Goal: Task Accomplishment & Management: Manage account settings

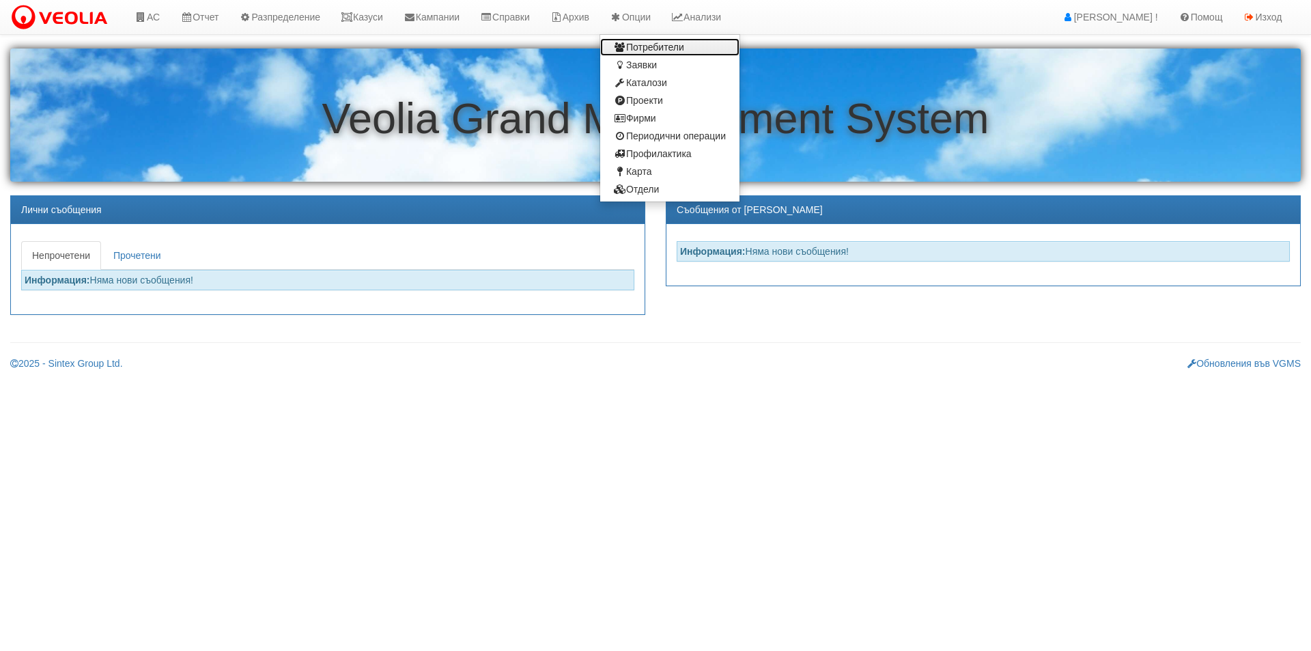
click at [672, 44] on link "Потребители" at bounding box center [669, 47] width 139 height 18
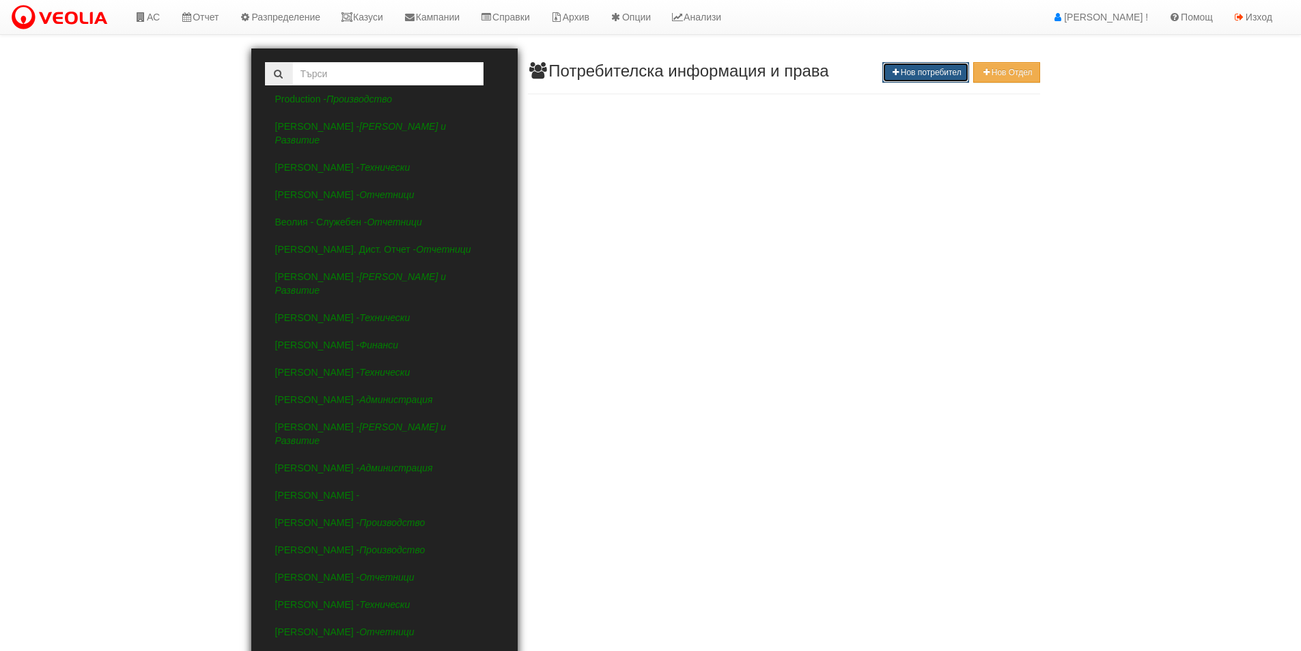
click at [922, 70] on button "Нов потребител" at bounding box center [925, 72] width 86 height 20
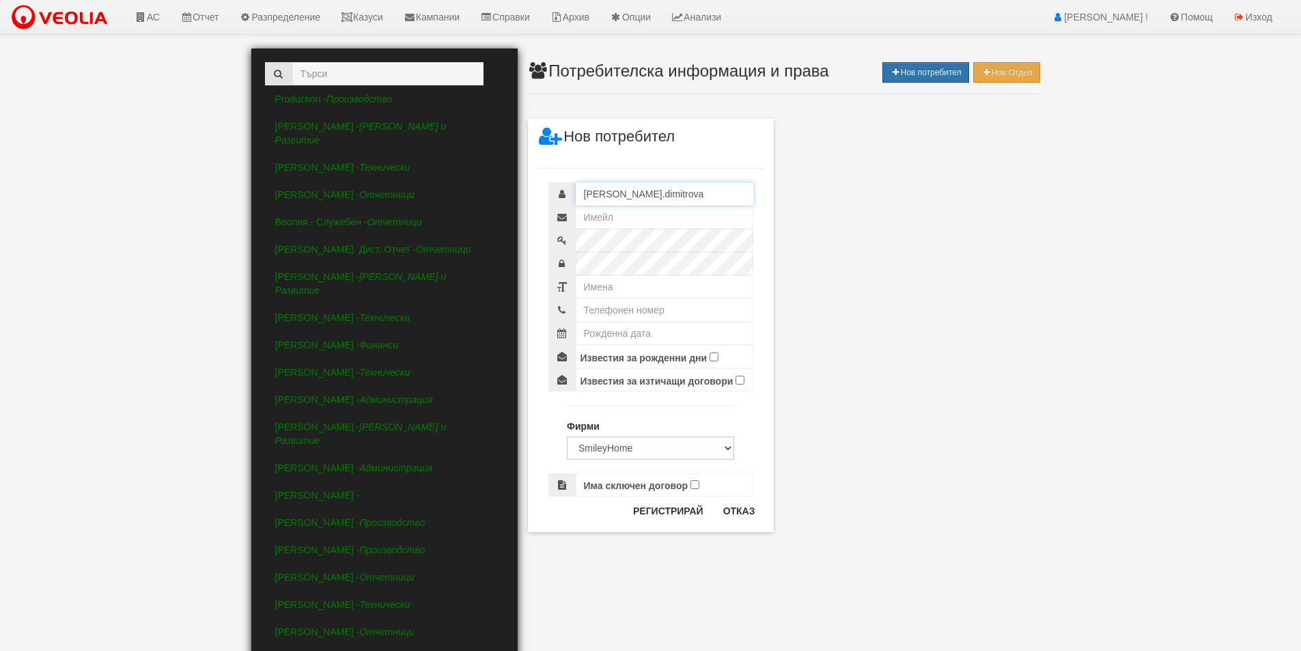
click at [682, 191] on input "katerina.dimitrova" at bounding box center [665, 193] width 178 height 23
type input "k"
type input "д"
type input "daniela.atanasova"
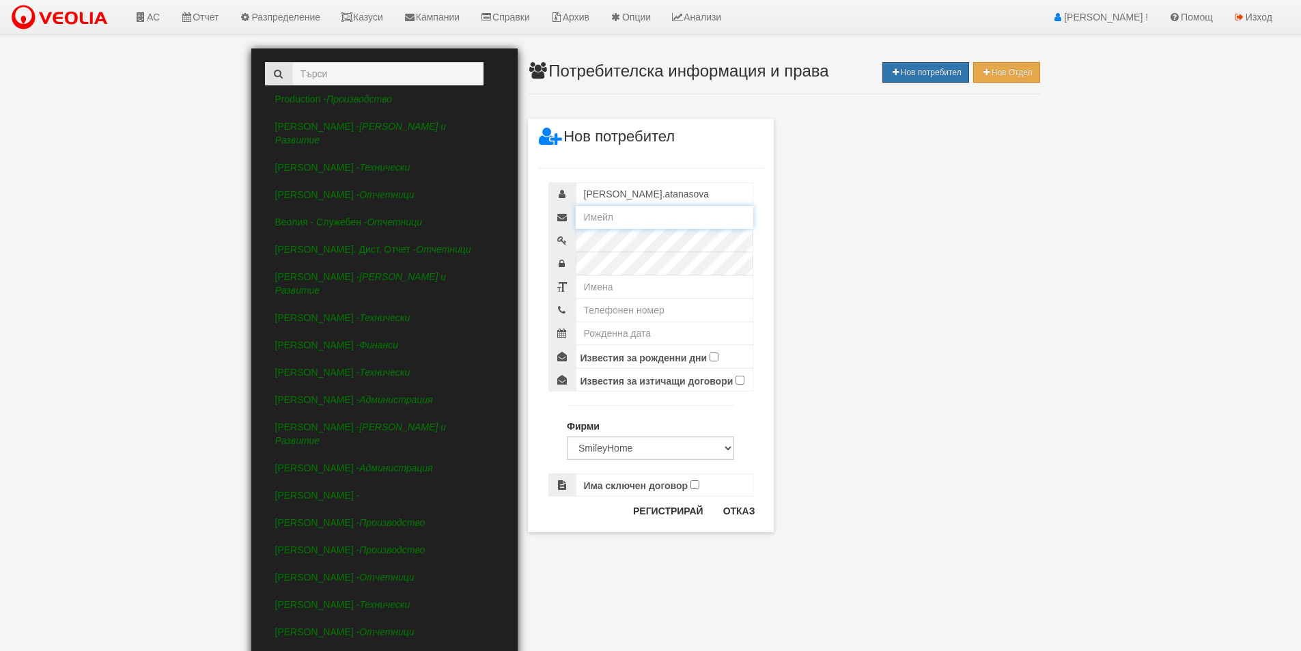
click at [649, 215] on input "text" at bounding box center [665, 217] width 178 height 23
type input "daniela.atanasova@veolia.com"
click at [548, 234] on div at bounding box center [650, 240] width 205 height 23
click at [562, 242] on div at bounding box center [650, 240] width 205 height 23
click at [604, 283] on input "text" at bounding box center [665, 286] width 178 height 23
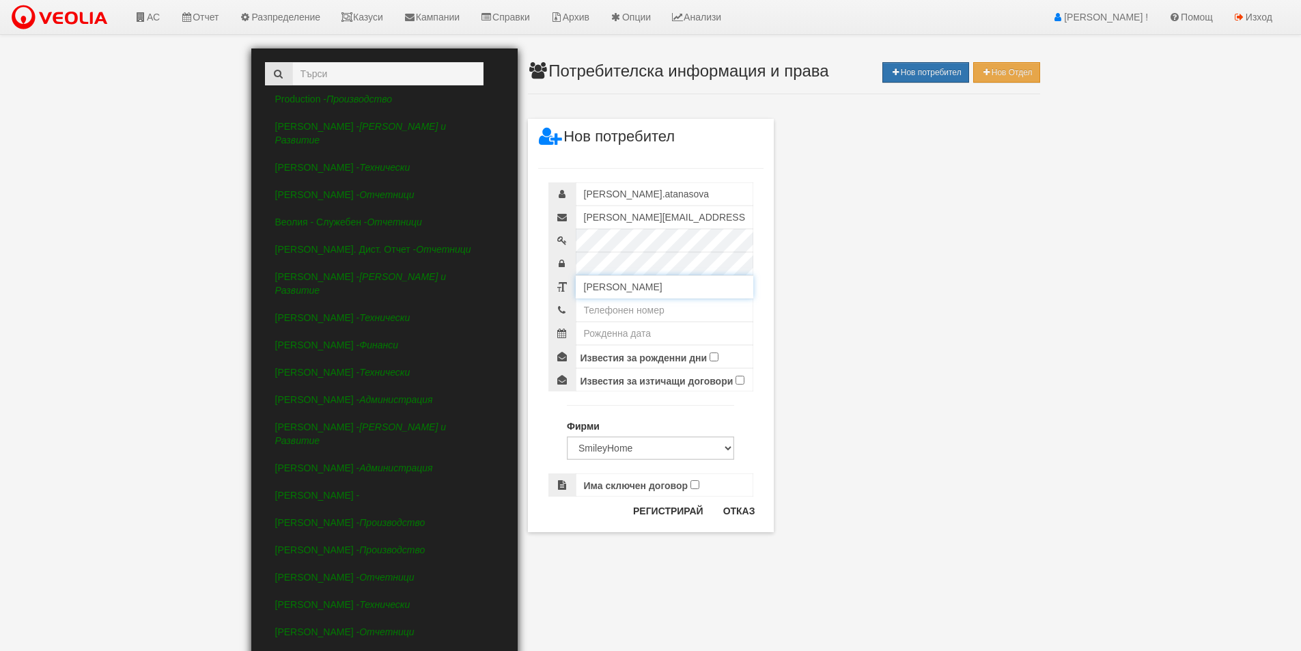
type input "[PERSON_NAME]"
click at [686, 306] on input "text" at bounding box center [665, 309] width 178 height 23
paste input "899960233"
drag, startPoint x: 584, startPoint y: 313, endPoint x: 591, endPoint y: 314, distance: 6.9
click at [585, 313] on input "899960233" at bounding box center [665, 309] width 178 height 23
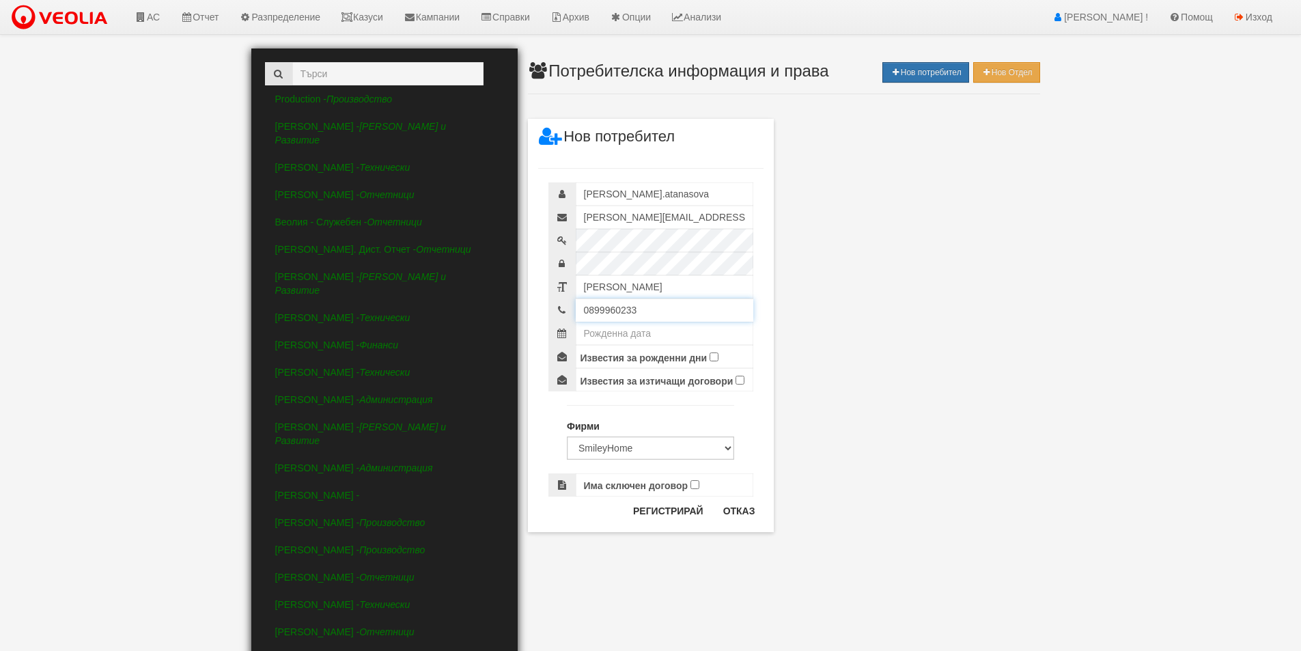
type input "0899960233"
click at [674, 453] on select "SmileyHome Металекс Инвест ЕООД Светослав Лазаров ЕООД Триус "Домоуправител Бъл…" at bounding box center [650, 447] width 167 height 23
click at [672, 453] on select "SmileyHome Металекс Инвест ЕООД Светослав Лазаров ЕООД Триус "Домоуправител Бъл…" at bounding box center [650, 447] width 167 height 23
click at [682, 507] on button "Регистрирай" at bounding box center [668, 511] width 87 height 22
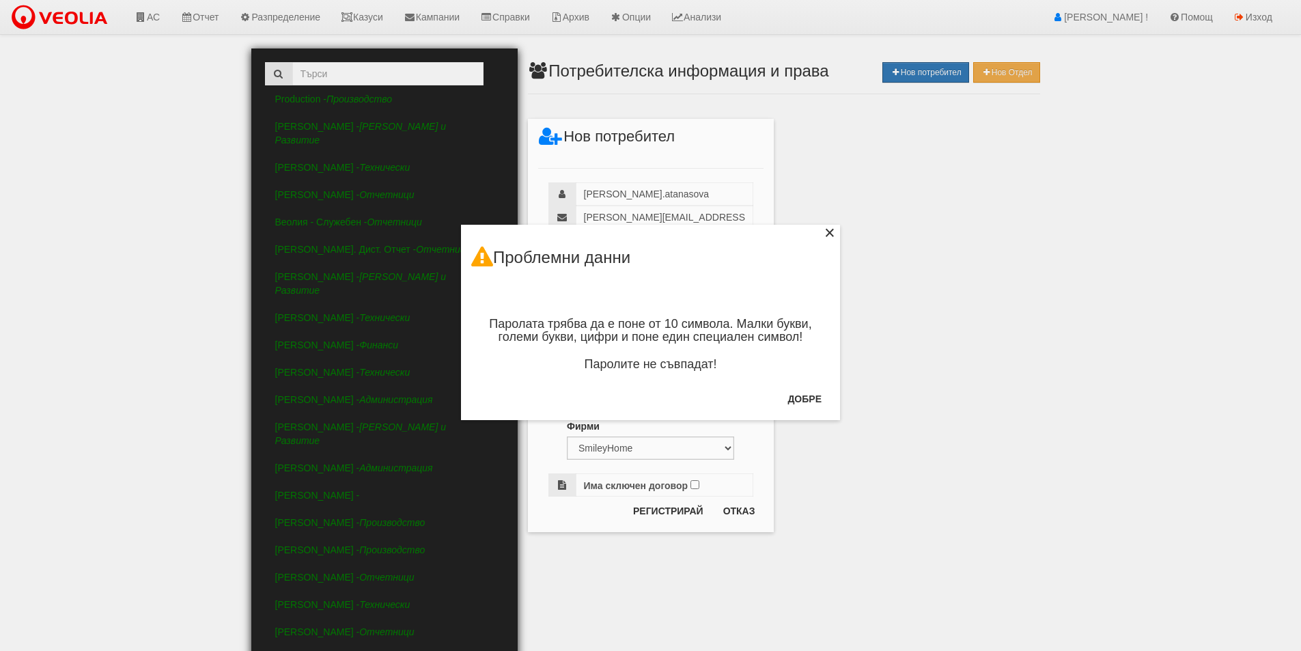
click at [827, 233] on div "×" at bounding box center [830, 235] width 14 height 14
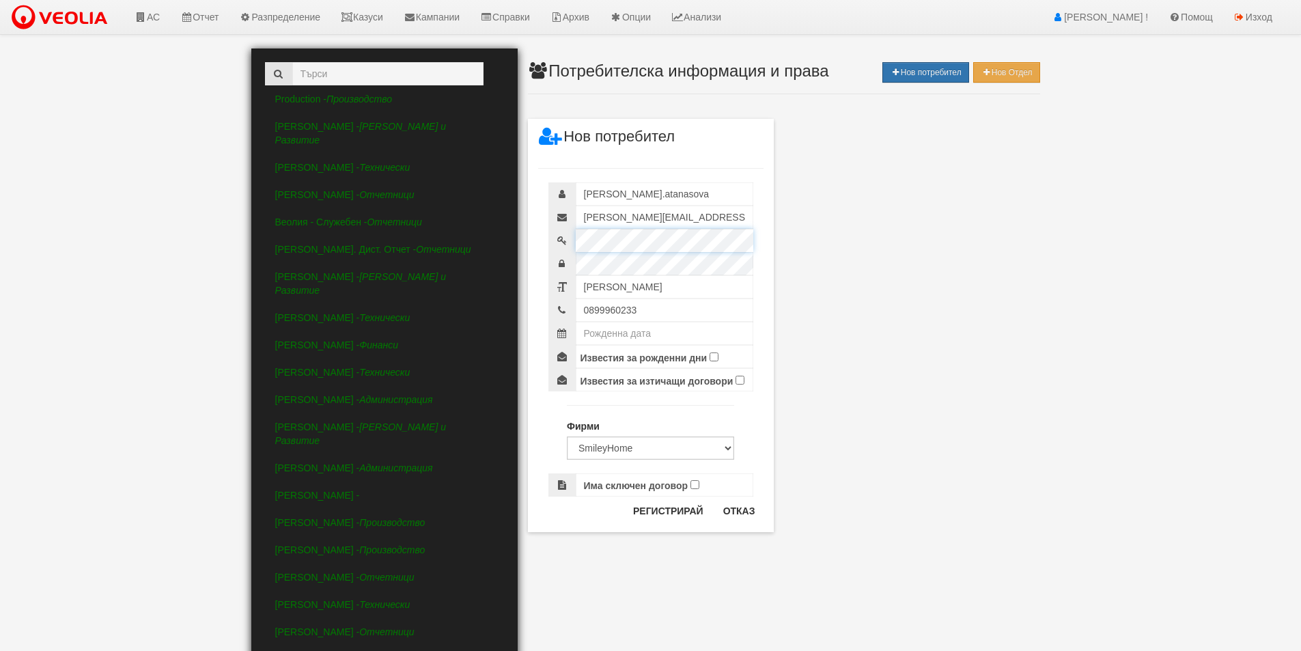
click at [550, 236] on div at bounding box center [650, 240] width 205 height 23
click at [498, 237] on div "× Нов потребител daniela.atanasova daniela.atanasova@veolia.com Даниела Атанасо…" at bounding box center [650, 266] width 799 height 532
click at [492, 270] on div "× Нов потребител daniela.atanasova daniela.atanasova@veolia.com Даниела Атанасо…" at bounding box center [650, 266] width 799 height 532
click at [686, 509] on button "Регистрирай" at bounding box center [668, 511] width 87 height 22
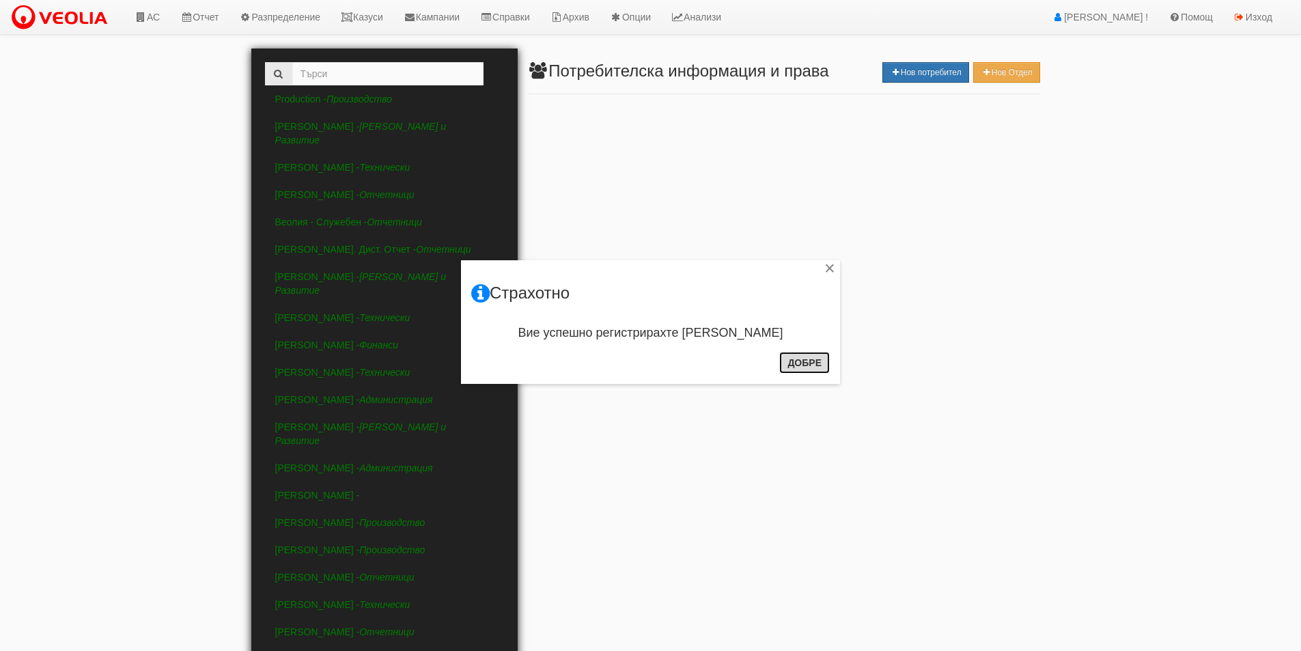
click at [790, 359] on button "Добре" at bounding box center [804, 363] width 51 height 22
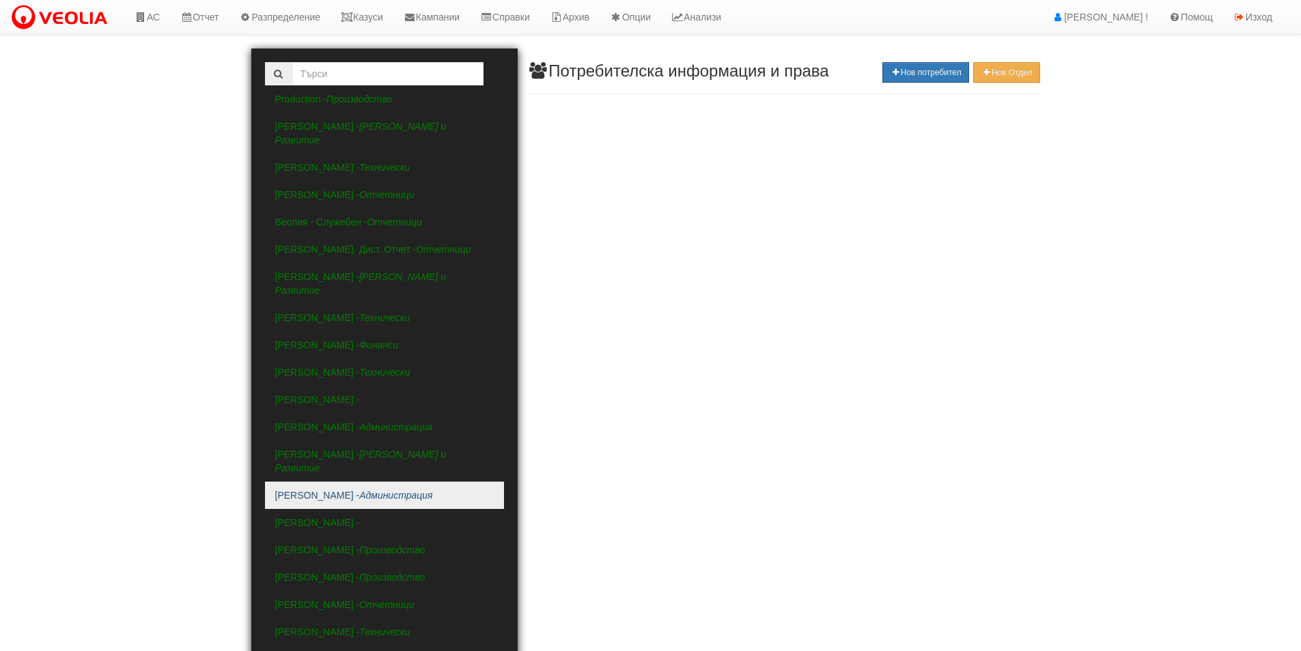
click at [374, 481] on link "Диляна Керемитчиева - Администрация" at bounding box center [384, 494] width 239 height 27
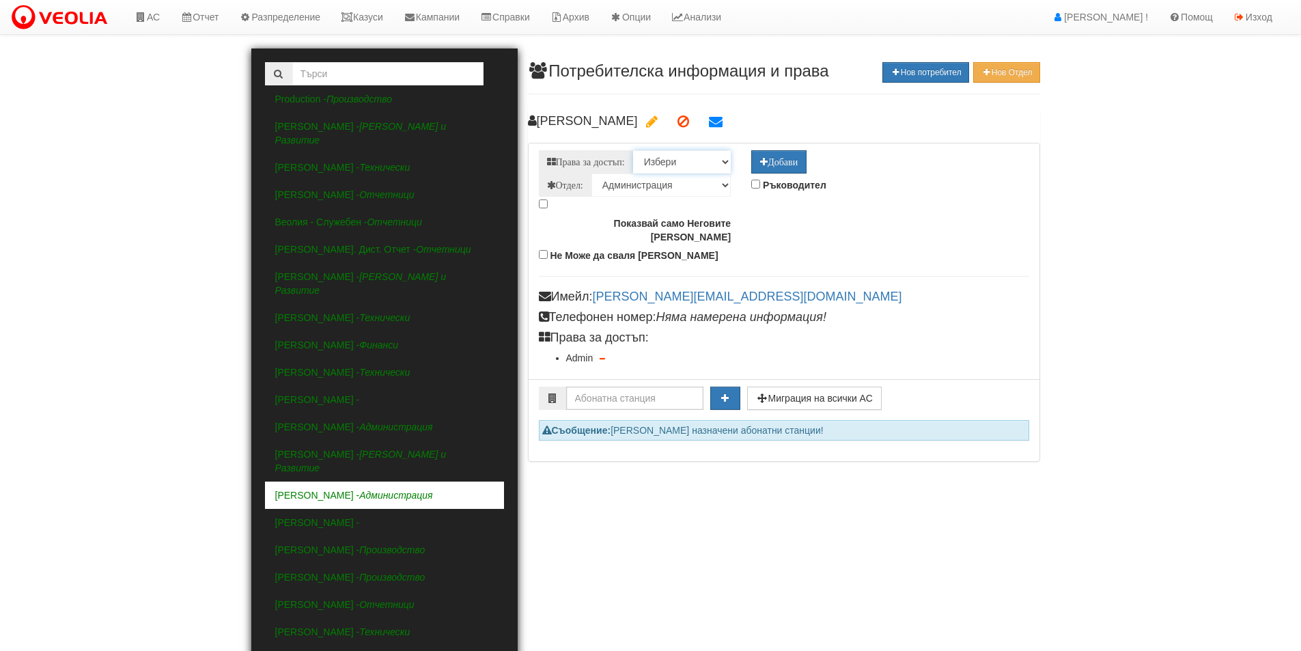
click at [681, 154] on select "Избери Admin Archiver Cases FullRemoteDetector GeoLocationMonitoring GlobalAdmi…" at bounding box center [682, 161] width 98 height 23
click at [657, 122] on icon at bounding box center [652, 122] width 12 height 14
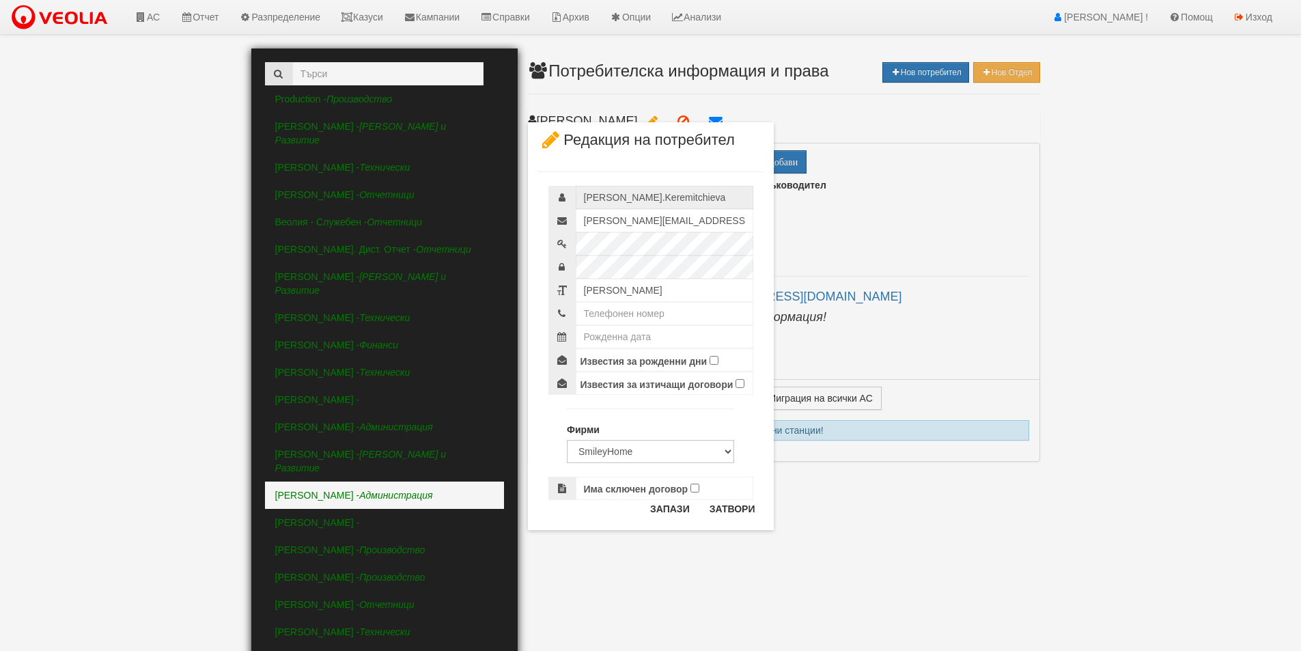
click at [851, 447] on div "× Редакция на потребител Dilyana.Keremitchieva dilyana.keremitchieva@veolia.com…" at bounding box center [650, 265] width 799 height 530
click at [716, 516] on button "Затвори" at bounding box center [732, 509] width 62 height 22
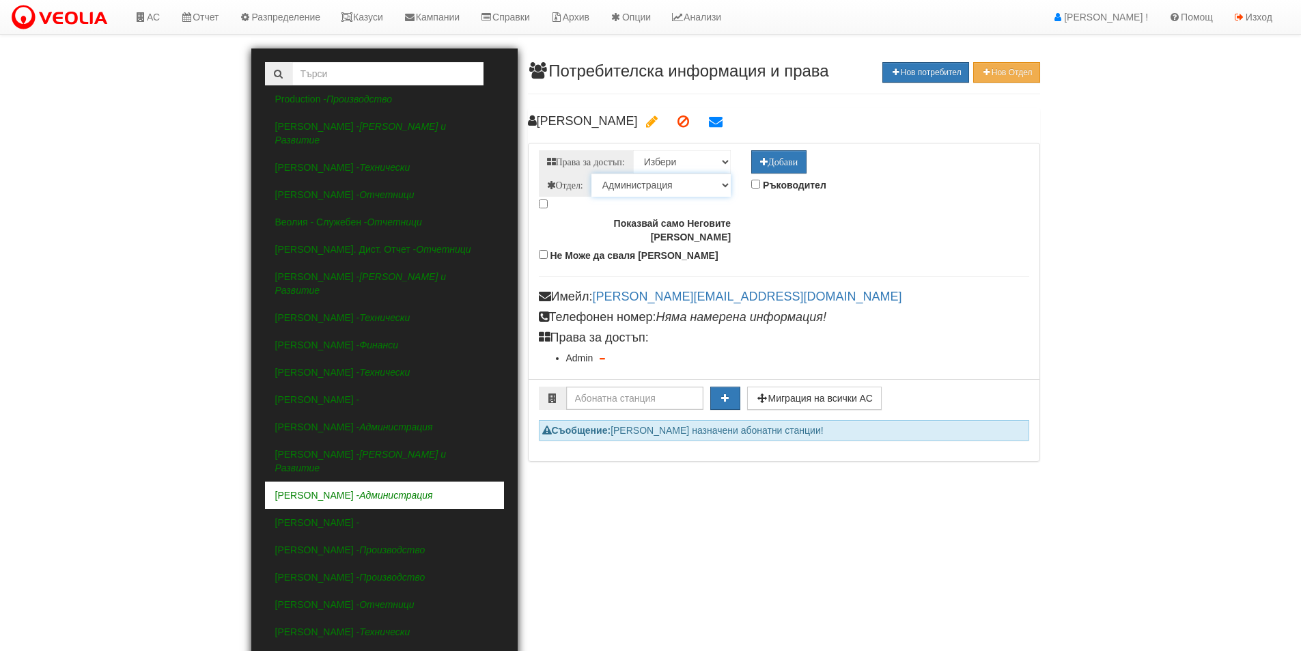
click at [711, 186] on select "Технически Клиенти и Развитие Отчетници Производство Експлоатация Финанси Админ…" at bounding box center [660, 184] width 139 height 23
click at [715, 164] on select "Избери Admin Archiver Cases FullRemoteDetector GeoLocationMonitoring GlobalAdmi…" at bounding box center [682, 161] width 98 height 23
select select "ViewOnly"
click at [634, 150] on select "Избери Admin Archiver Cases FullRemoteDetector GeoLocationMonitoring GlobalAdmi…" at bounding box center [682, 161] width 98 height 23
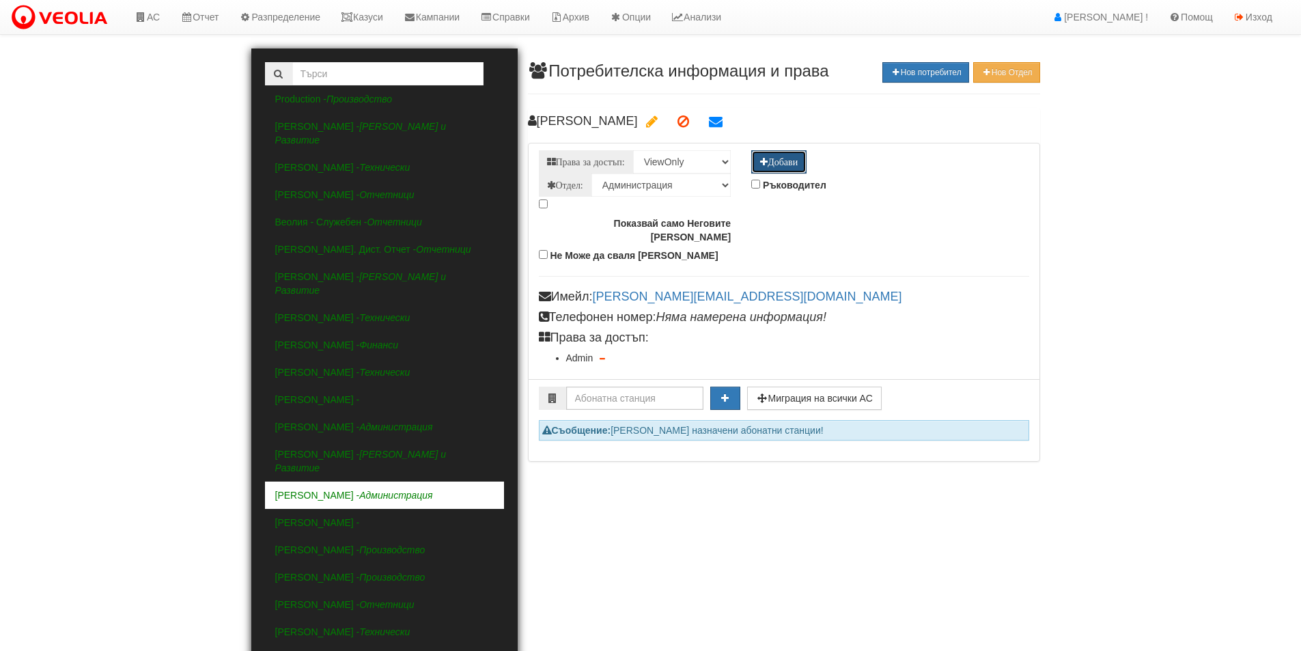
click at [769, 161] on icon "Добави" at bounding box center [779, 162] width 38 height 10
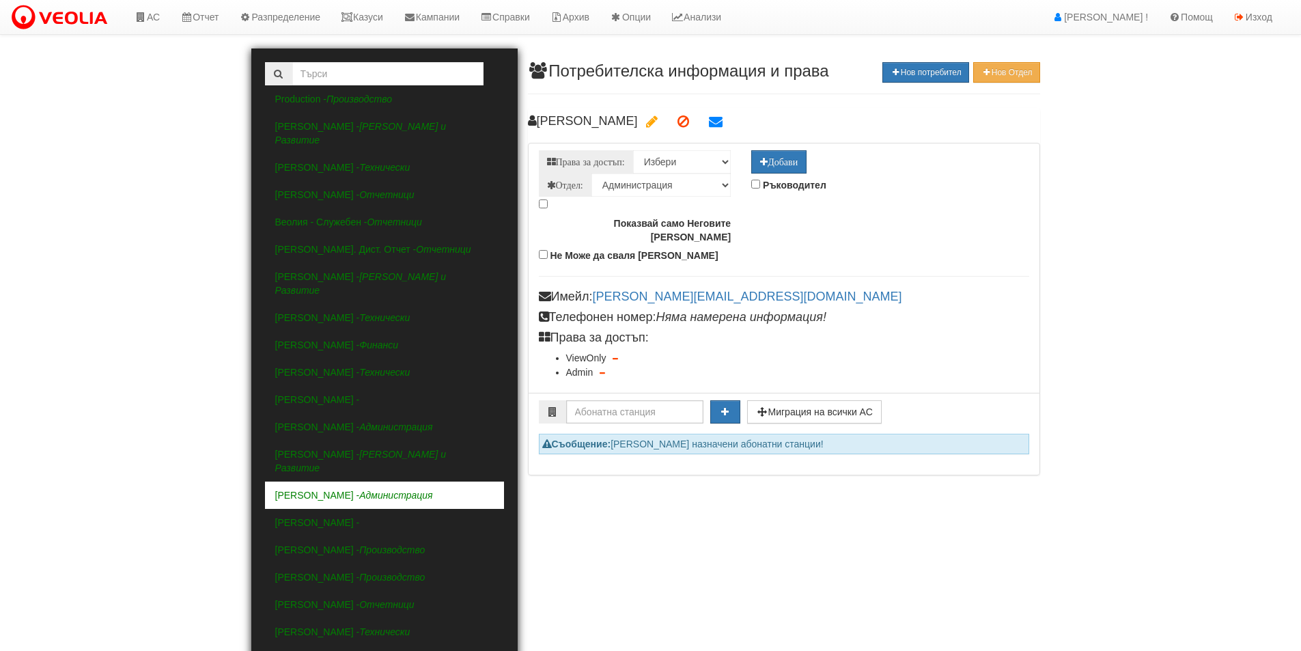
click at [604, 369] on icon "button" at bounding box center [601, 372] width 5 height 7
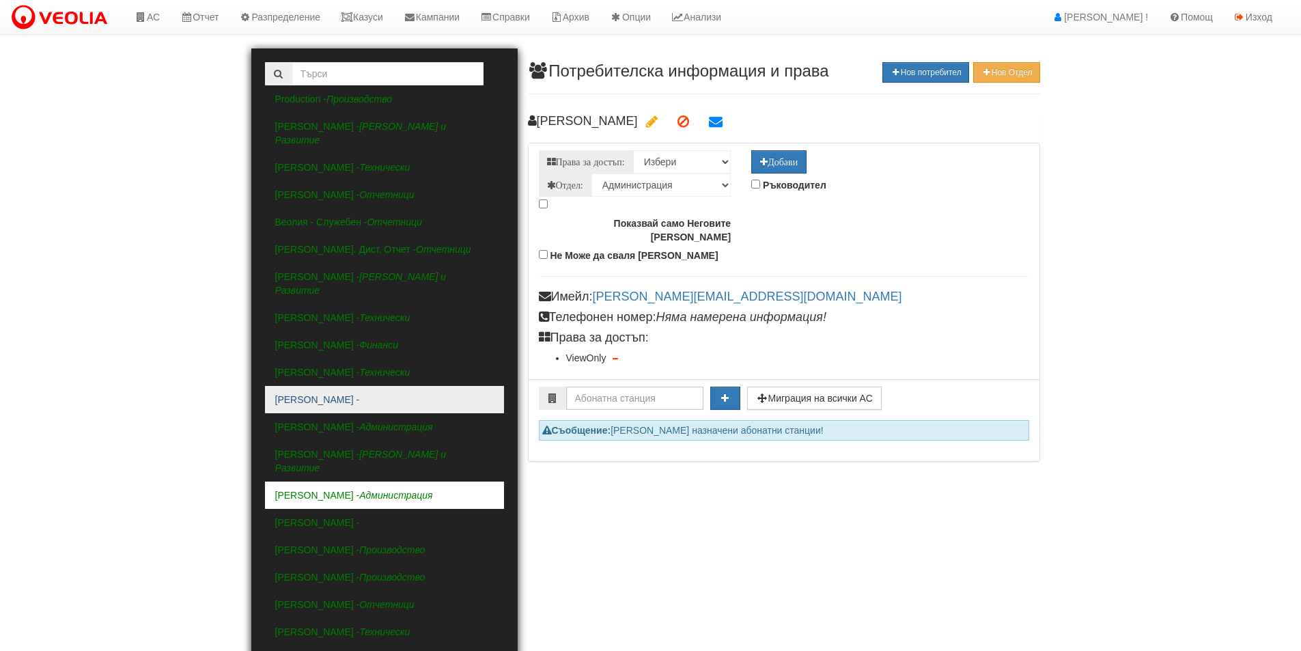
click at [337, 386] on link "[PERSON_NAME] -" at bounding box center [384, 399] width 239 height 27
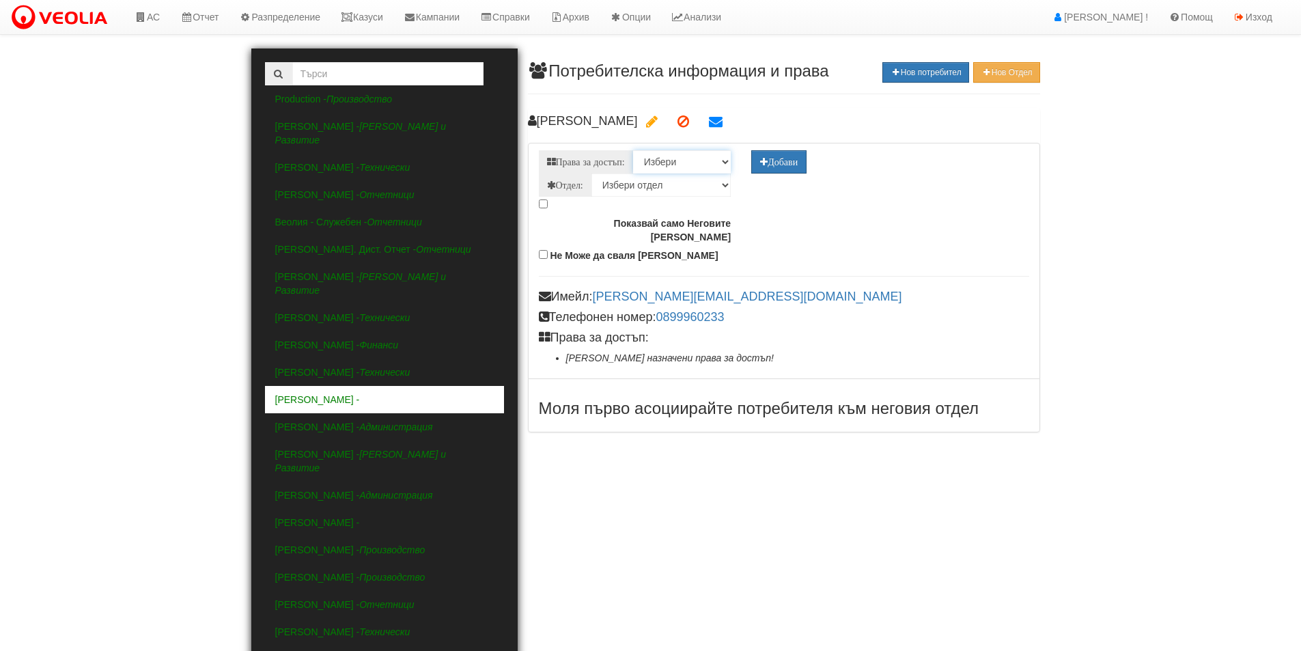
click at [664, 171] on select "Избери Admin Archiver Cases FullRemoteDetector GeoLocationMonitoring GlobalAdmi…" at bounding box center [682, 161] width 98 height 23
select select "Cases"
click at [634, 150] on select "Избери Admin Archiver Cases FullRemoteDetector GeoLocationMonitoring GlobalAdmi…" at bounding box center [682, 161] width 98 height 23
click at [678, 182] on select "Избери отдел Технически Клиенти и Развитие Отчетници Производство Експлоатация …" at bounding box center [660, 184] width 139 height 23
select select "8"
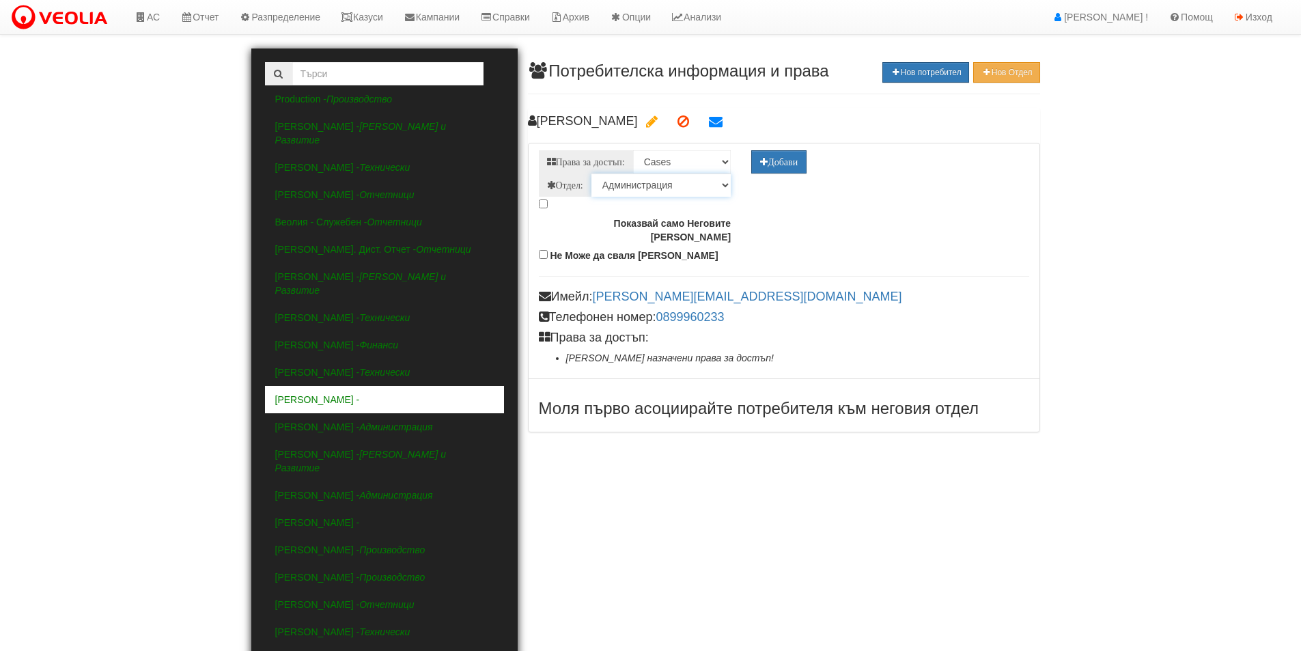
click at [593, 173] on select "Избери отдел Технически Клиенти и Развитие Отчетници Производство Експлоатация …" at bounding box center [660, 184] width 139 height 23
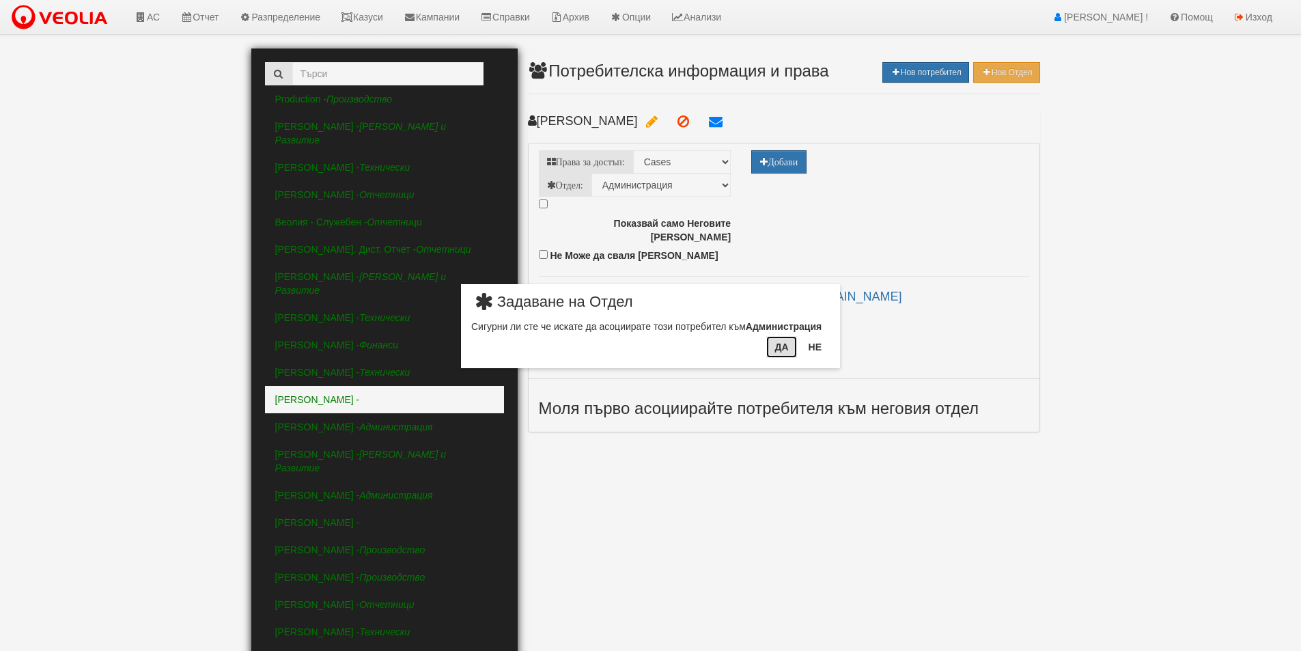
click at [778, 357] on button "Да" at bounding box center [781, 347] width 30 height 22
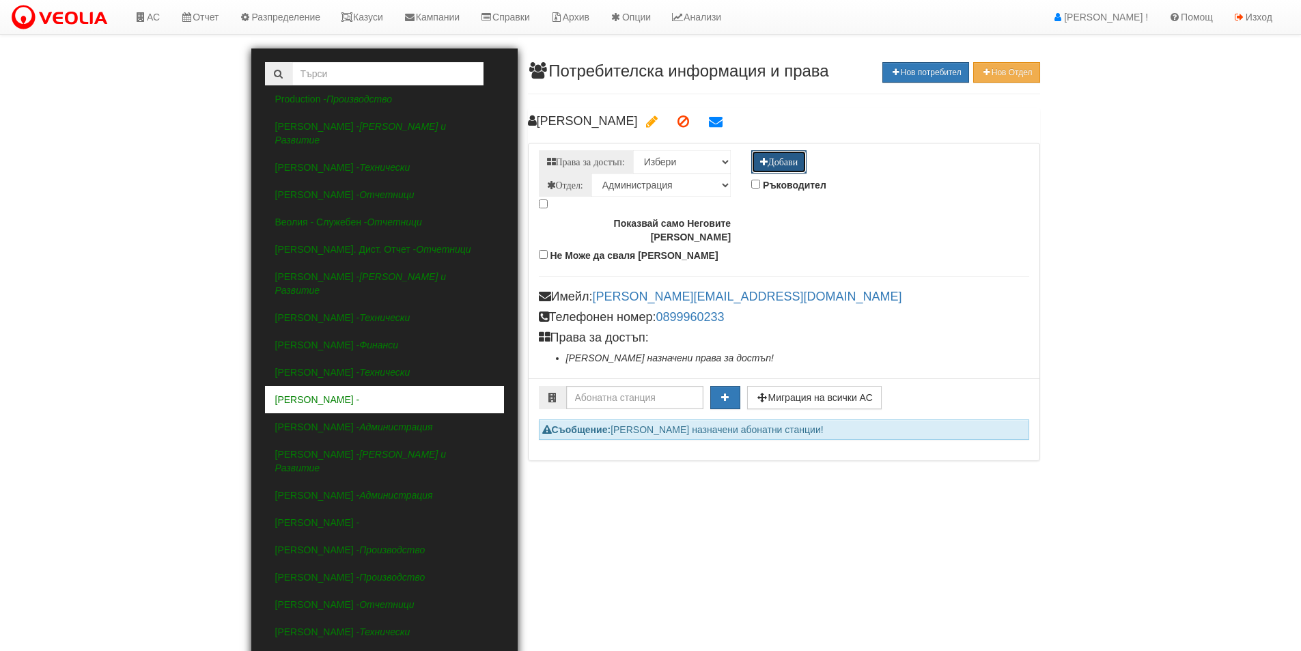
click at [780, 160] on icon "Добави" at bounding box center [779, 162] width 38 height 10
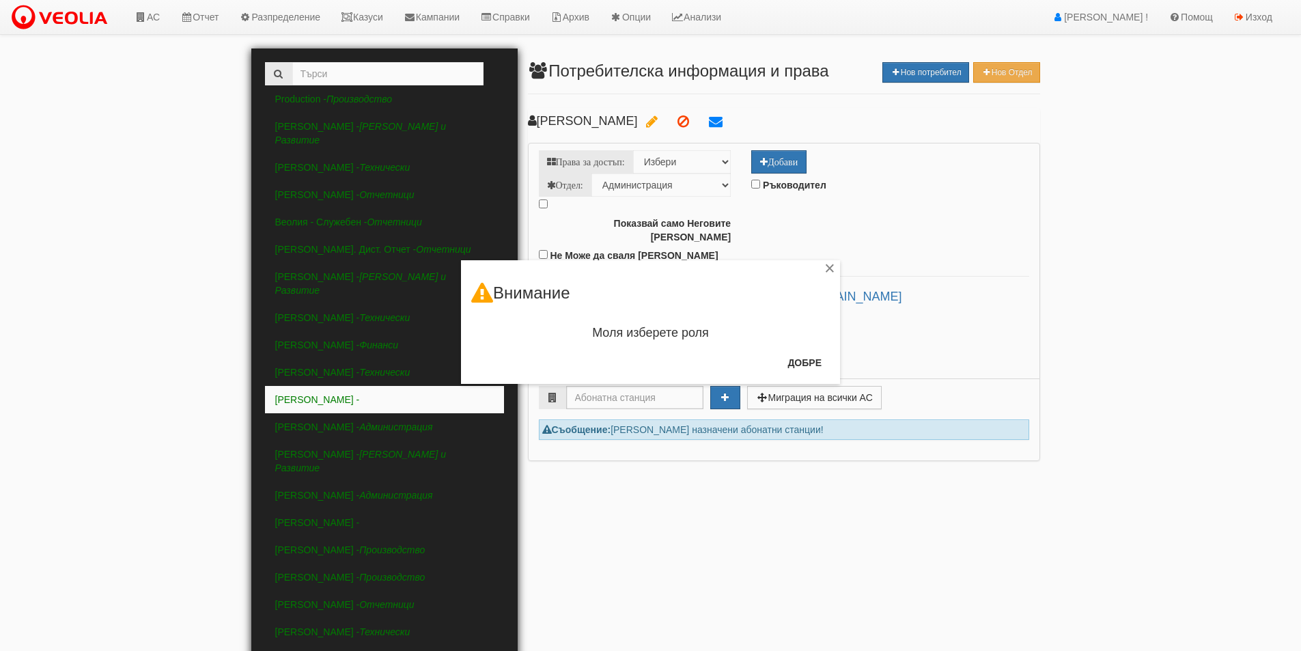
drag, startPoint x: 774, startPoint y: 232, endPoint x: 758, endPoint y: 214, distance: 24.7
click at [772, 232] on div "× Внимание Моля изберете роля Добре" at bounding box center [650, 192] width 399 height 384
click at [715, 160] on div "× Внимание Моля изберете роля Добре" at bounding box center [650, 192] width 399 height 384
drag, startPoint x: 829, startPoint y: 268, endPoint x: 776, endPoint y: 214, distance: 75.3
click at [827, 268] on div "×" at bounding box center [830, 271] width 14 height 14
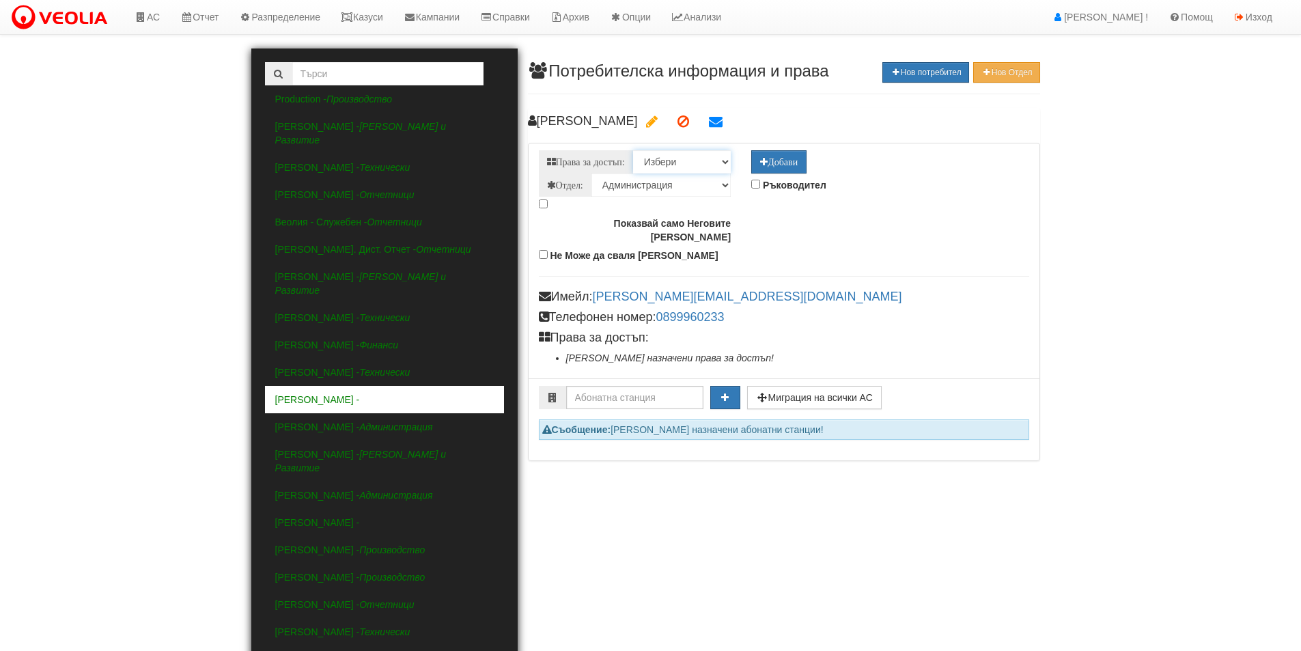
click at [706, 159] on select "Избери Admin Archiver Cases FullRemoteDetector GeoLocationMonitoring GlobalAdmi…" at bounding box center [682, 161] width 98 height 23
select select "Cases"
click at [634, 150] on select "Избери Admin Archiver Cases FullRemoteDetector GeoLocationMonitoring GlobalAdmi…" at bounding box center [682, 161] width 98 height 23
click at [769, 160] on icon "Добави" at bounding box center [779, 162] width 38 height 10
click at [701, 161] on select "Избери Admin Archiver Cases FullRemoteDetector GeoLocationMonitoring GlobalAdmi…" at bounding box center [682, 161] width 98 height 23
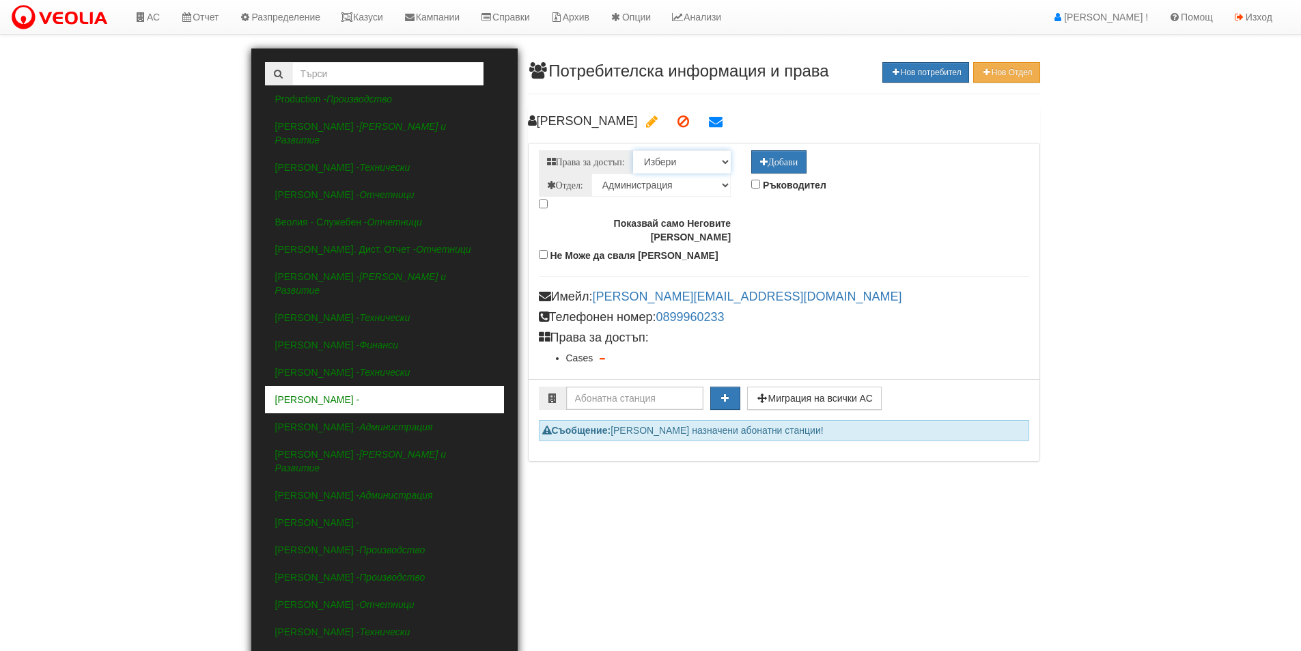
select select "Archiver"
click at [634, 150] on select "Избери Admin Archiver Cases FullRemoteDetector GeoLocationMonitoring GlobalAdmi…" at bounding box center [682, 161] width 98 height 23
click at [767, 162] on icon "Добави" at bounding box center [779, 162] width 38 height 10
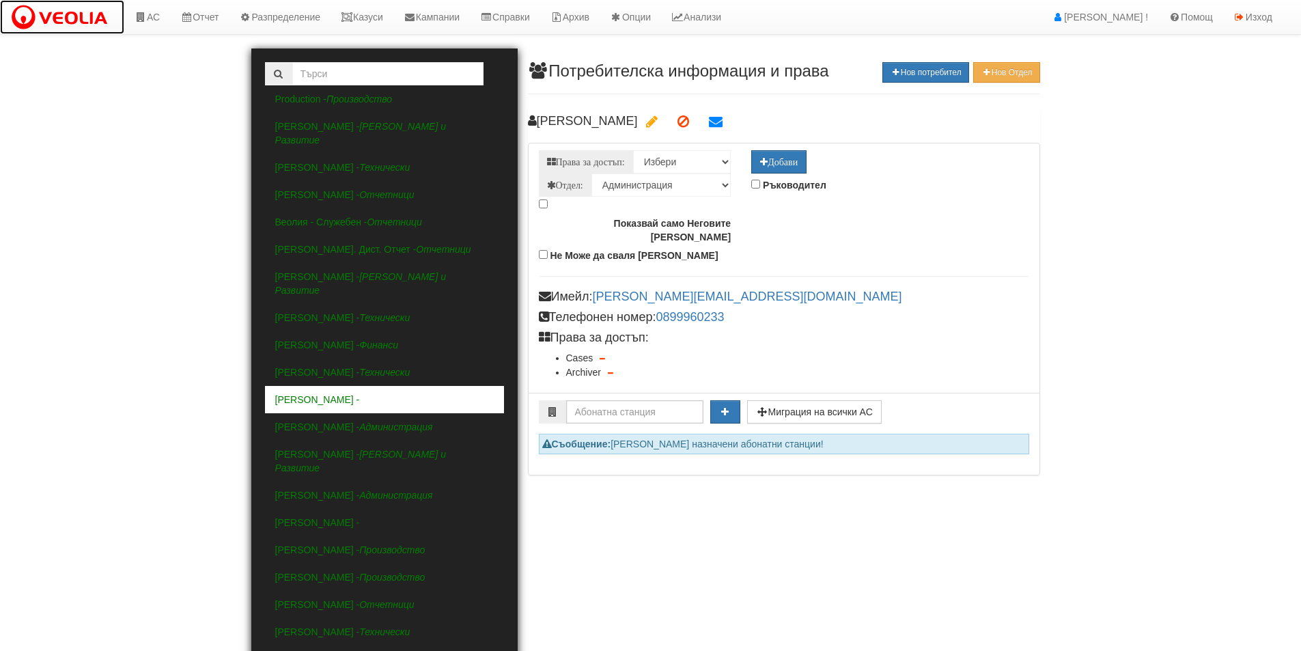
click at [41, 11] on img at bounding box center [62, 17] width 104 height 29
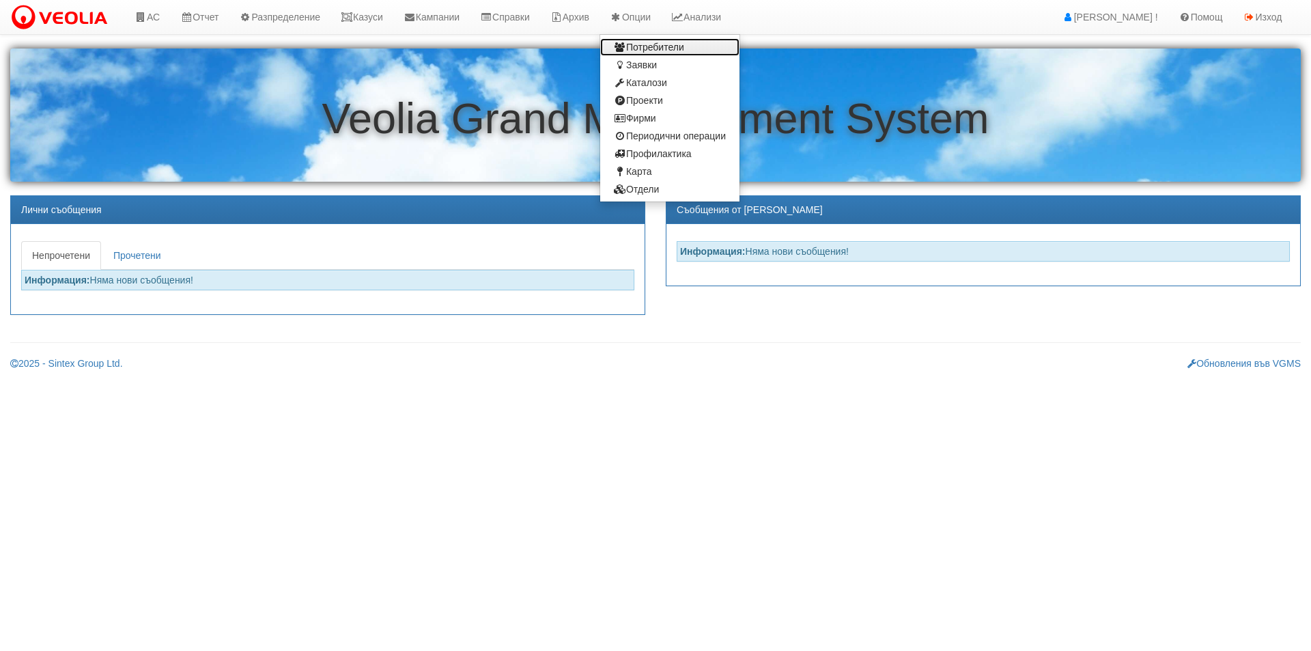
click at [649, 39] on link "Потребители" at bounding box center [669, 47] width 139 height 18
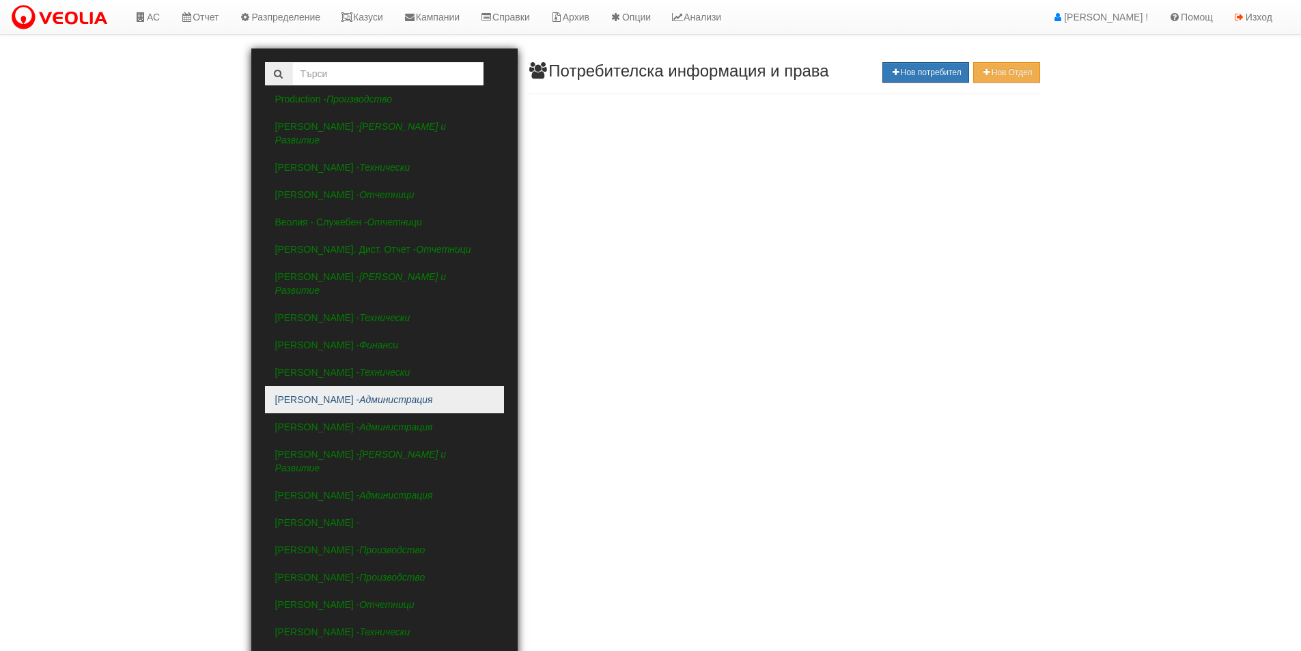
click at [349, 386] on link "[PERSON_NAME] - Администрация" at bounding box center [384, 399] width 239 height 27
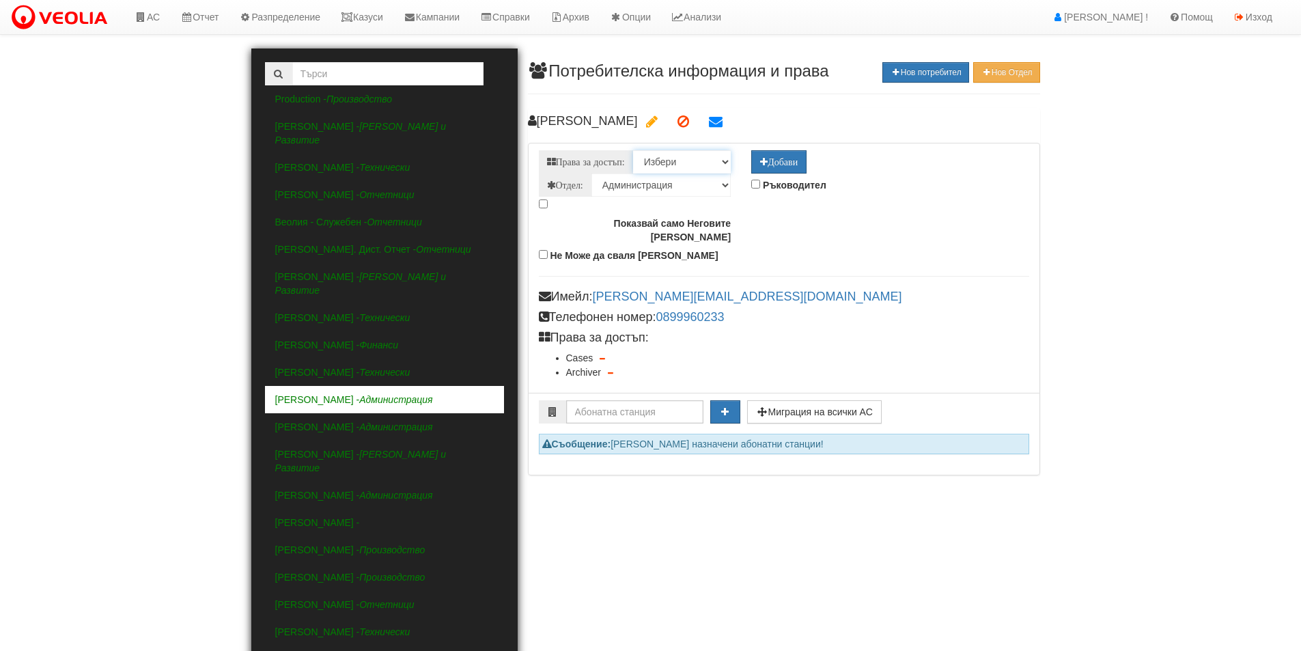
click at [724, 162] on select "Избери Admin Archiver Cases FullRemoteDetector GeoLocationMonitoring GlobalAdmi…" at bounding box center [682, 161] width 98 height 23
click at [702, 163] on select "Избери Admin Archiver Cases FullRemoteDetector GeoLocationMonitoring GlobalAdmi…" at bounding box center [682, 161] width 98 height 23
click at [678, 163] on select "Избери Admin Archiver Cases FullRemoteDetector GeoLocationMonitoring GlobalAdmi…" at bounding box center [682, 161] width 98 height 23
click at [673, 174] on select "Технически Клиенти и Развитие Отчетници Производство Експлоатация Финанси Админ…" at bounding box center [660, 184] width 139 height 23
drag, startPoint x: 886, startPoint y: 223, endPoint x: 858, endPoint y: 221, distance: 28.1
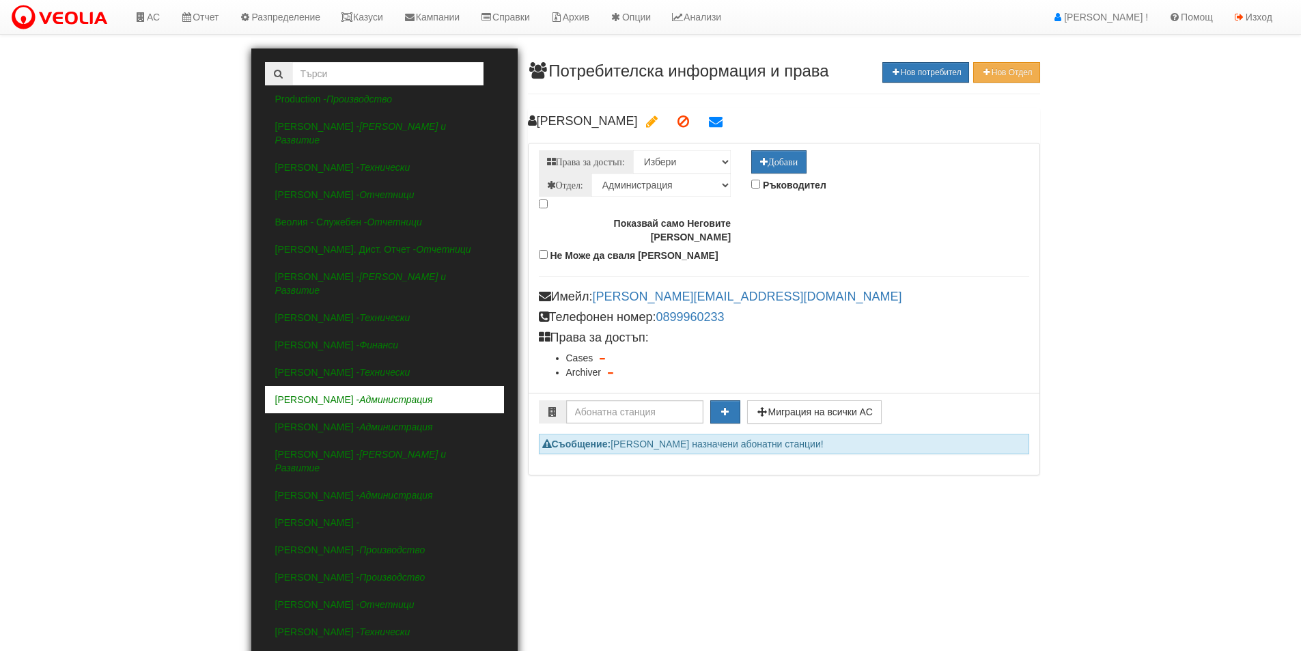
click at [885, 244] on div "Не Може да сваля [PERSON_NAME]" at bounding box center [783, 253] width 511 height 18
click at [687, 156] on select "Избери Admin Archiver Cases FullRemoteDetector GeoLocationMonitoring GlobalAdmi…" at bounding box center [682, 161] width 98 height 23
select select "ReportViewer"
click at [634, 150] on select "Избери Admin Archiver Cases FullRemoteDetector GeoLocationMonitoring GlobalAdmi…" at bounding box center [682, 161] width 98 height 23
click at [787, 159] on icon "Добави" at bounding box center [779, 162] width 38 height 10
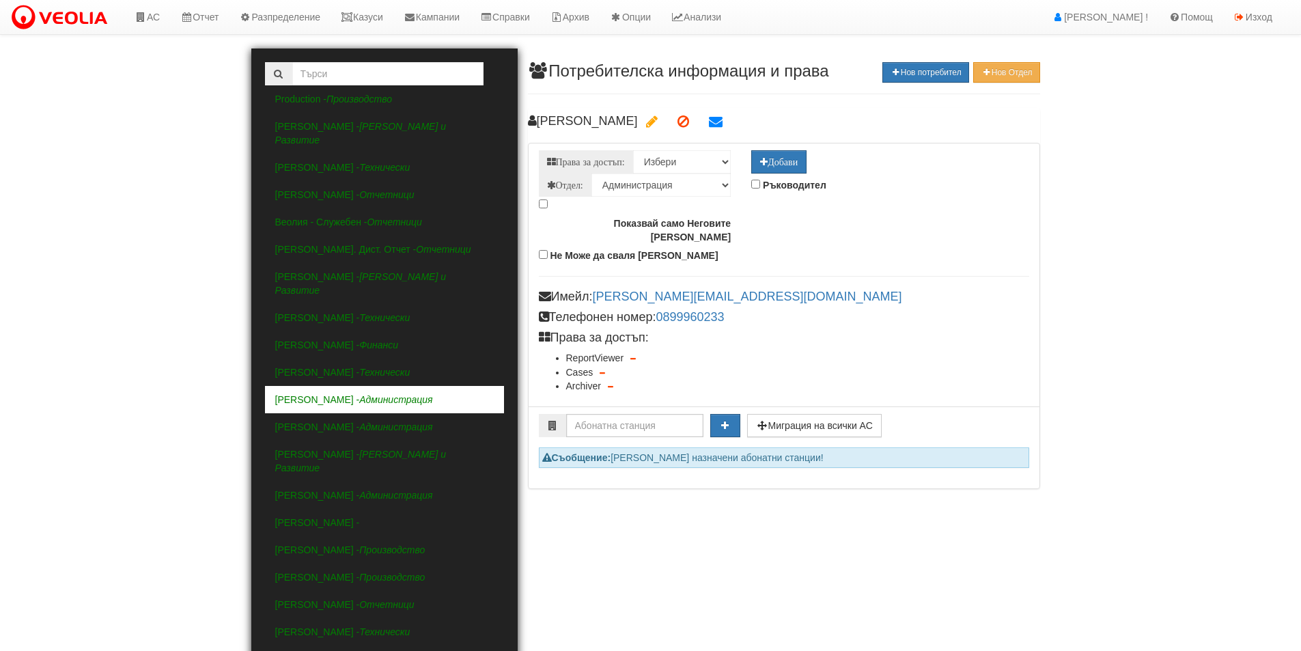
click at [632, 355] on icon "button" at bounding box center [632, 358] width 5 height 7
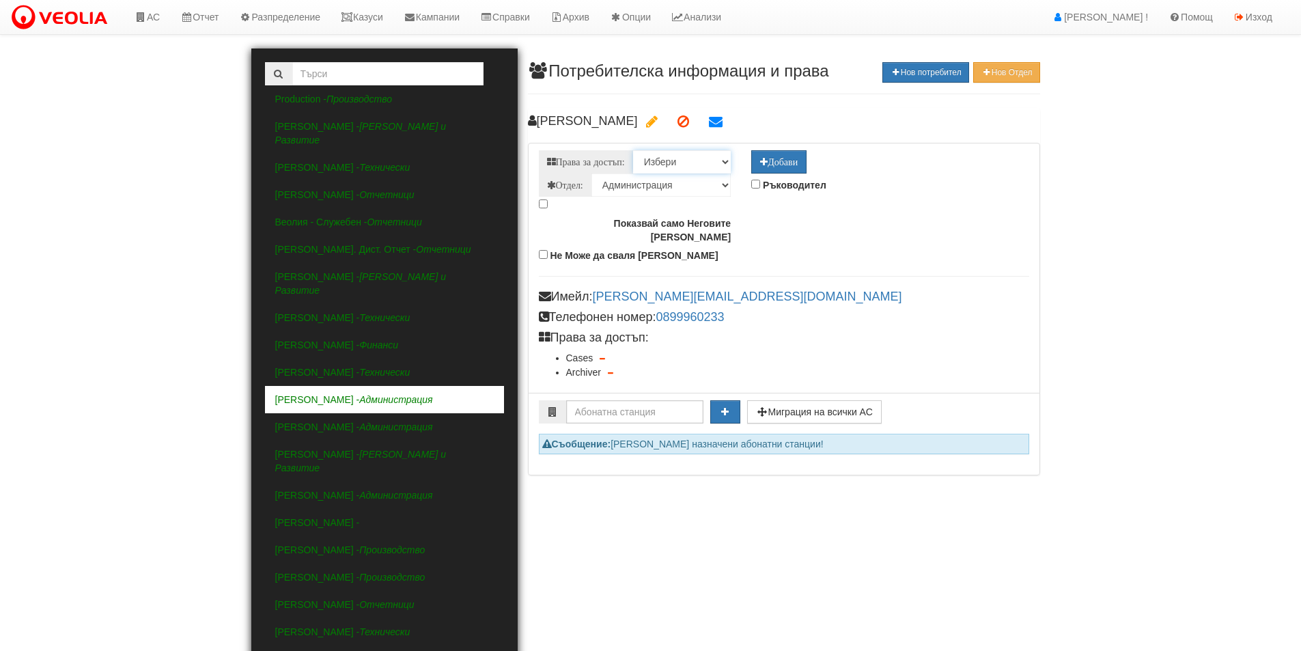
click at [687, 162] on select "Избери Admin Archiver Cases FullRemoteDetector GeoLocationMonitoring GlobalAdmi…" at bounding box center [682, 161] width 98 height 23
select select "FullRemoteDetector"
click at [634, 150] on select "Избери Admin Archiver Cases FullRemoteDetector GeoLocationMonitoring GlobalAdmi…" at bounding box center [682, 161] width 98 height 23
click at [771, 164] on icon "Добави" at bounding box center [779, 162] width 38 height 10
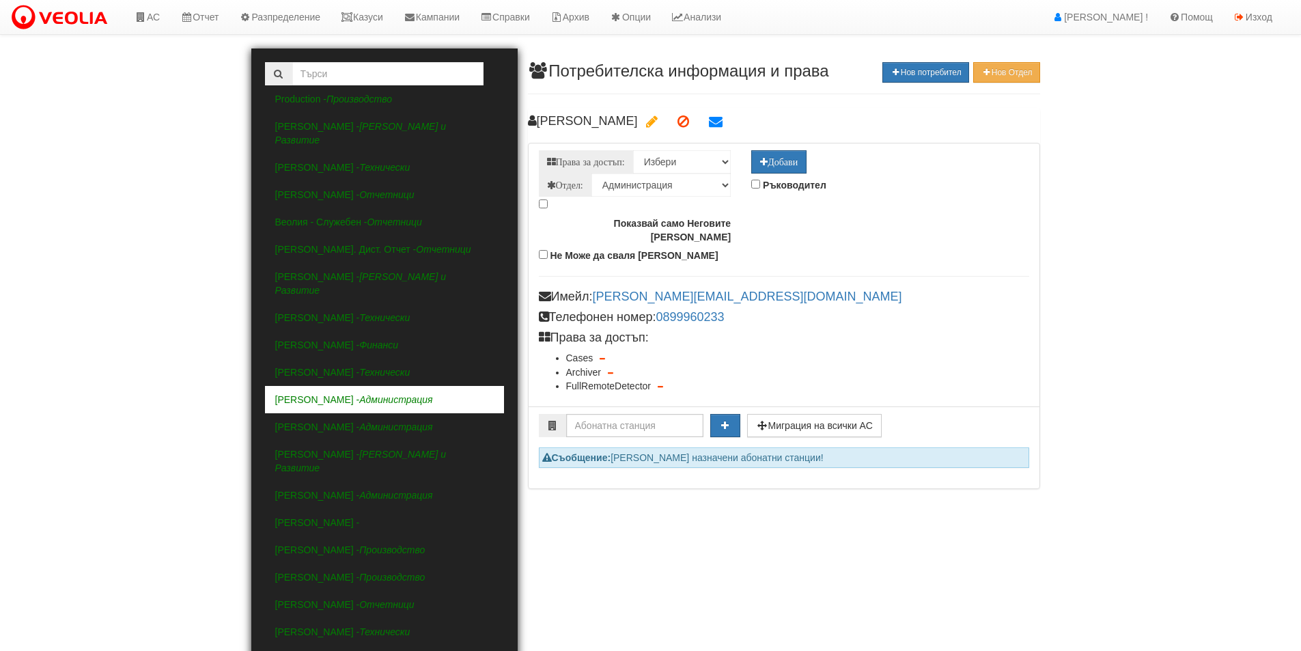
click at [658, 383] on icon "button" at bounding box center [659, 386] width 5 height 7
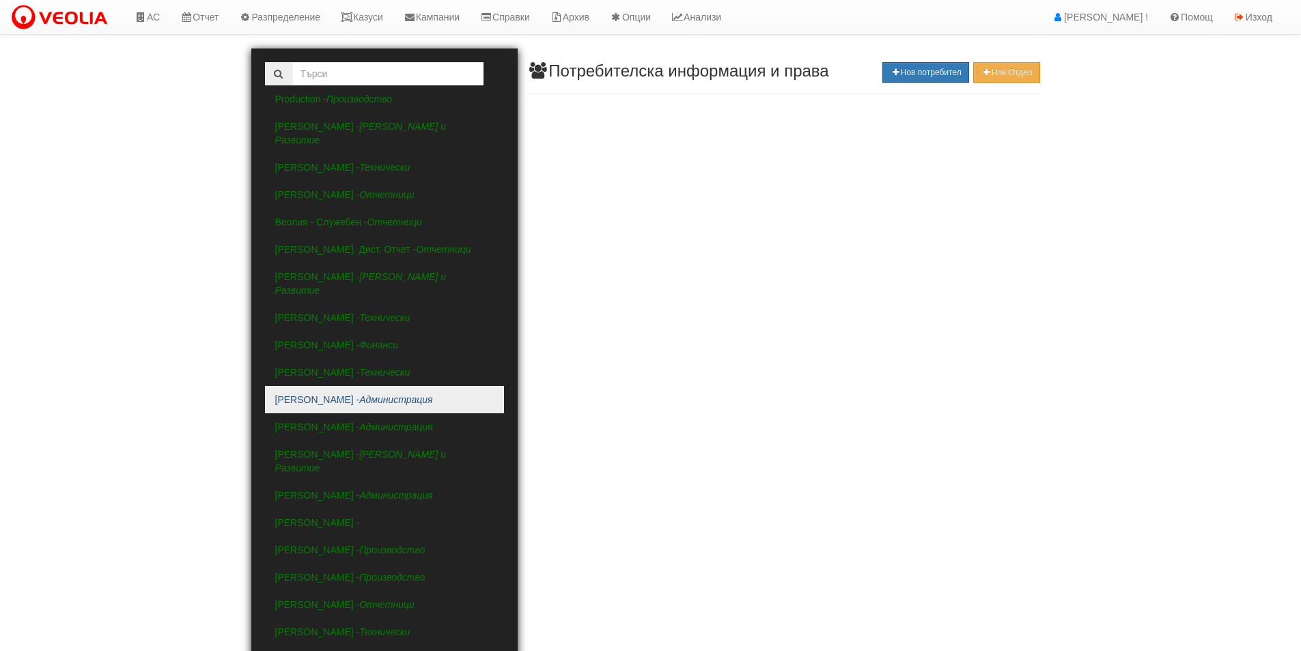
click at [334, 386] on link "[PERSON_NAME] - Администрация" at bounding box center [384, 399] width 239 height 27
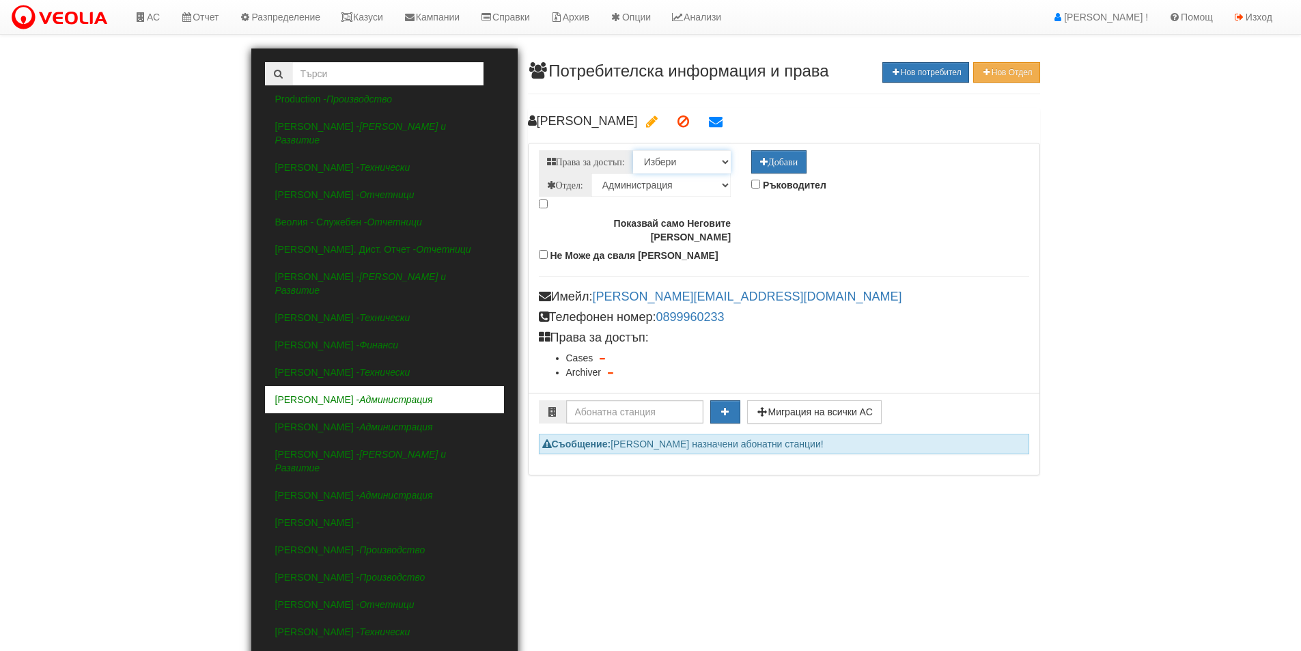
click at [718, 163] on select "Избери Admin Archiver Cases FullRemoteDetector GeoLocationMonitoring GlobalAdmi…" at bounding box center [682, 161] width 98 height 23
select select "ReportViewer"
click at [634, 150] on select "Избери Admin Archiver Cases FullRemoteDetector GeoLocationMonitoring GlobalAdmi…" at bounding box center [682, 161] width 98 height 23
click at [775, 162] on icon "Добави" at bounding box center [779, 162] width 38 height 10
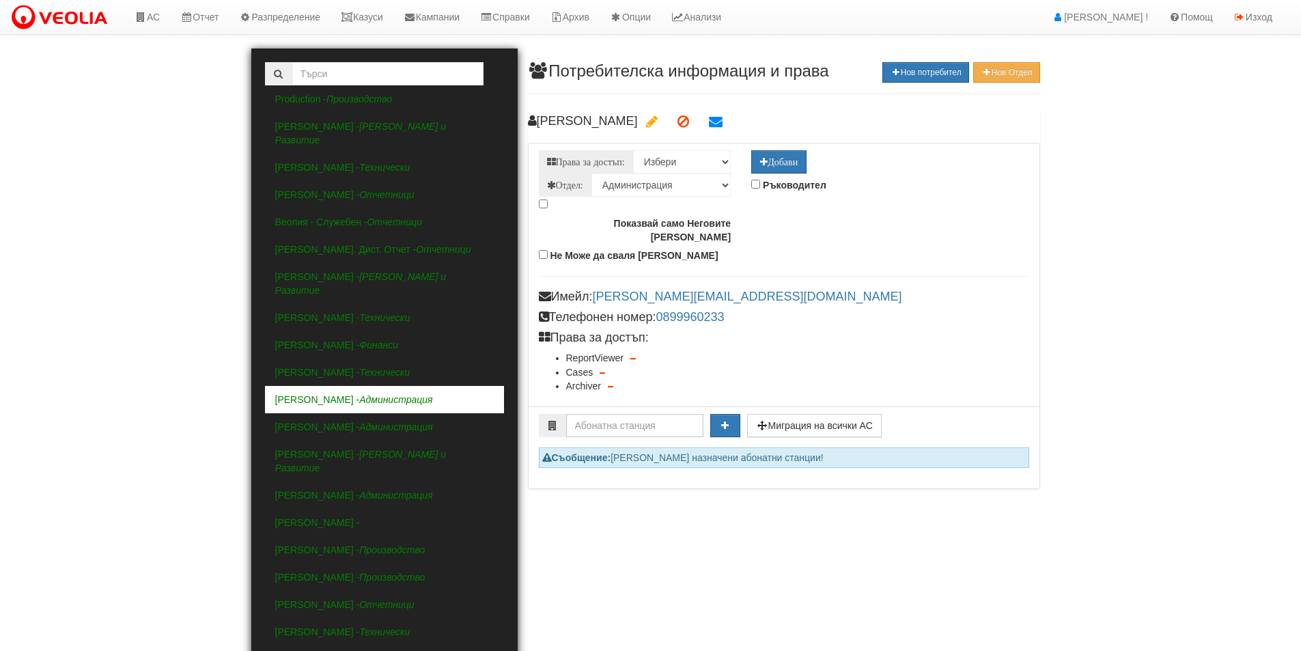
click at [632, 355] on icon "button" at bounding box center [632, 358] width 5 height 7
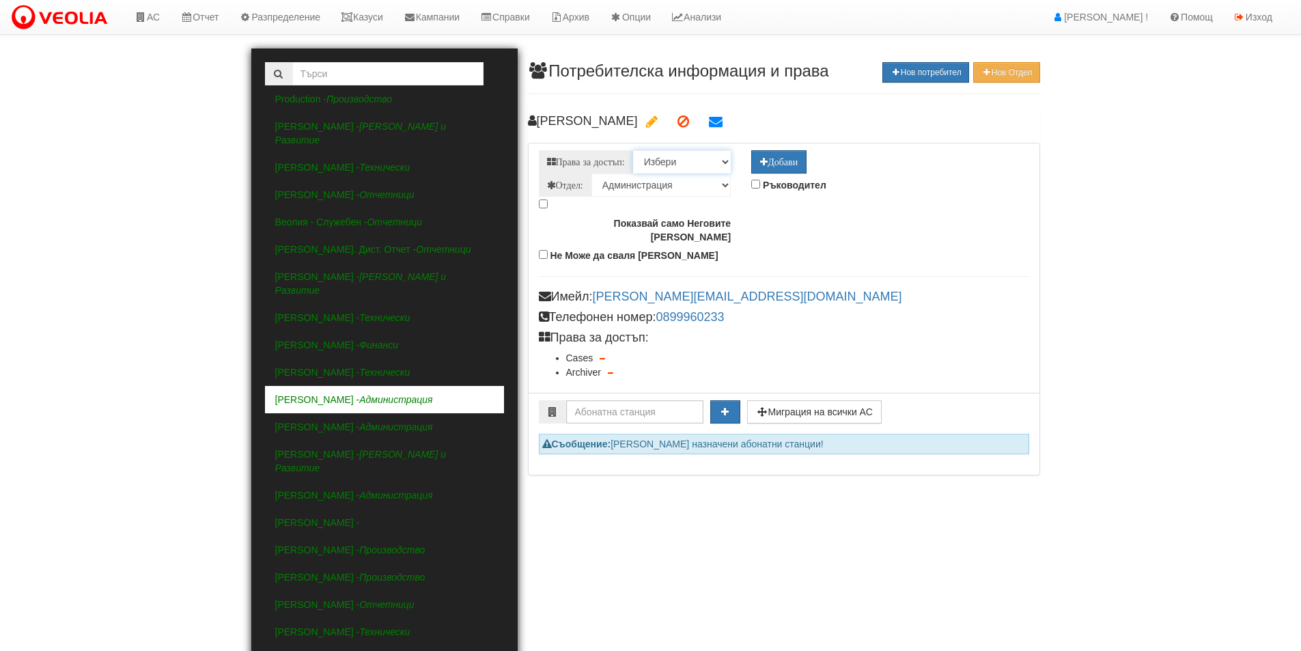
click at [699, 162] on select "Избери Admin Archiver Cases FullRemoteDetector GeoLocationMonitoring GlobalAdmi…" at bounding box center [682, 161] width 98 height 23
select select "ViewOnly"
click at [634, 150] on select "Избери Admin Archiver Cases FullRemoteDetector GeoLocationMonitoring GlobalAdmi…" at bounding box center [682, 161] width 98 height 23
click at [774, 165] on icon "Добави" at bounding box center [779, 162] width 38 height 10
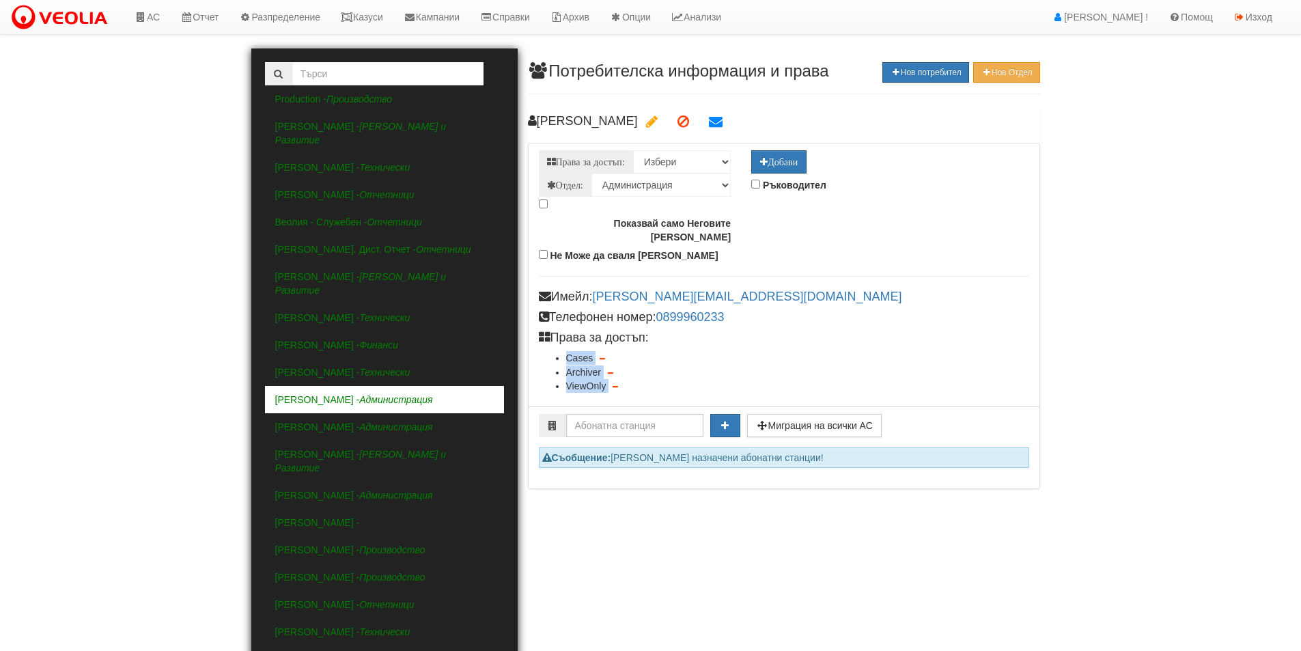
drag, startPoint x: 641, startPoint y: 360, endPoint x: 559, endPoint y: 329, distance: 87.7
click at [559, 351] on ul "Cases Archiver ViewOnly" at bounding box center [784, 372] width 490 height 42
copy ul "Cases Archiver ViewOnly"
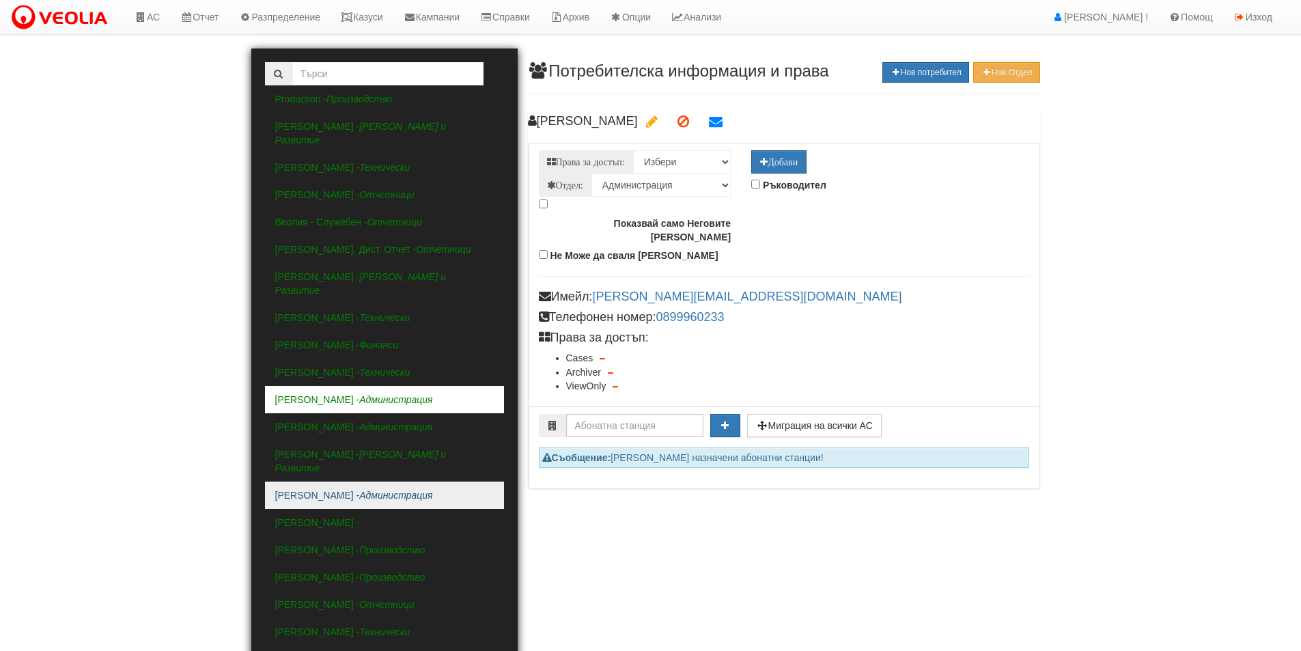
click at [331, 481] on link "Диляна Керемитчиева - Администрация" at bounding box center [384, 494] width 239 height 27
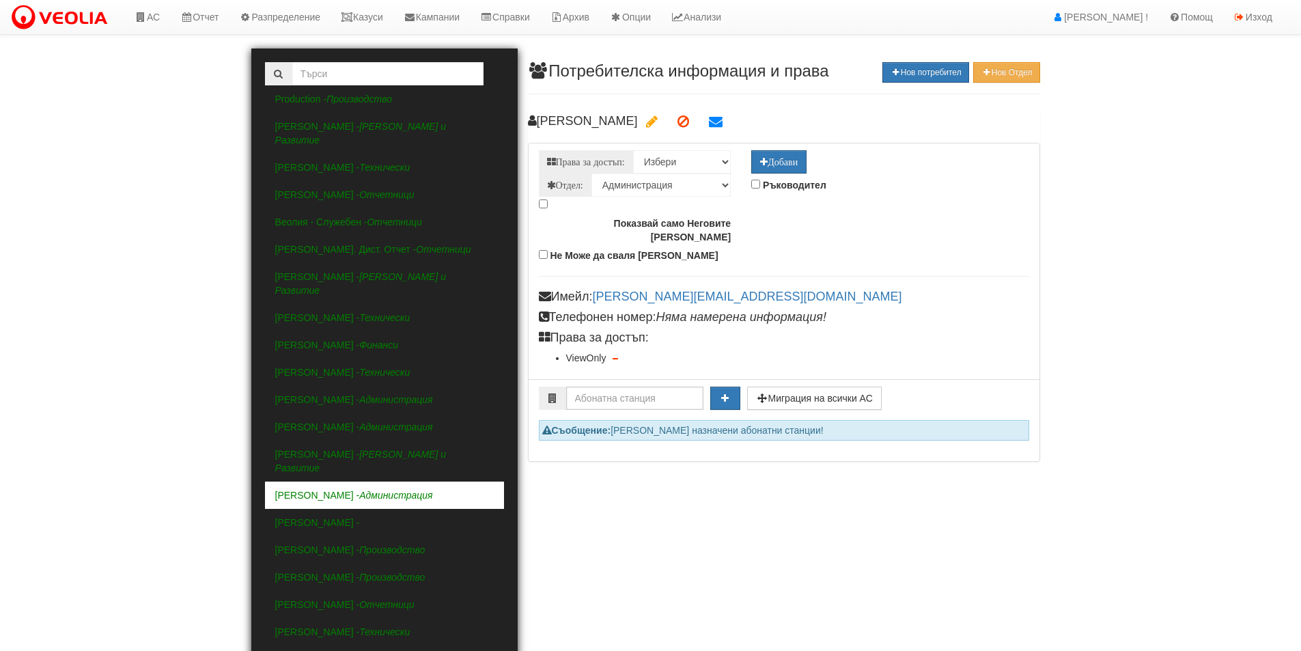
click at [640, 212] on label "Показвай само Неговите Казуси" at bounding box center [635, 228] width 193 height 32
click at [548, 208] on input "Показвай само Неговите Казуси" at bounding box center [543, 203] width 9 height 9
checkbox input "true"
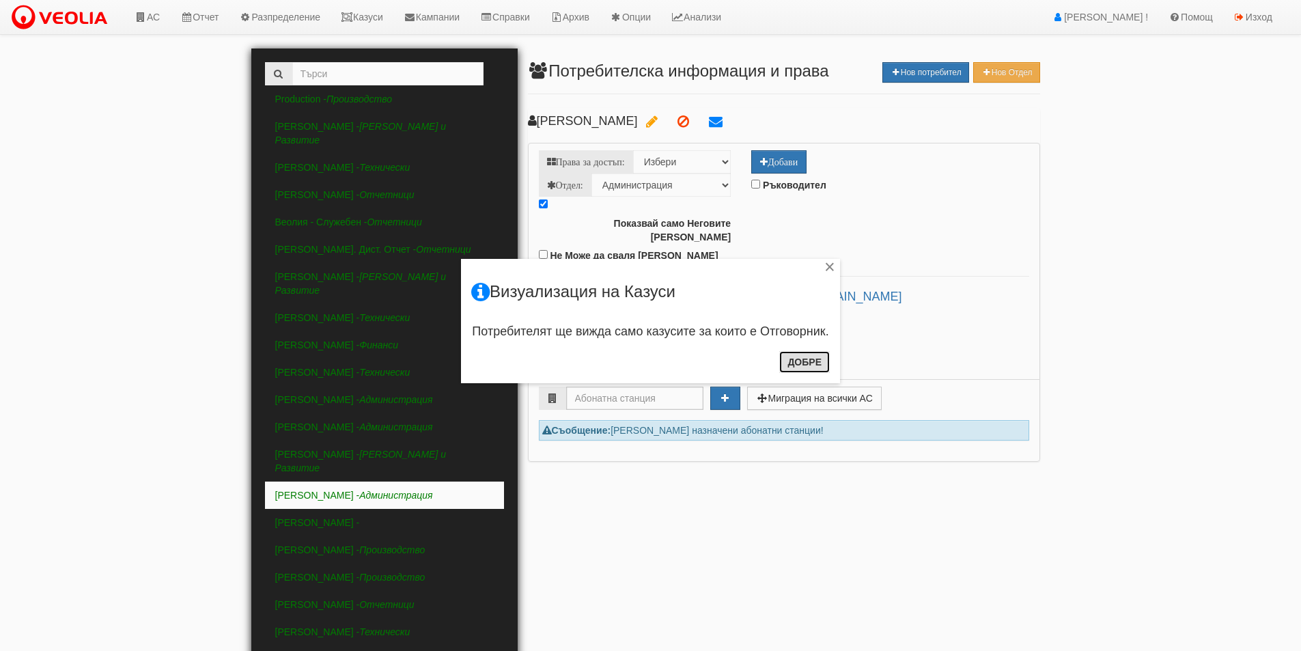
click at [820, 358] on button "Добре" at bounding box center [804, 362] width 51 height 22
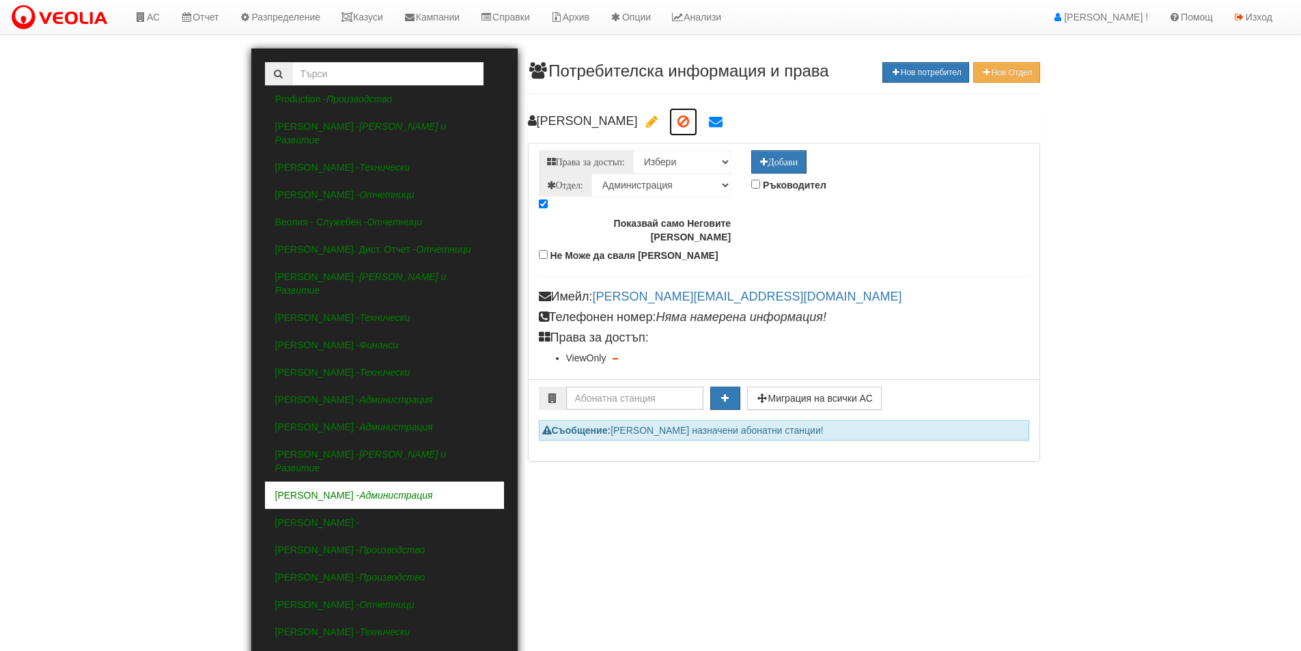
click at [689, 119] on icon at bounding box center [683, 122] width 12 height 14
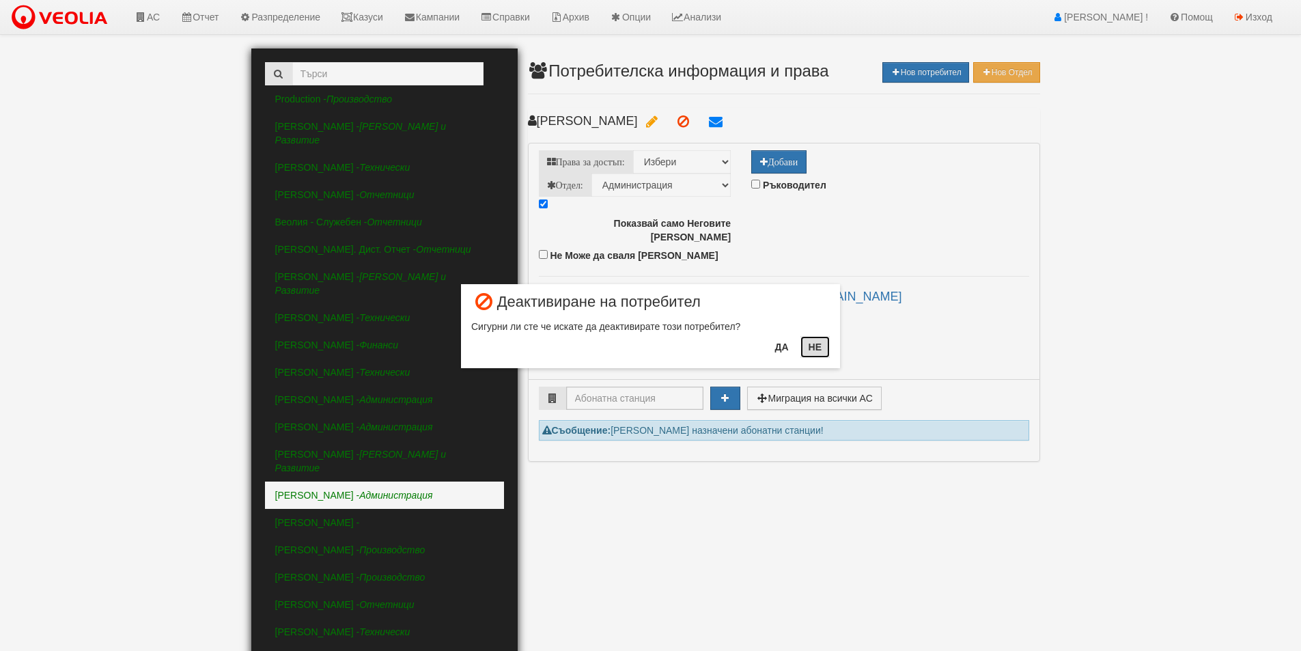
click at [812, 350] on button "Не" at bounding box center [814, 347] width 29 height 22
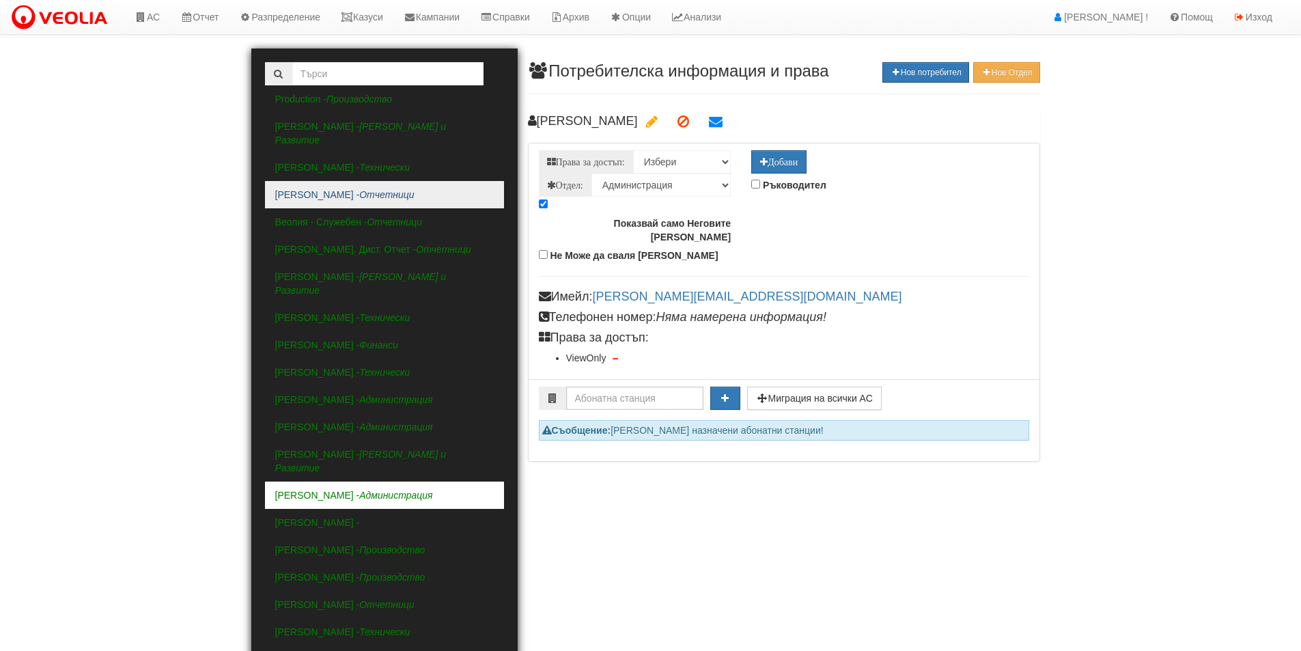
click at [359, 189] on icon "Отчетници" at bounding box center [386, 194] width 55 height 11
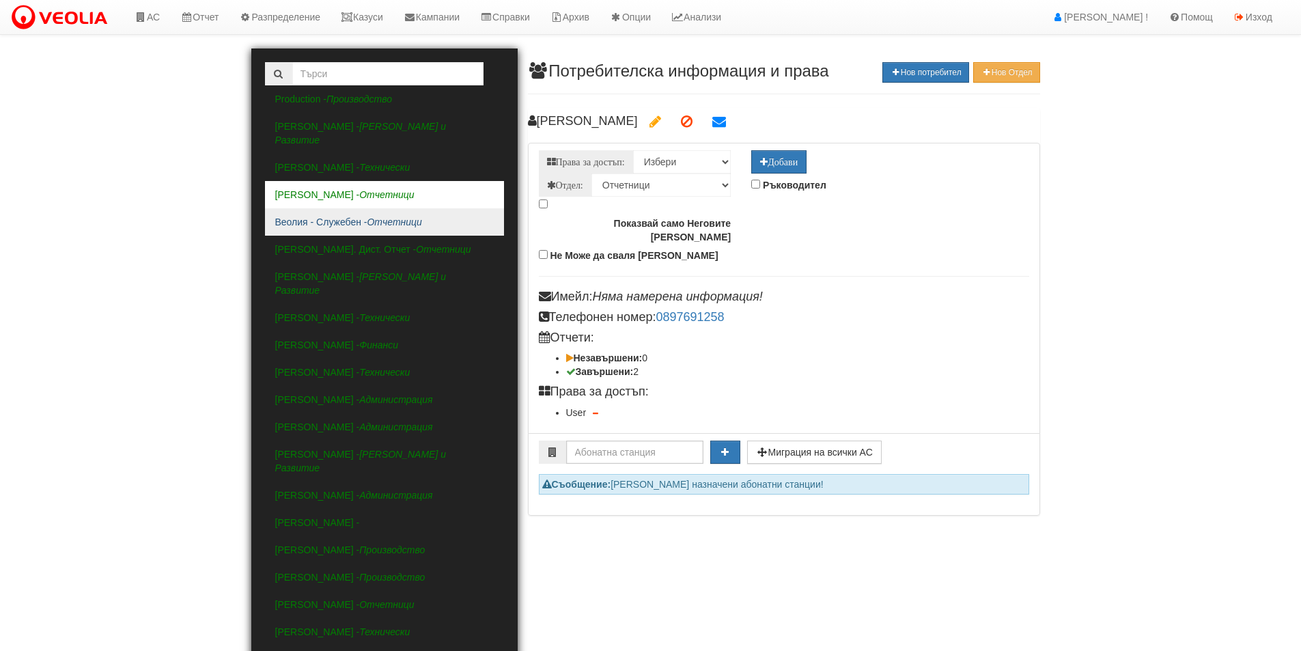
click at [353, 208] on link "Веолия - Служебен - Отчетници" at bounding box center [384, 221] width 239 height 27
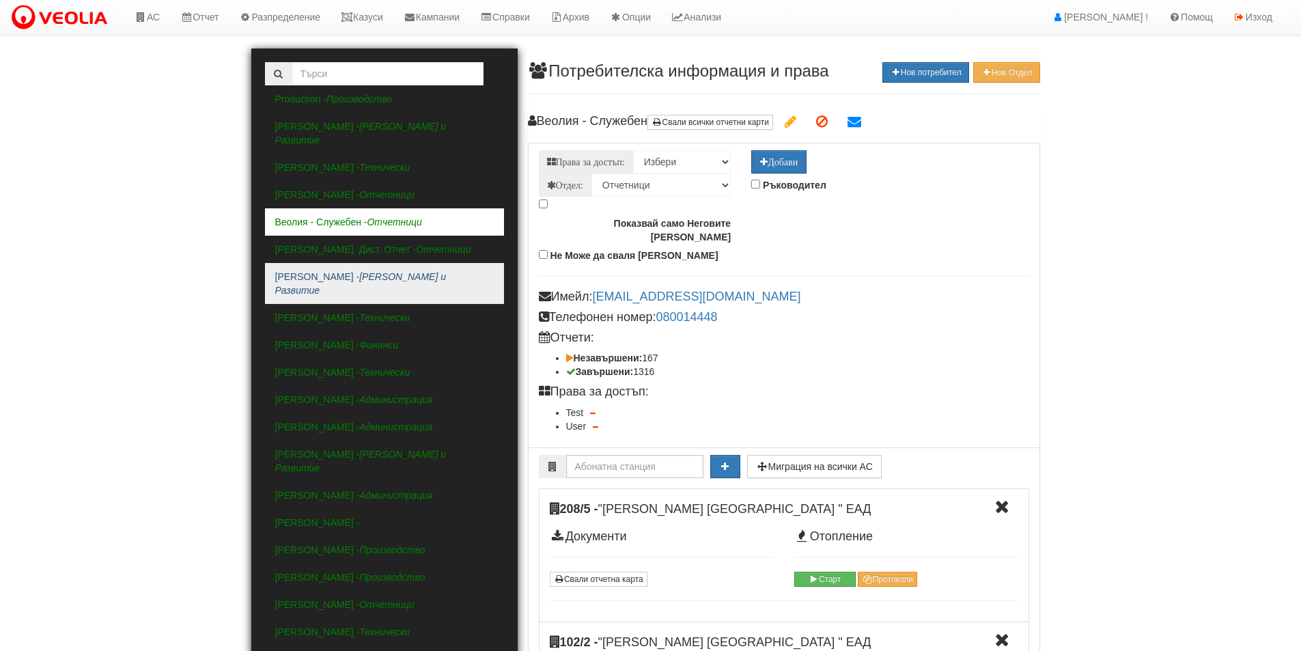
click at [339, 268] on link "Веселина Донева - Клиенти и Развитие" at bounding box center [384, 283] width 239 height 41
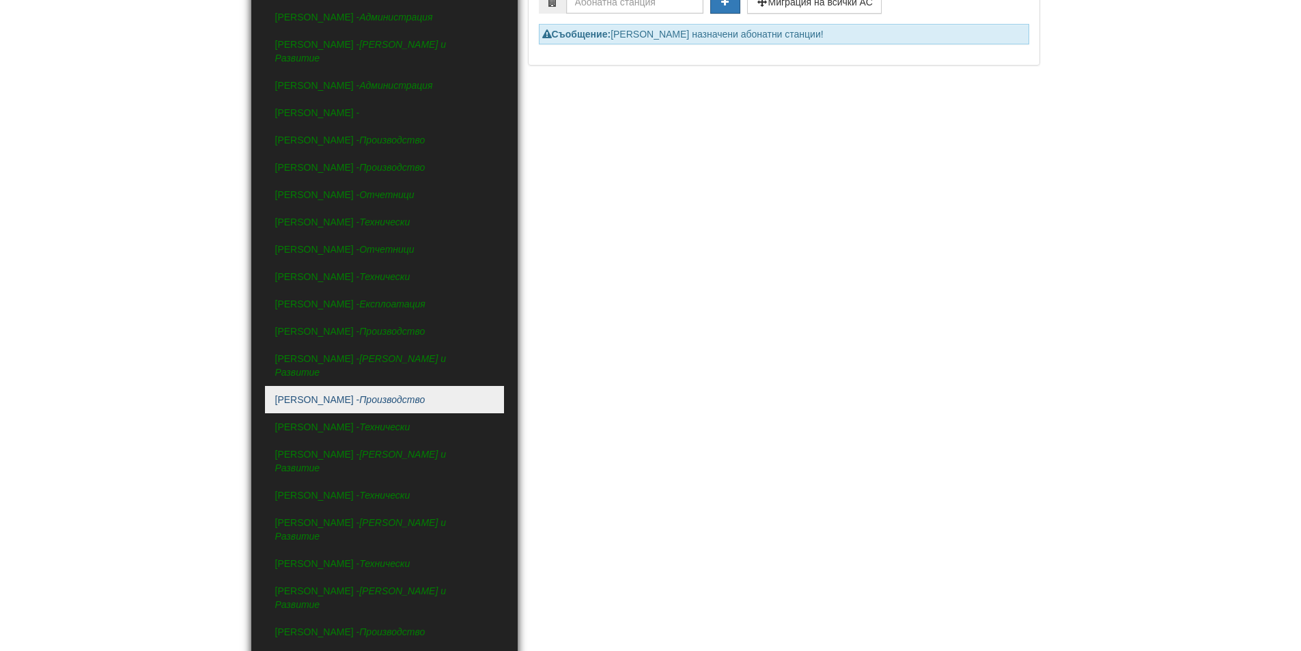
scroll to position [546, 0]
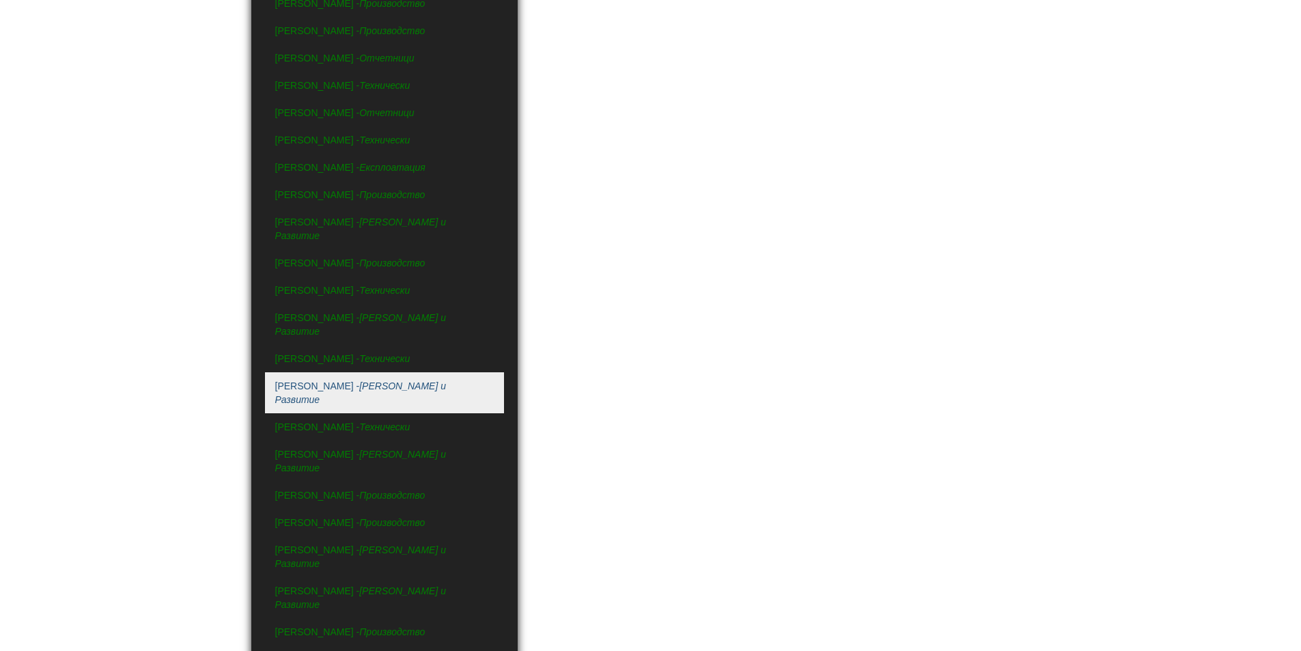
click at [364, 372] on link "Ивета Костадинова - Клиенти и Развитие" at bounding box center [384, 392] width 239 height 41
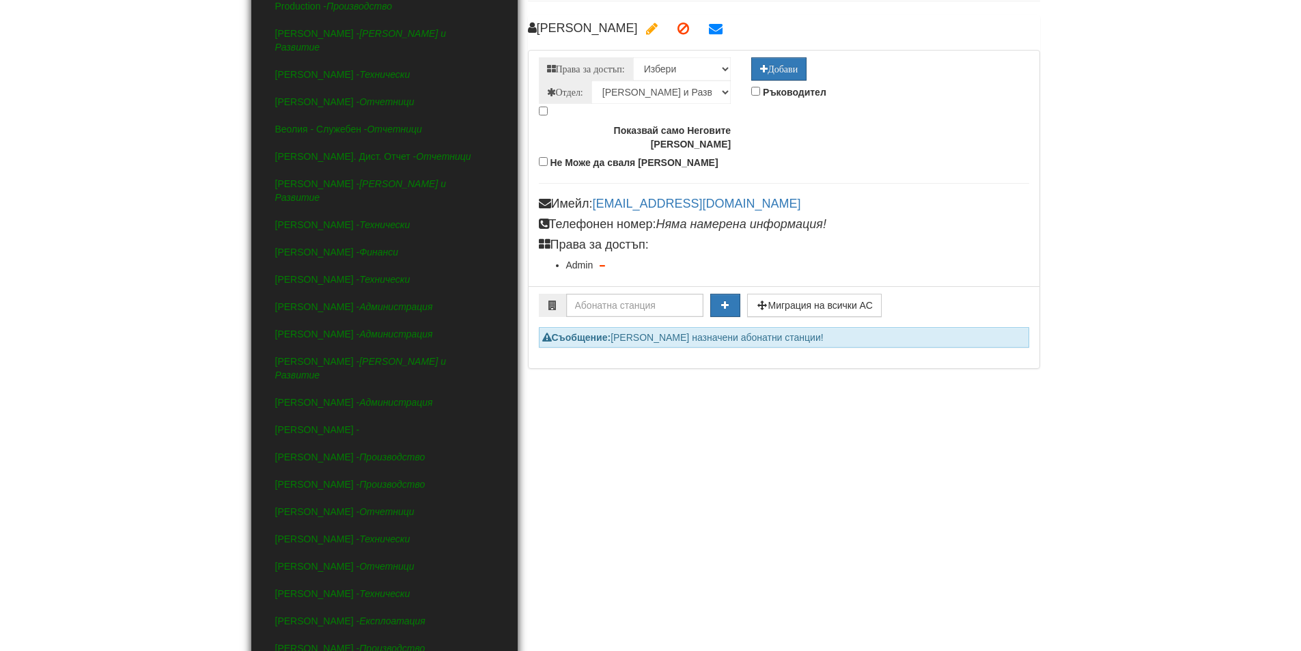
scroll to position [0, 0]
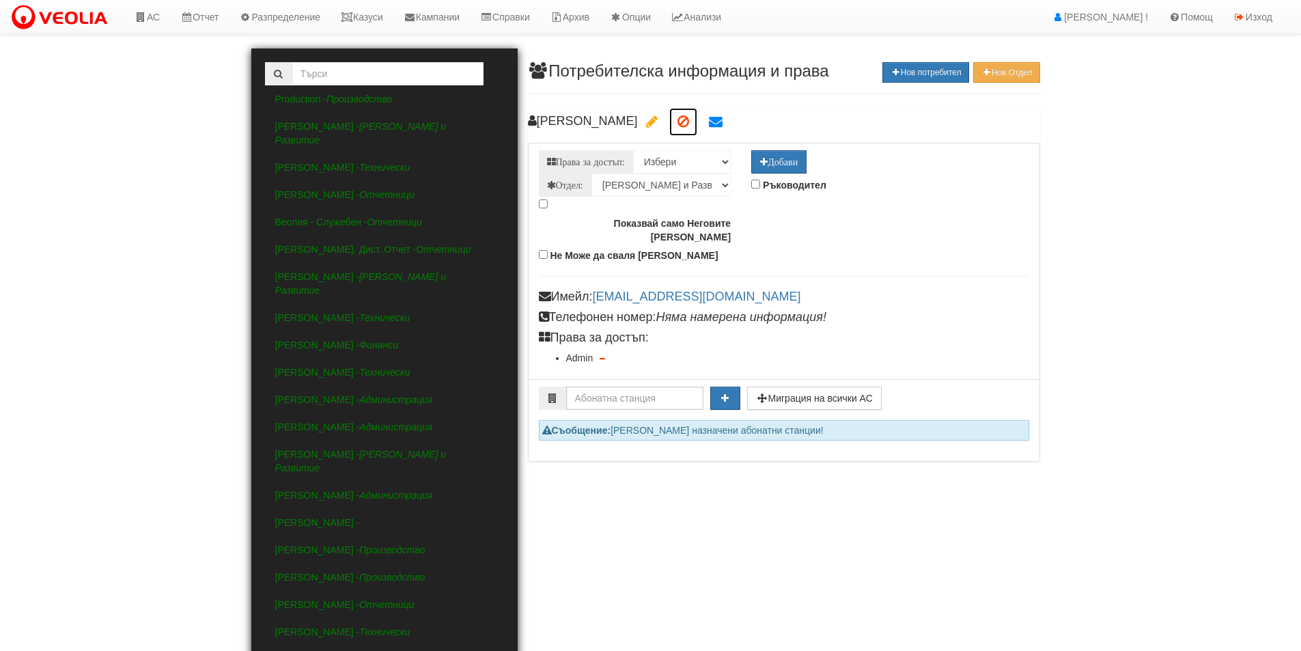
click at [689, 121] on icon at bounding box center [683, 122] width 12 height 14
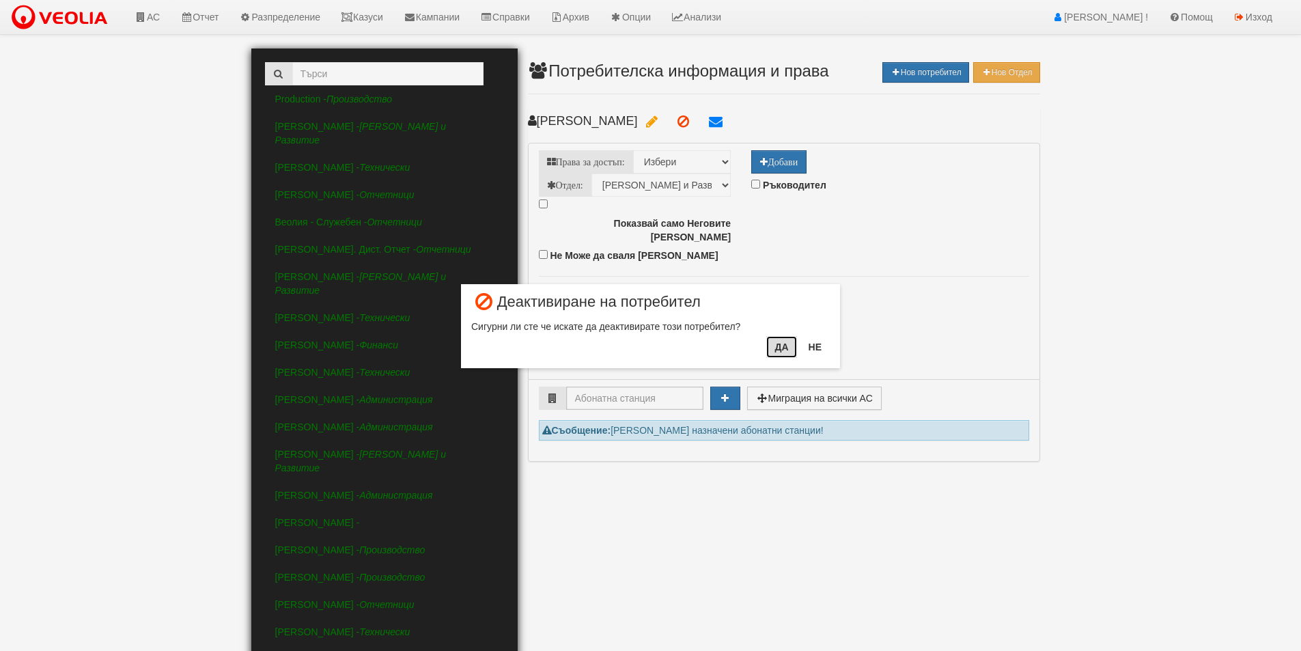
click at [785, 342] on button "Да" at bounding box center [781, 347] width 30 height 22
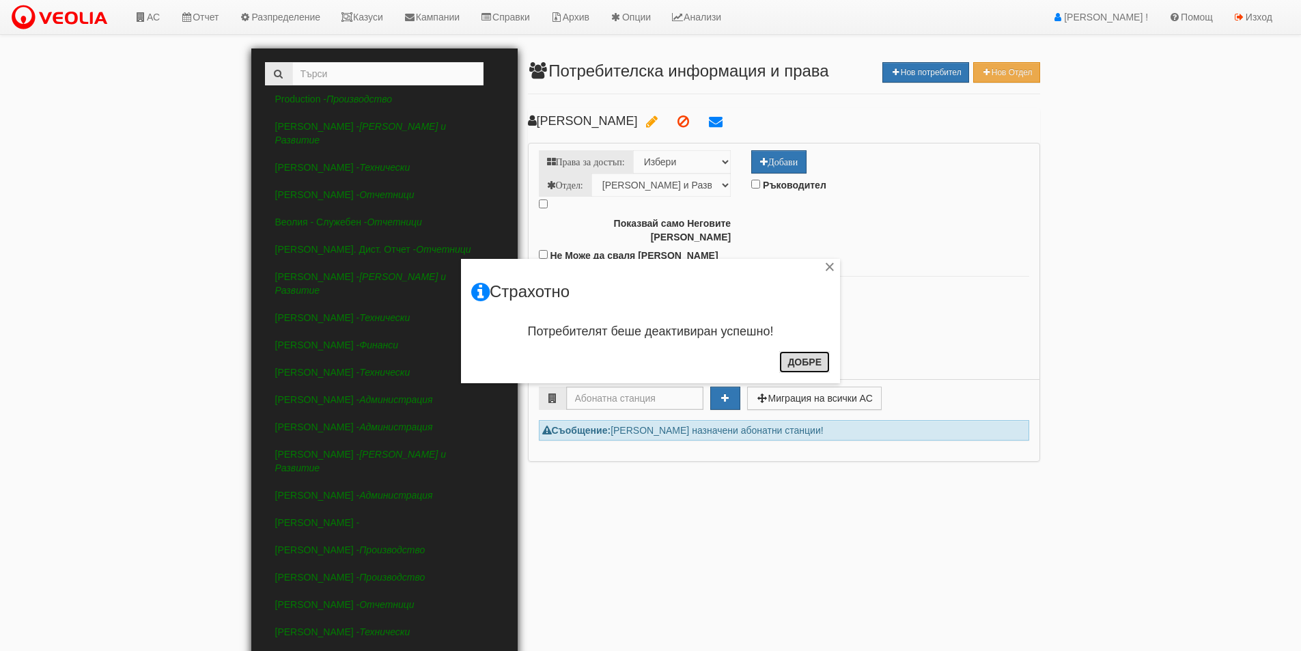
click at [818, 358] on button "Добре" at bounding box center [804, 362] width 51 height 22
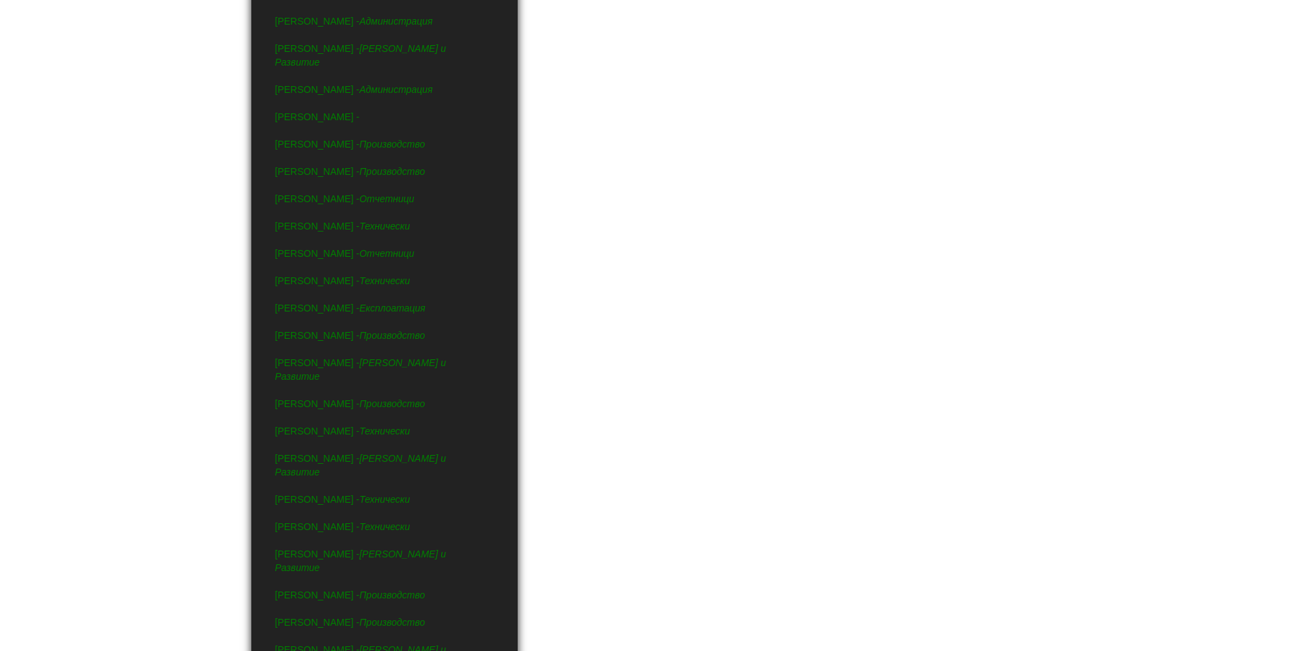
scroll to position [478, 0]
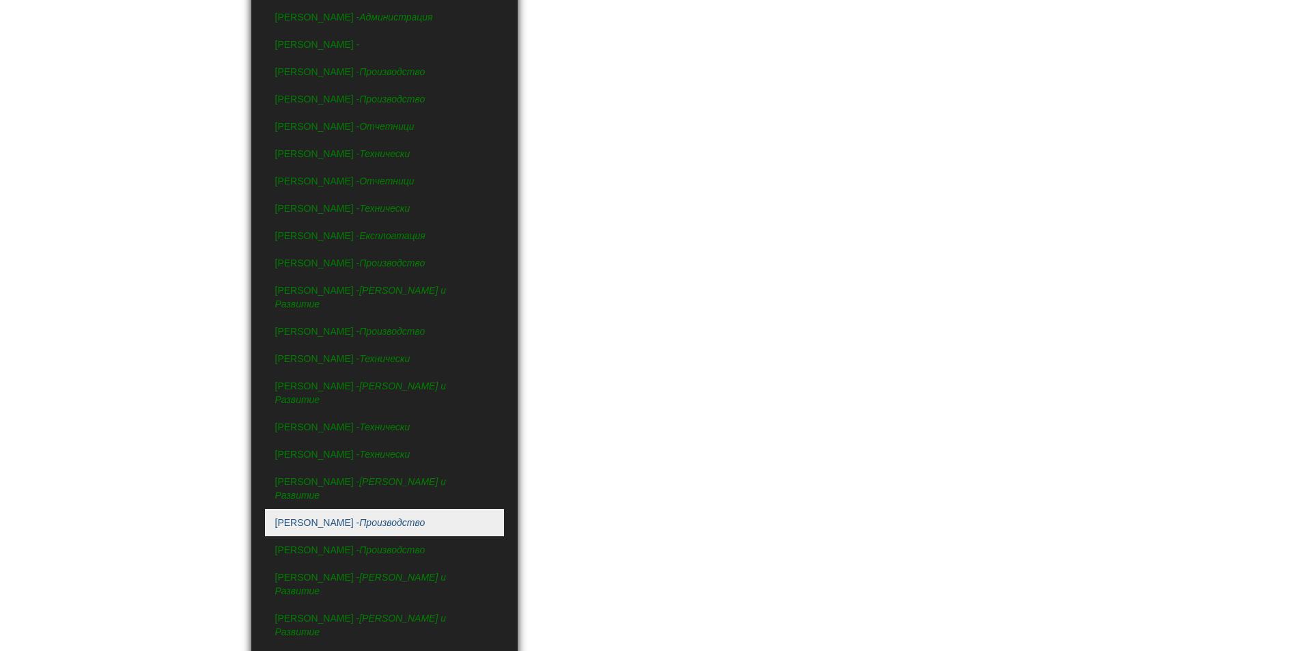
click at [420, 509] on link "Йордан Грозев - Производство" at bounding box center [384, 522] width 239 height 27
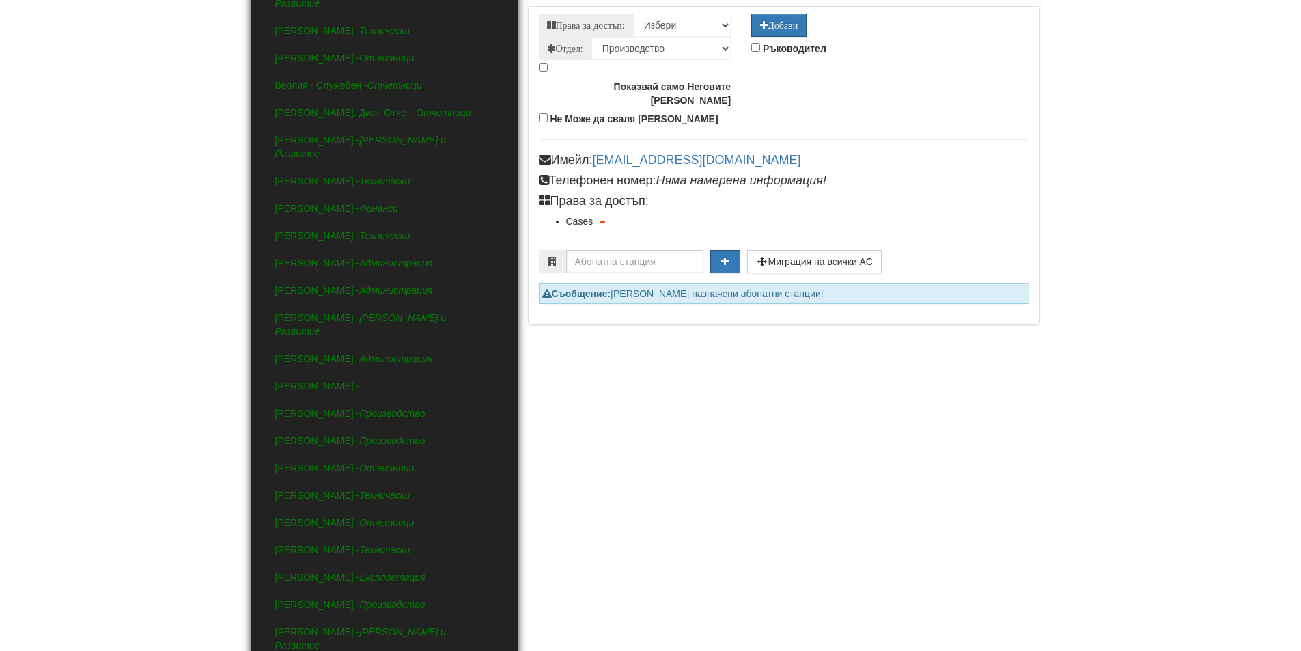
scroll to position [0, 0]
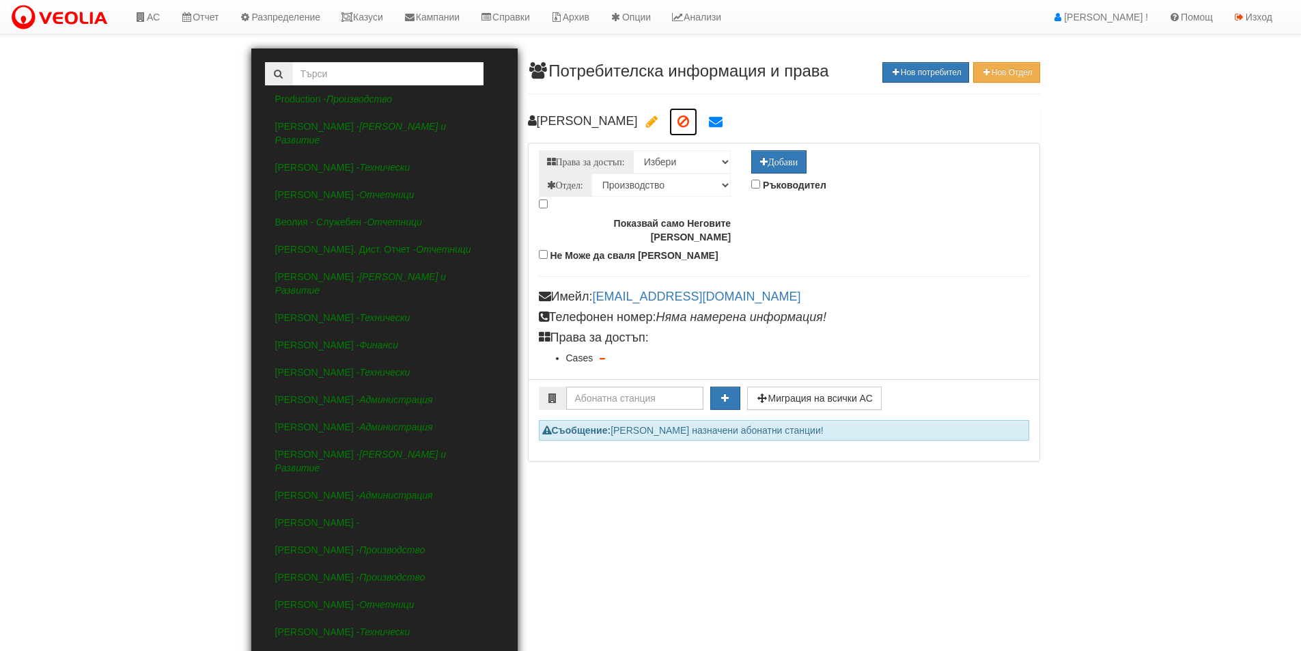
click at [677, 122] on icon at bounding box center [683, 122] width 12 height 14
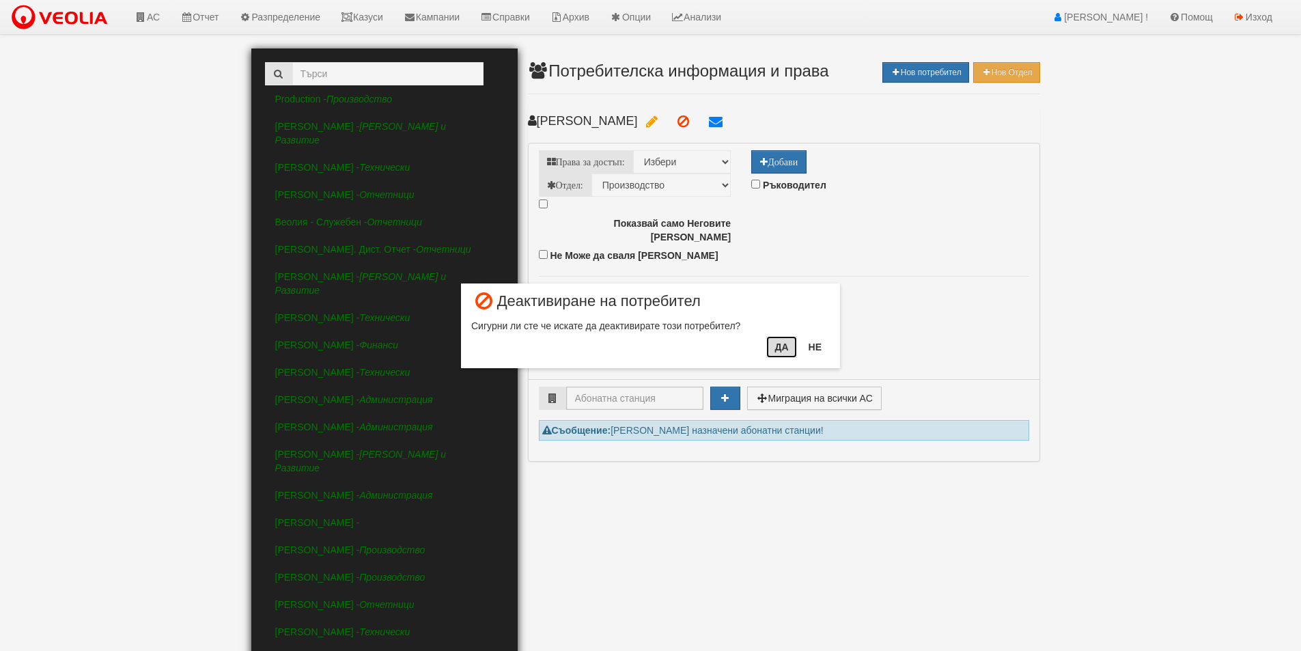
click at [780, 345] on button "Да" at bounding box center [781, 347] width 30 height 22
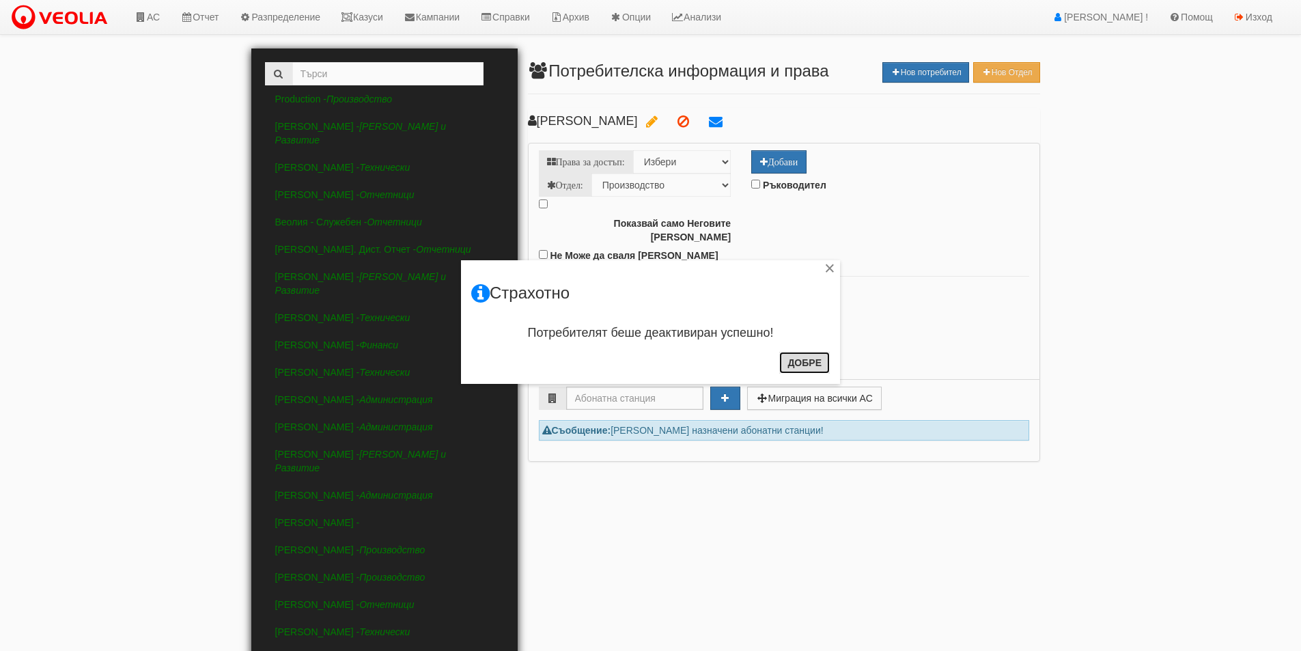
click at [823, 362] on button "Добре" at bounding box center [804, 363] width 51 height 22
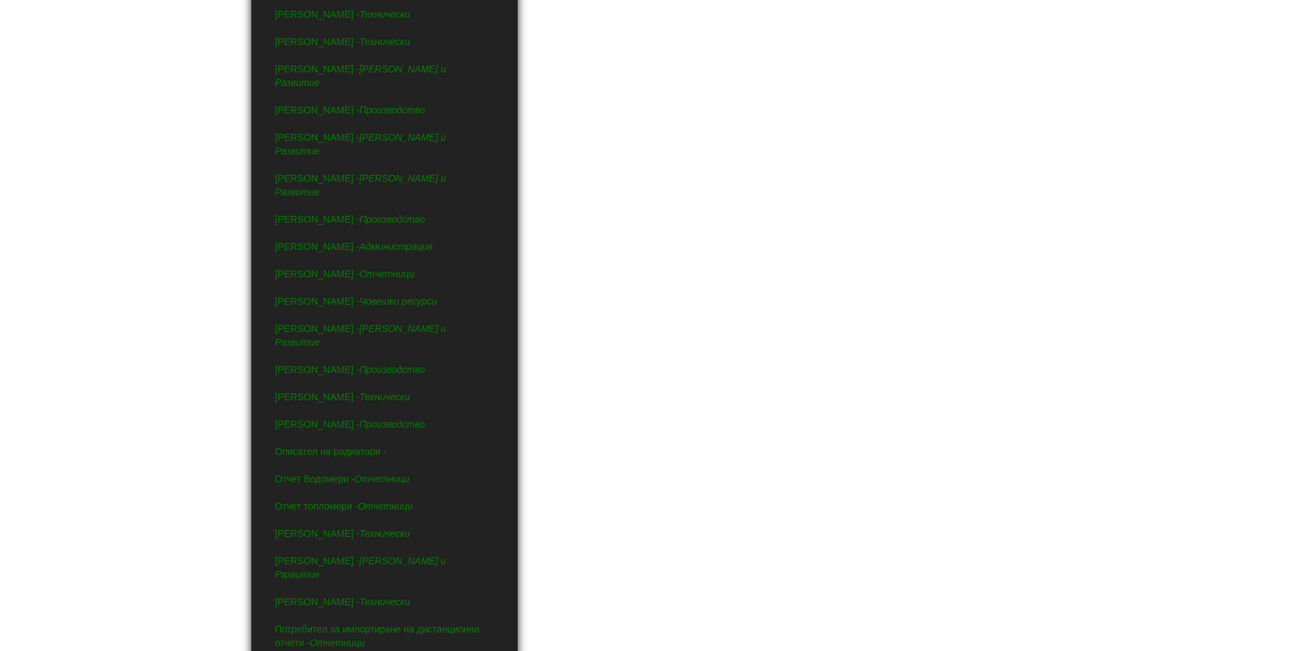
scroll to position [956, 0]
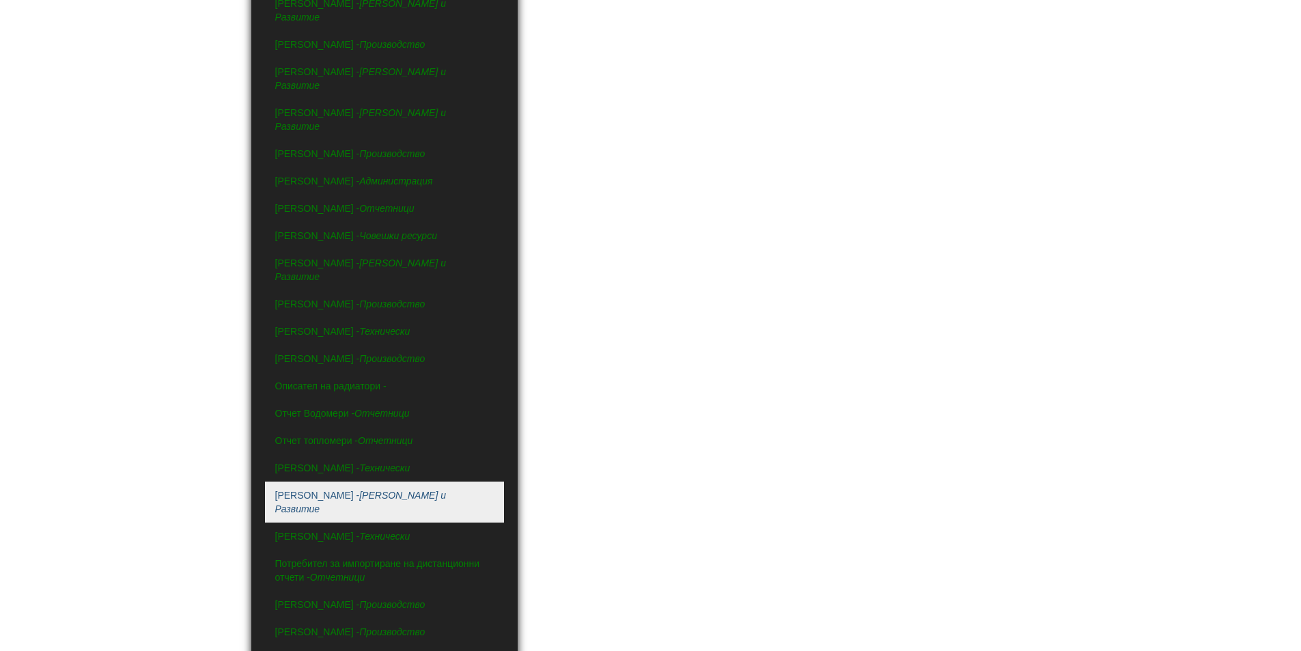
click at [393, 490] on icon "[PERSON_NAME] и Развитие" at bounding box center [360, 502] width 171 height 25
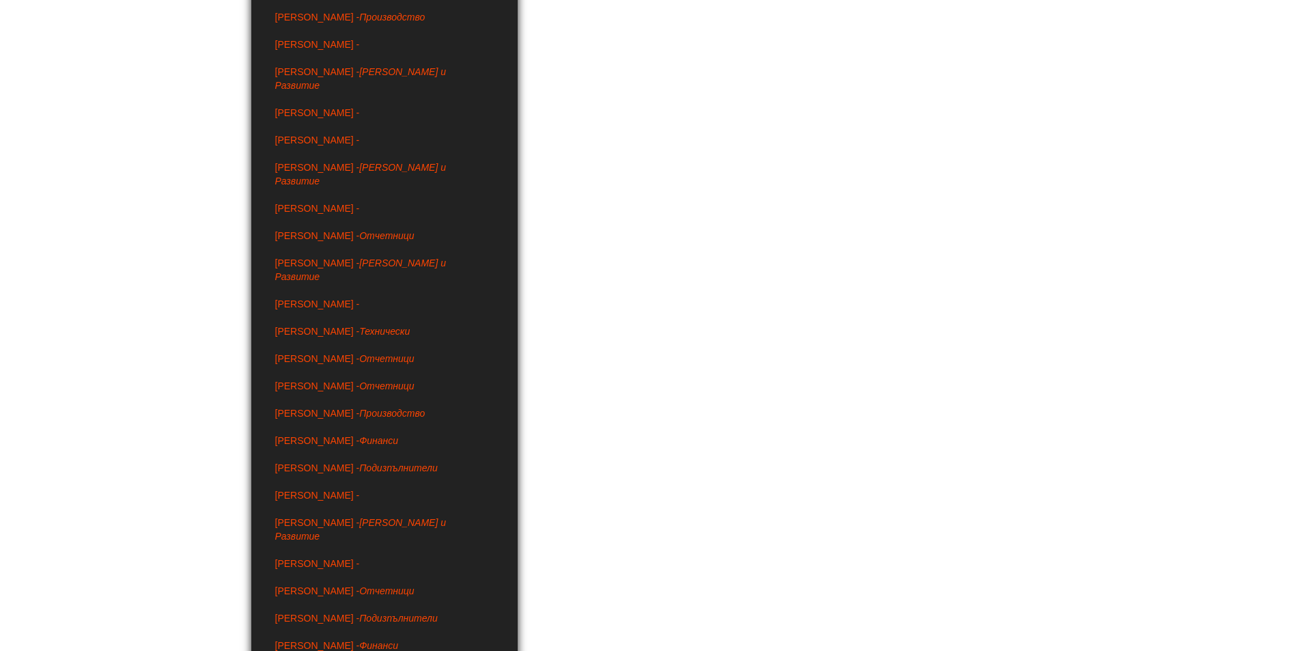
scroll to position [2526, 0]
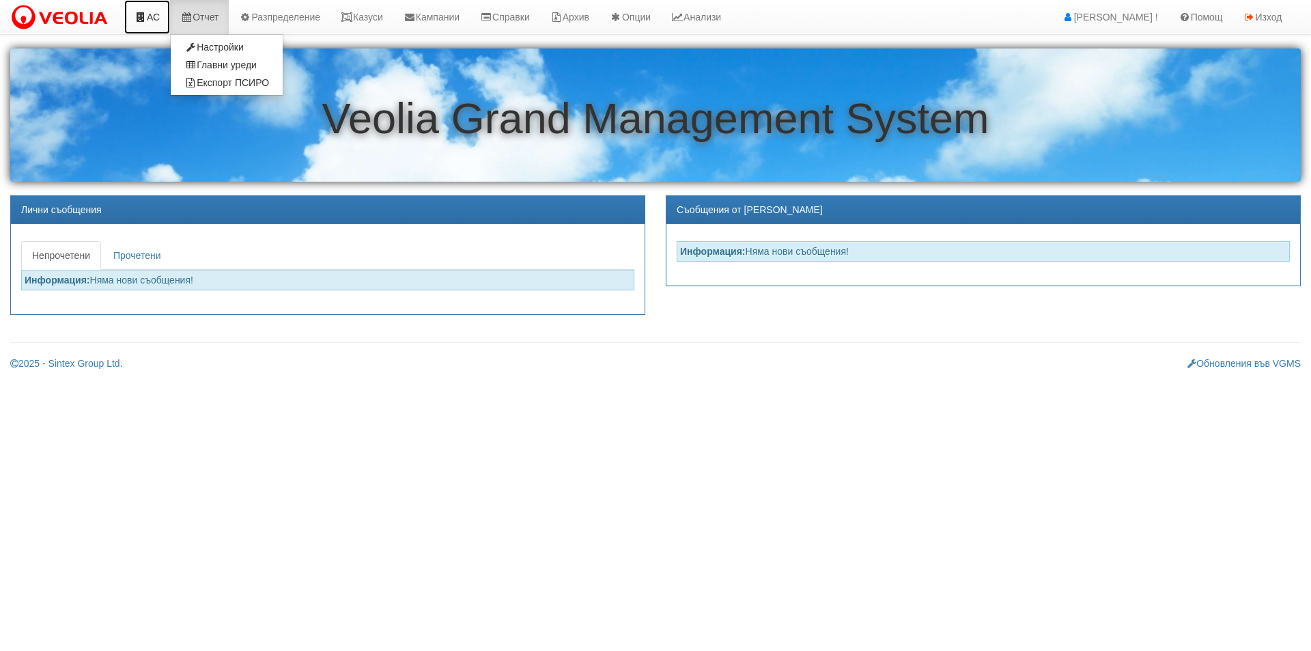
click at [167, 29] on link "АС" at bounding box center [147, 17] width 46 height 34
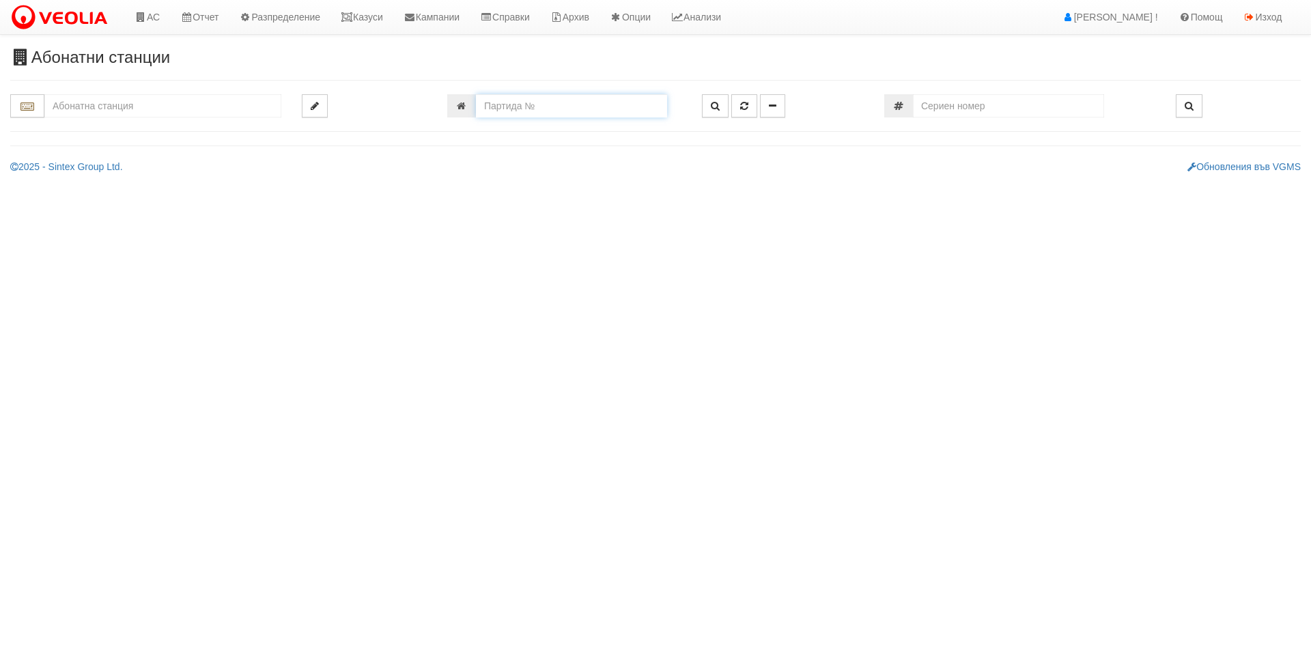
click at [540, 108] on input "number" at bounding box center [571, 105] width 191 height 23
type input "26005"
type input "141/3 - "ХОЛИДЕЙ И РАЙЗЕН" ЕООД"
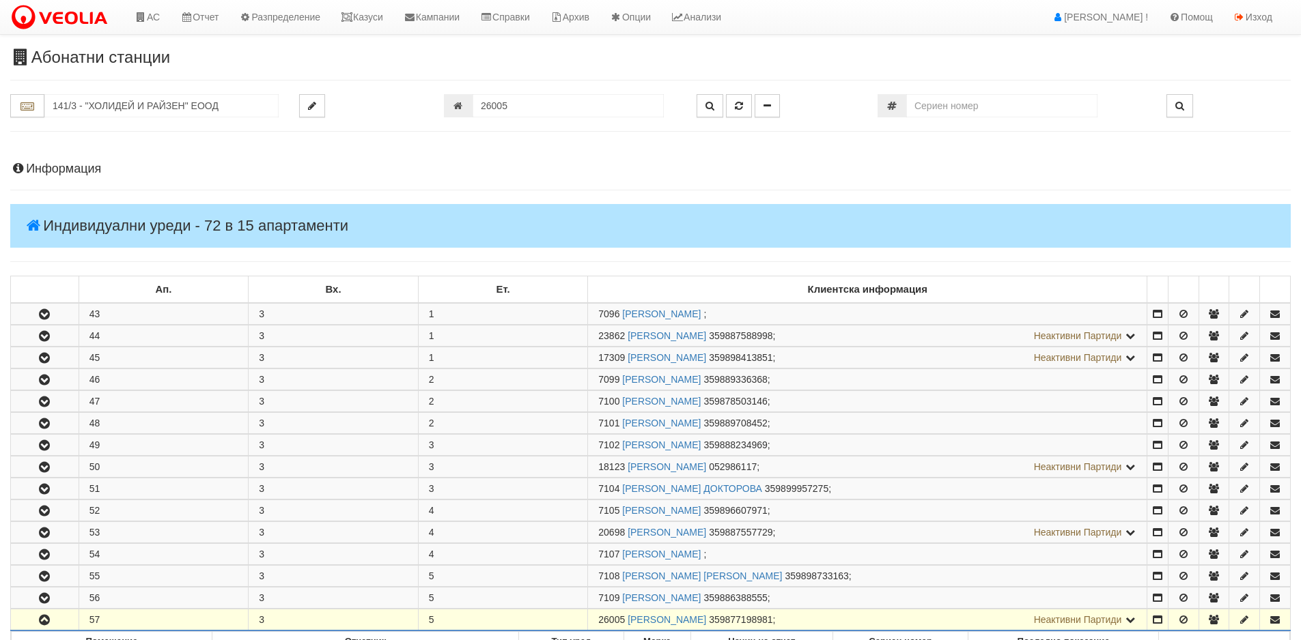
click at [48, 165] on h4 "Информация" at bounding box center [650, 169] width 1280 height 14
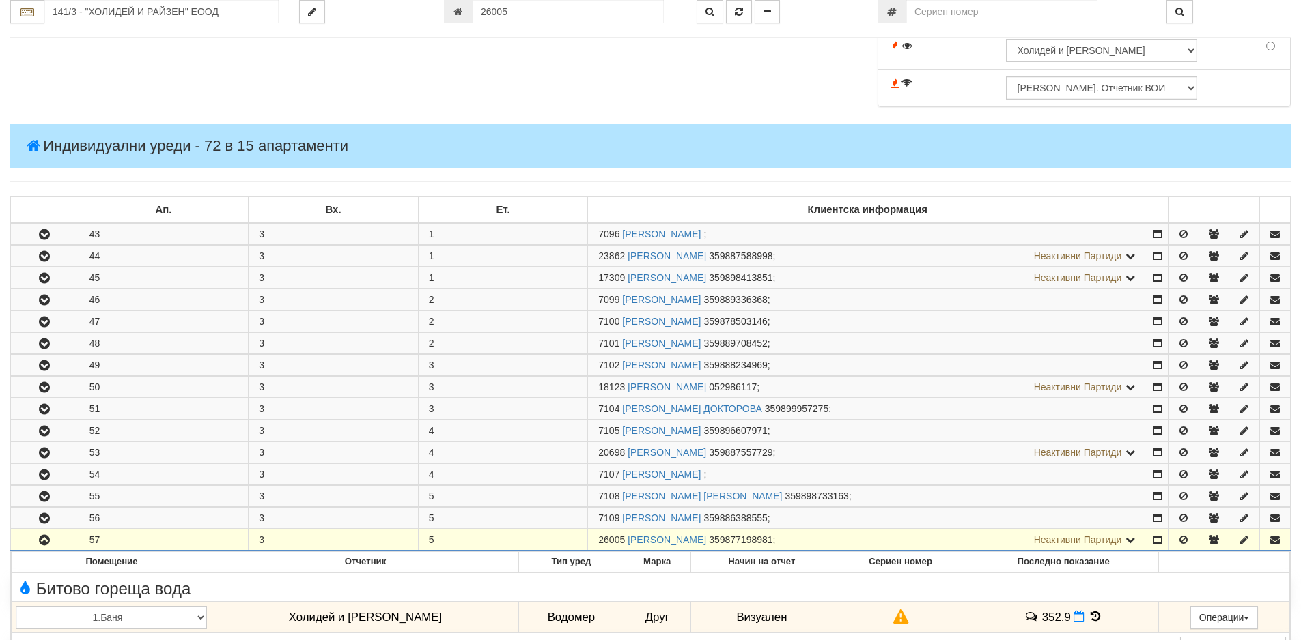
scroll to position [478, 0]
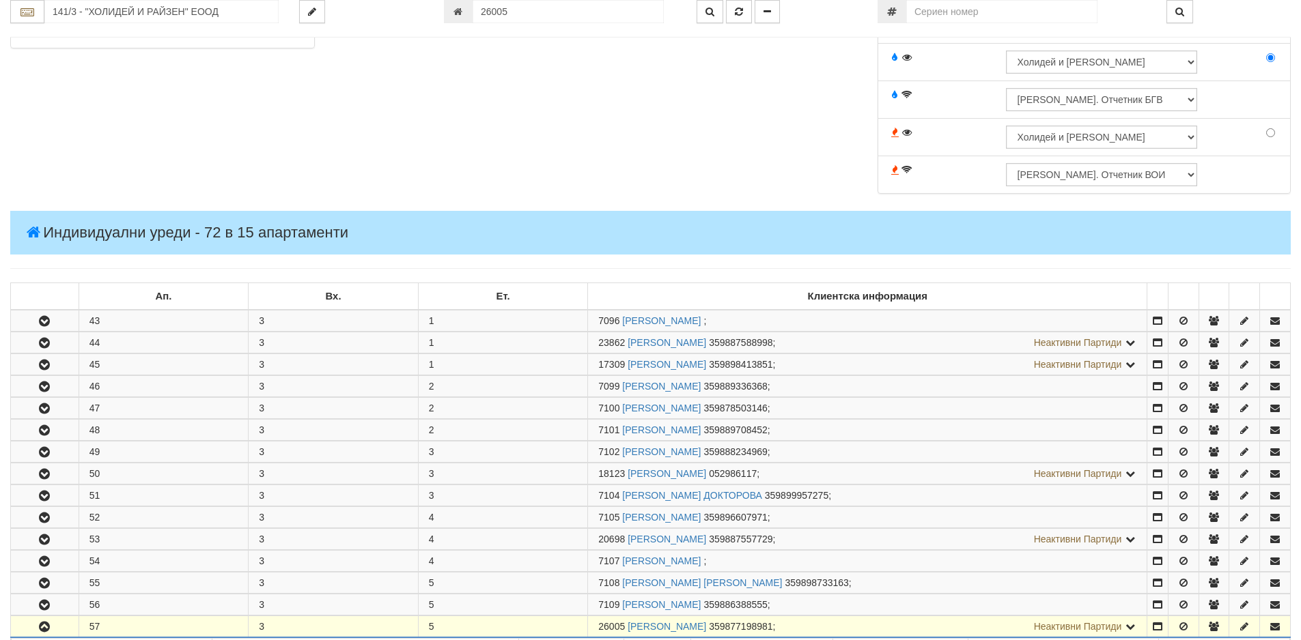
click at [87, 250] on h4 "Индивидуални уреди - 72 в 15 апартаменти" at bounding box center [650, 233] width 1280 height 44
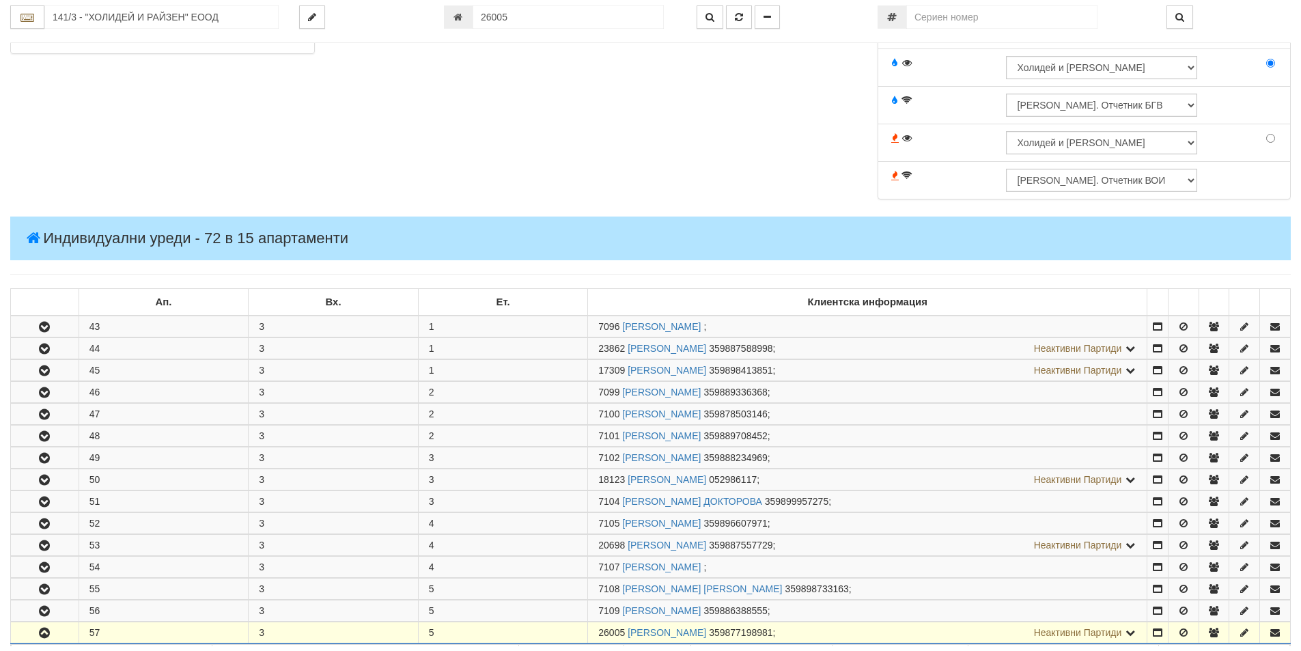
scroll to position [408, 0]
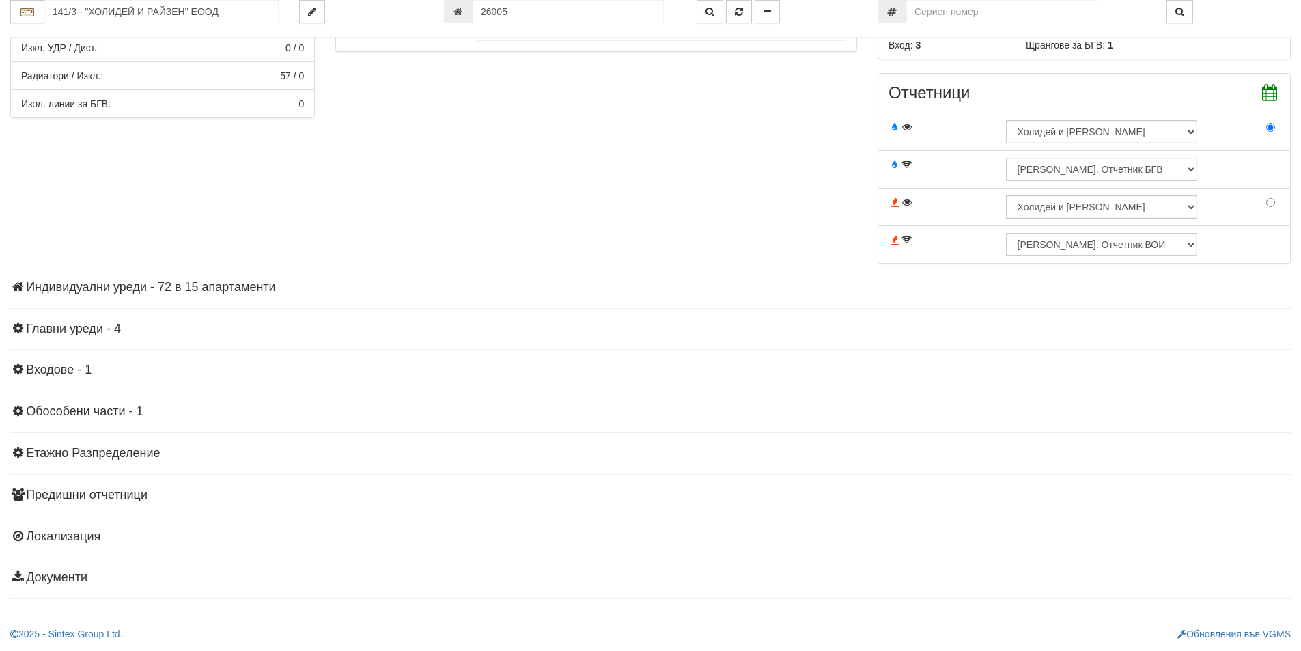
click at [121, 294] on div "Информация Параметри Брой Апартаменти: 15 Ползватели 07/2025 0 %" at bounding box center [650, 168] width 1280 height 862
click at [128, 287] on h4 "Индивидуални уреди - 72 в 15 апартаменти" at bounding box center [650, 288] width 1280 height 14
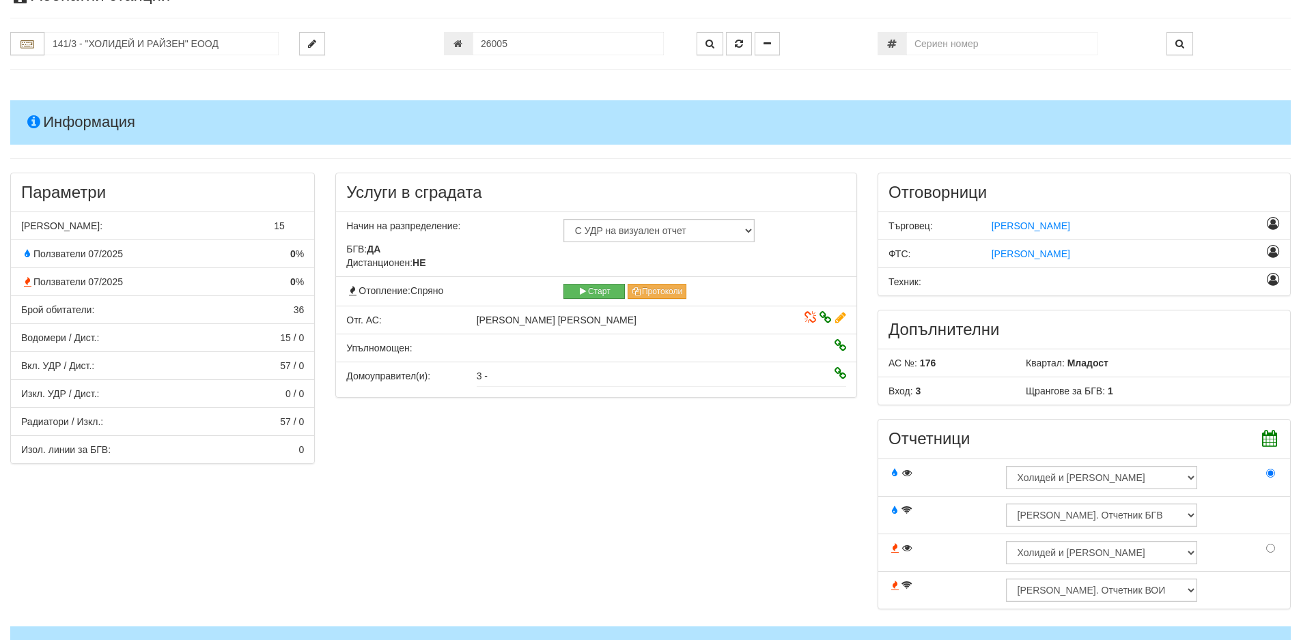
scroll to position [0, 0]
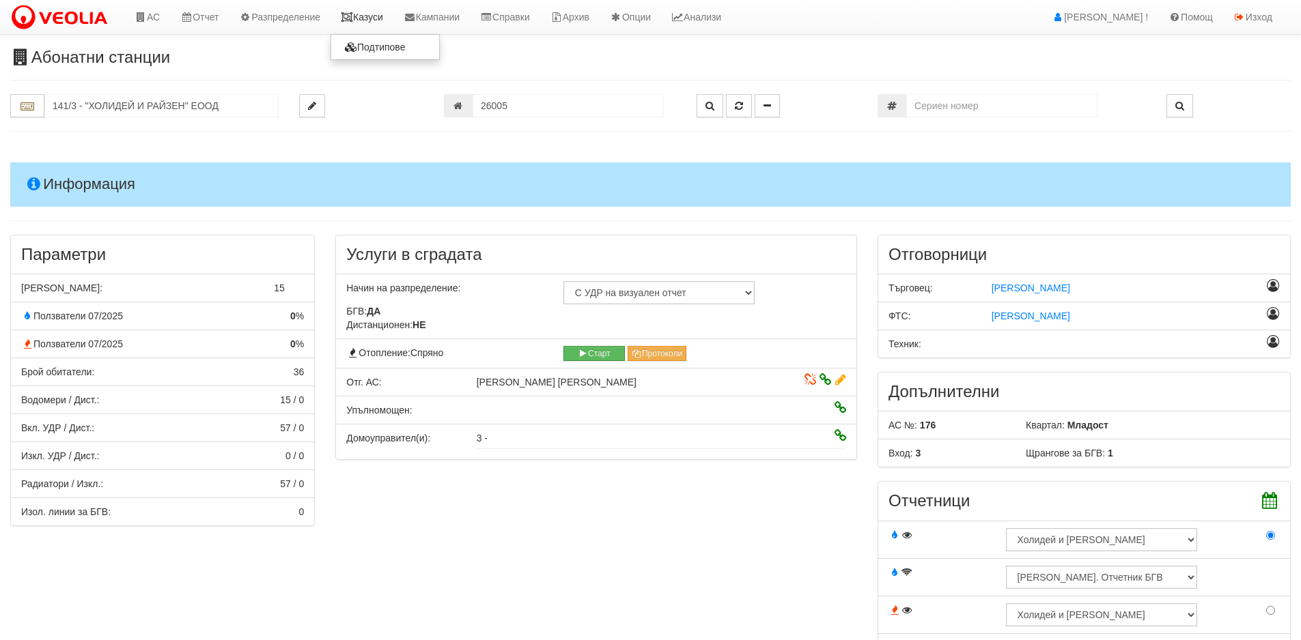
click at [353, 12] on icon at bounding box center [347, 17] width 12 height 10
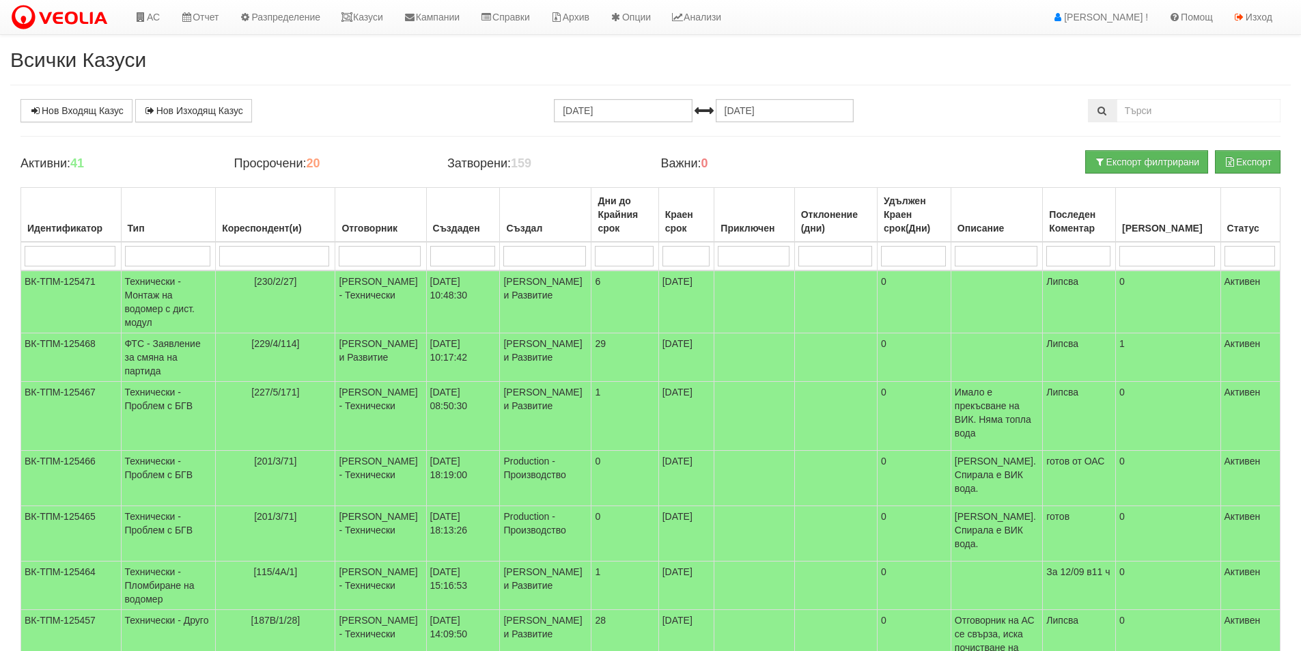
click at [264, 259] on input "search" at bounding box center [274, 256] width 110 height 20
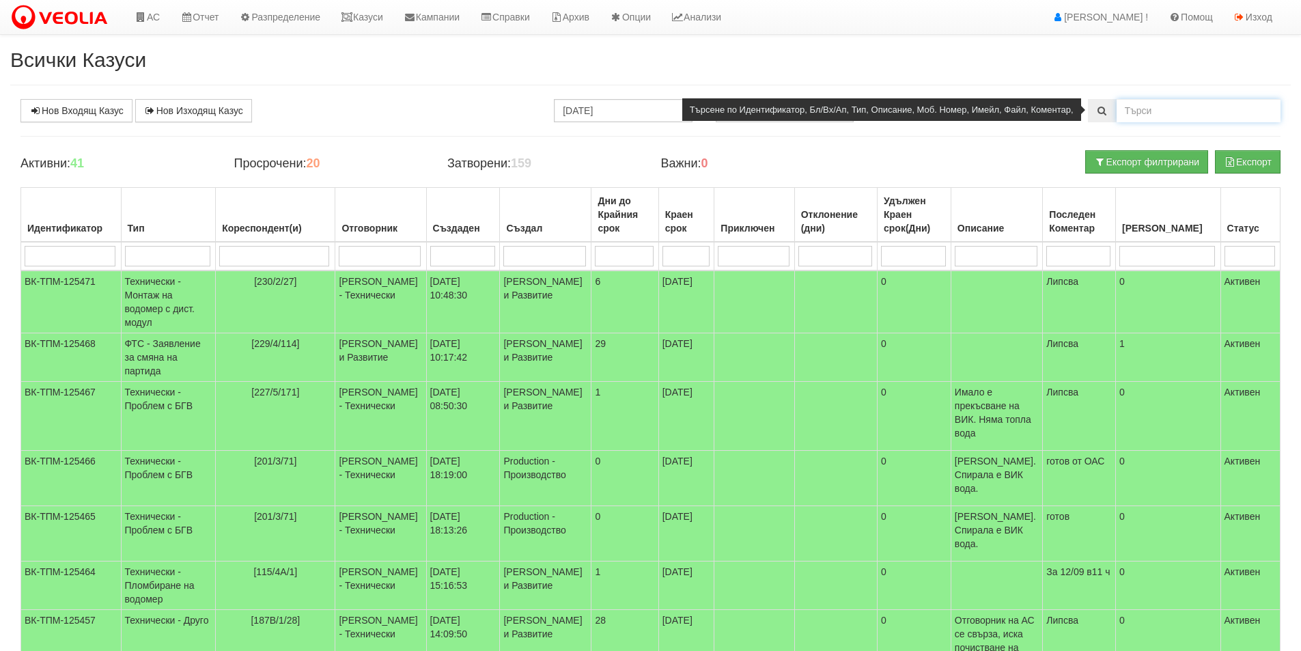
click at [1161, 117] on input "text" at bounding box center [1198, 110] width 164 height 23
click at [1191, 113] on input "141/3" at bounding box center [1198, 110] width 164 height 23
type input "141/3/57"
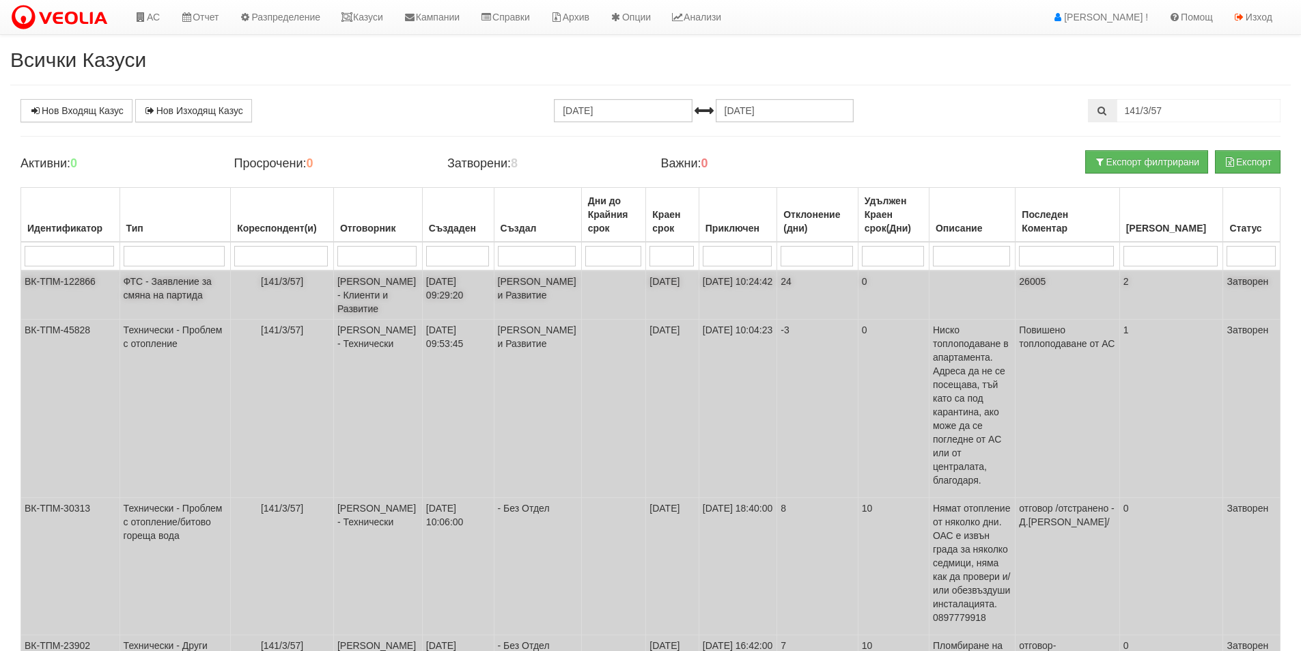
click at [461, 300] on td "17/04/2025 09:29:20" at bounding box center [458, 294] width 72 height 49
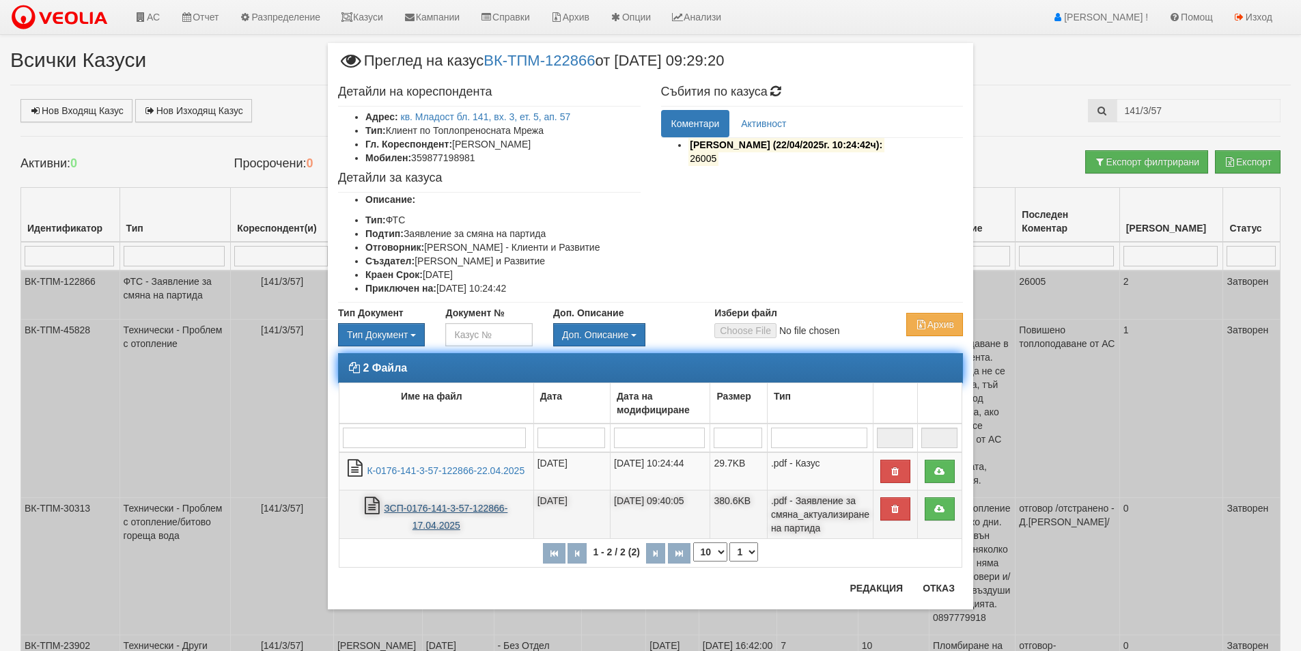
click at [486, 507] on link "ЗСП-0176-141-3-57-122866-17.04.2025" at bounding box center [446, 516] width 124 height 28
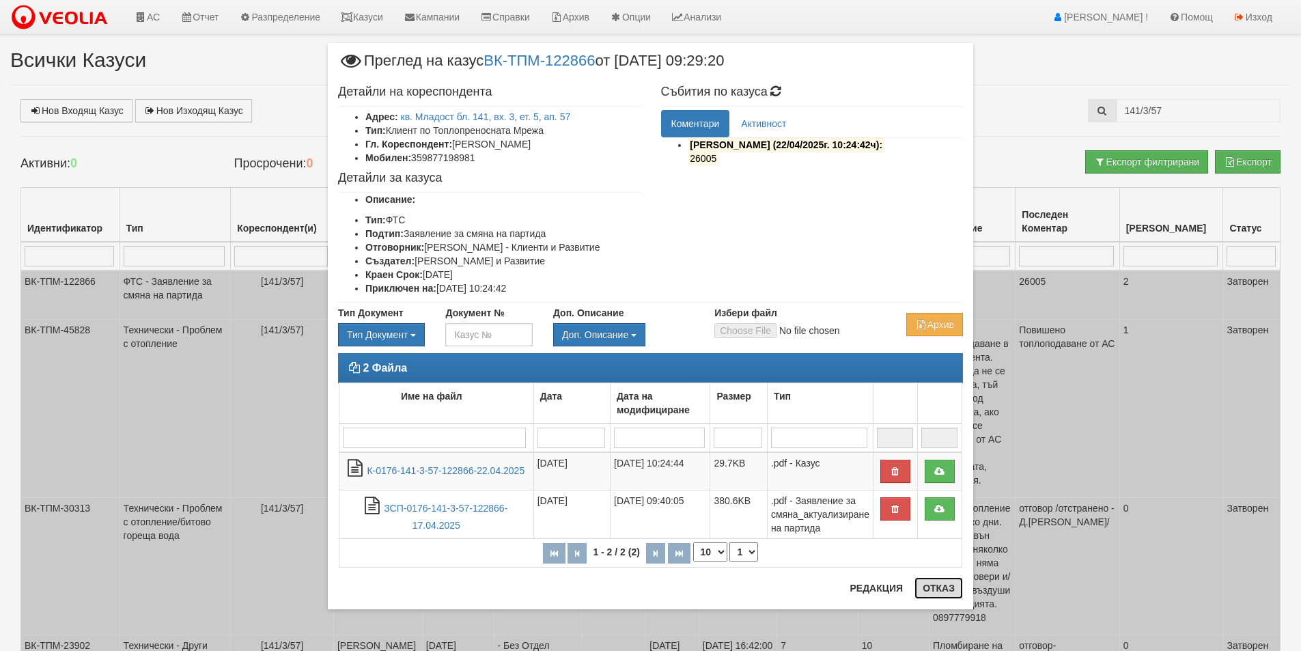
click at [948, 586] on button "Отказ" at bounding box center [938, 588] width 48 height 22
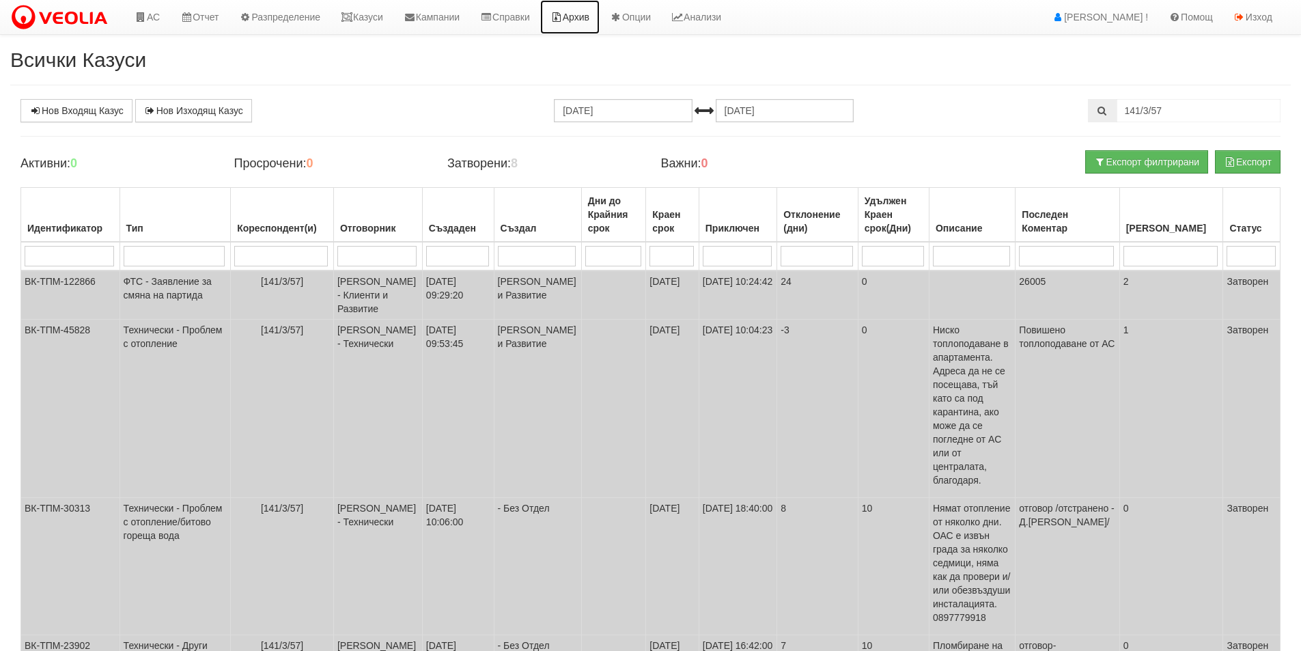
click at [589, 19] on link "Архив" at bounding box center [569, 17] width 59 height 34
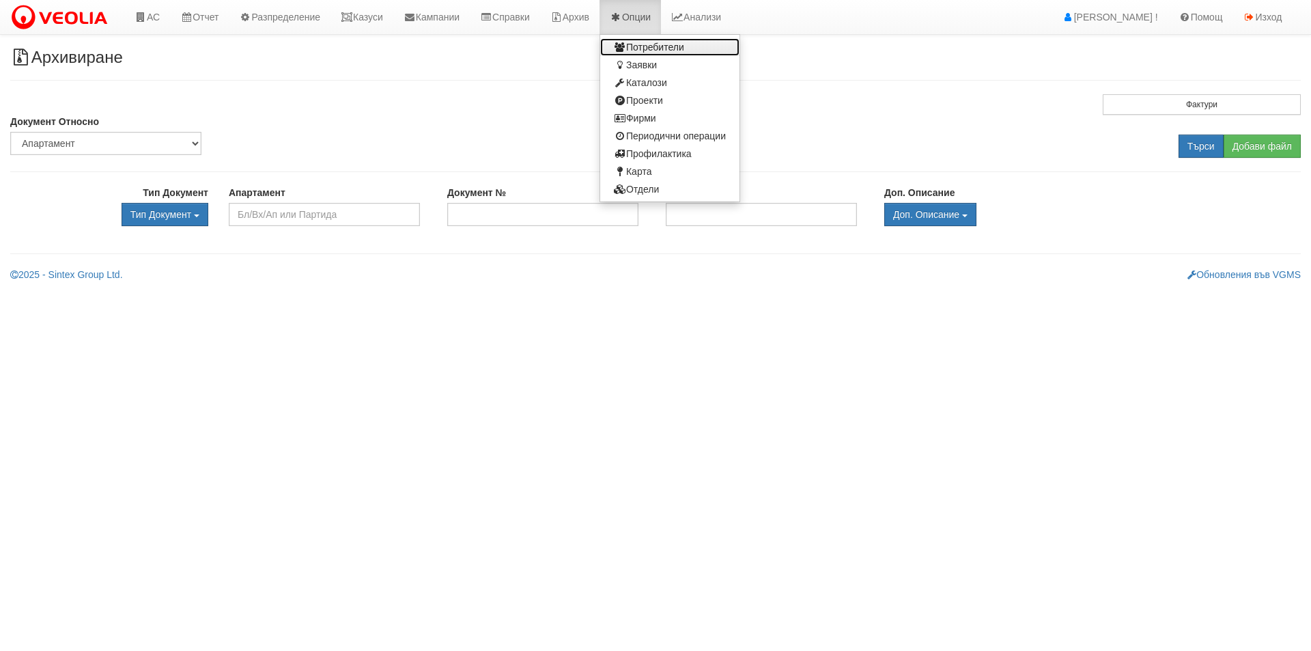
click at [668, 51] on link "Потребители" at bounding box center [669, 47] width 139 height 18
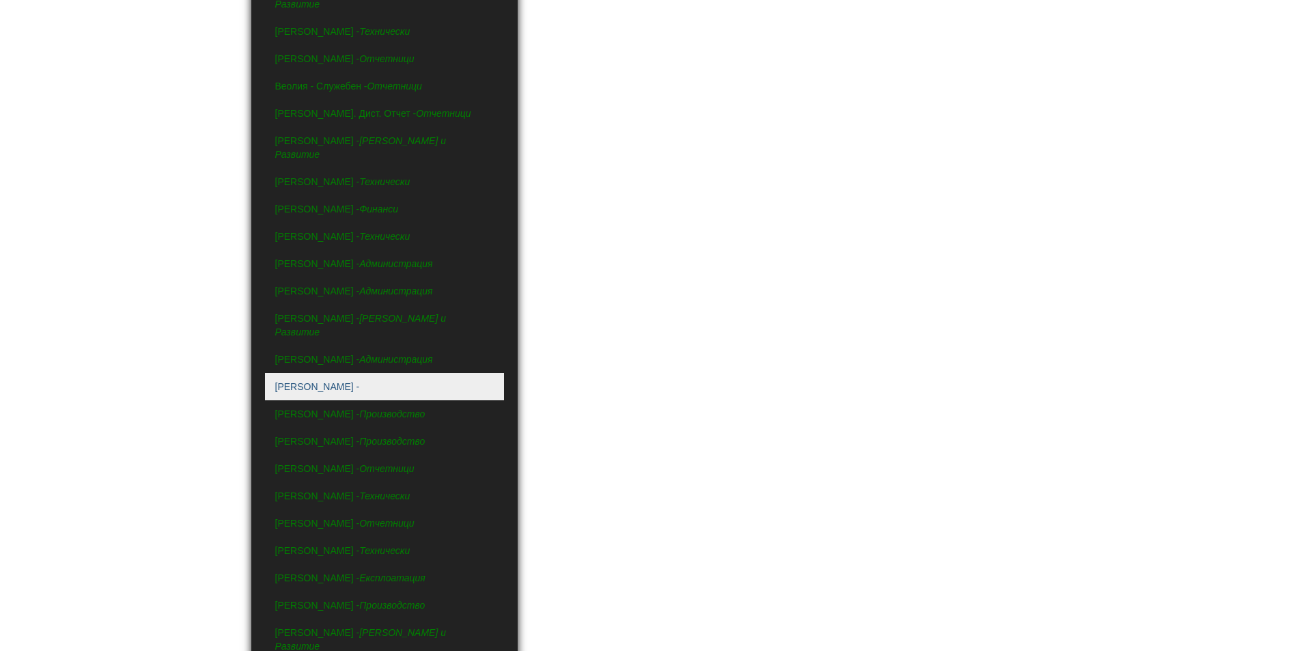
scroll to position [137, 0]
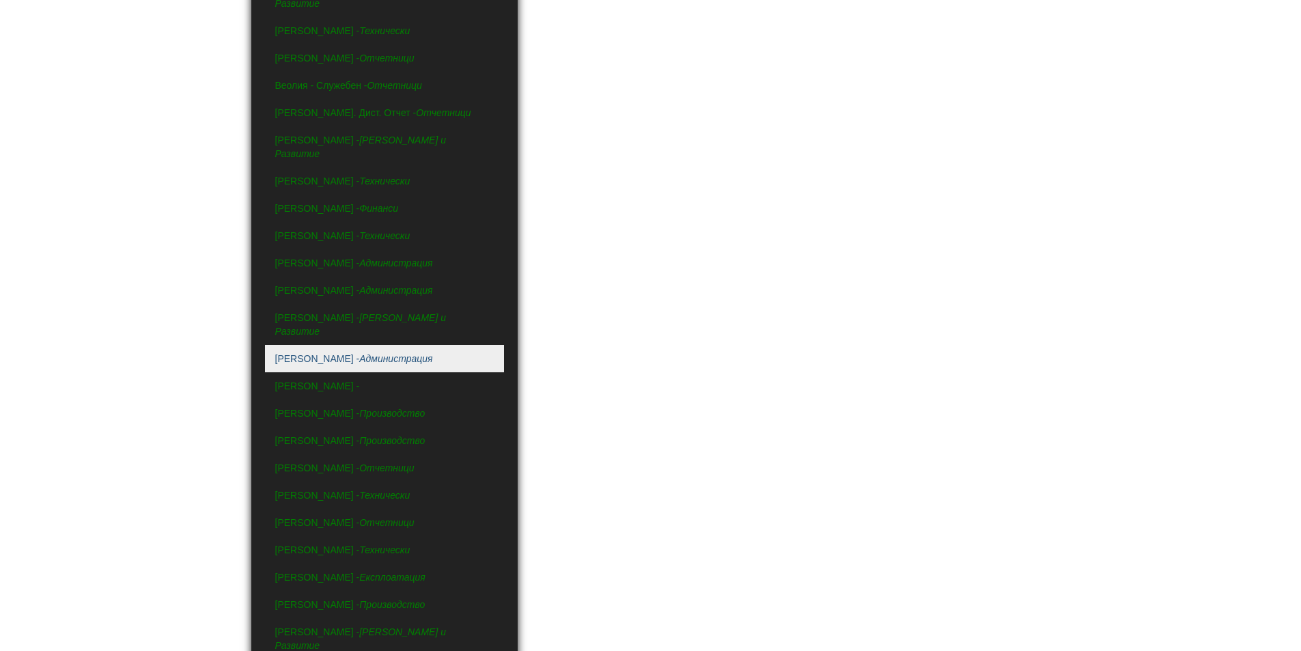
click at [363, 345] on link "Диляна Керемитчиева - Администрация" at bounding box center [384, 358] width 239 height 27
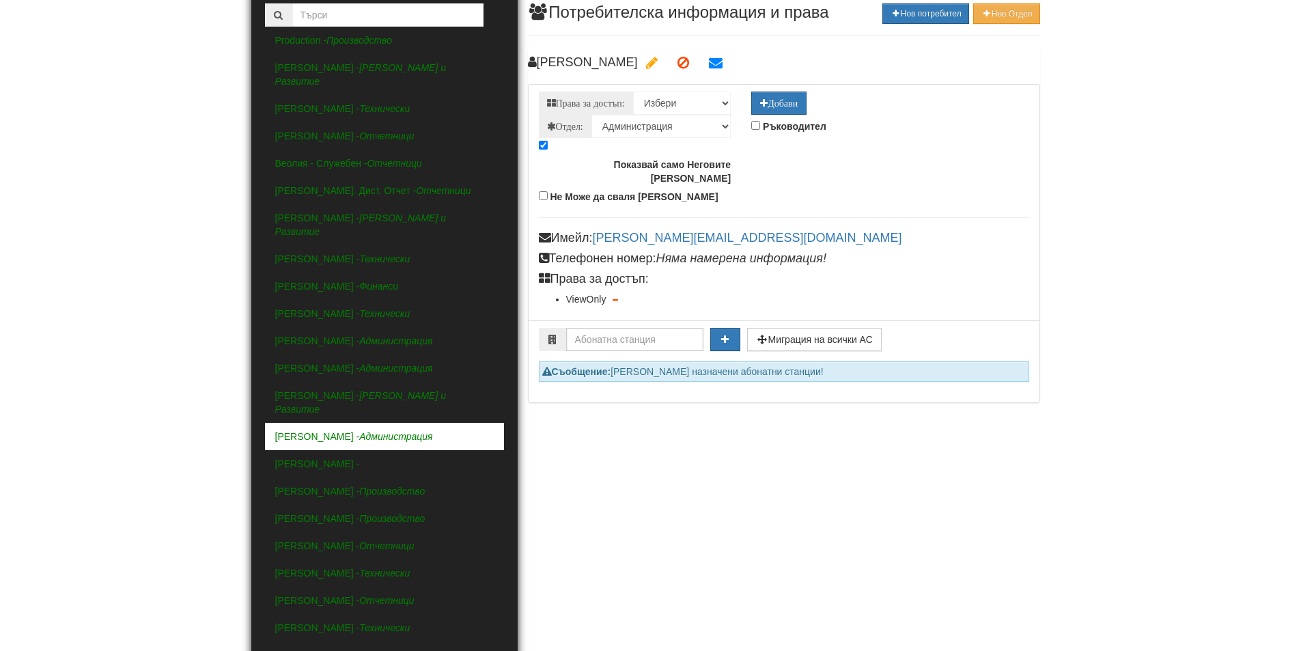
scroll to position [0, 0]
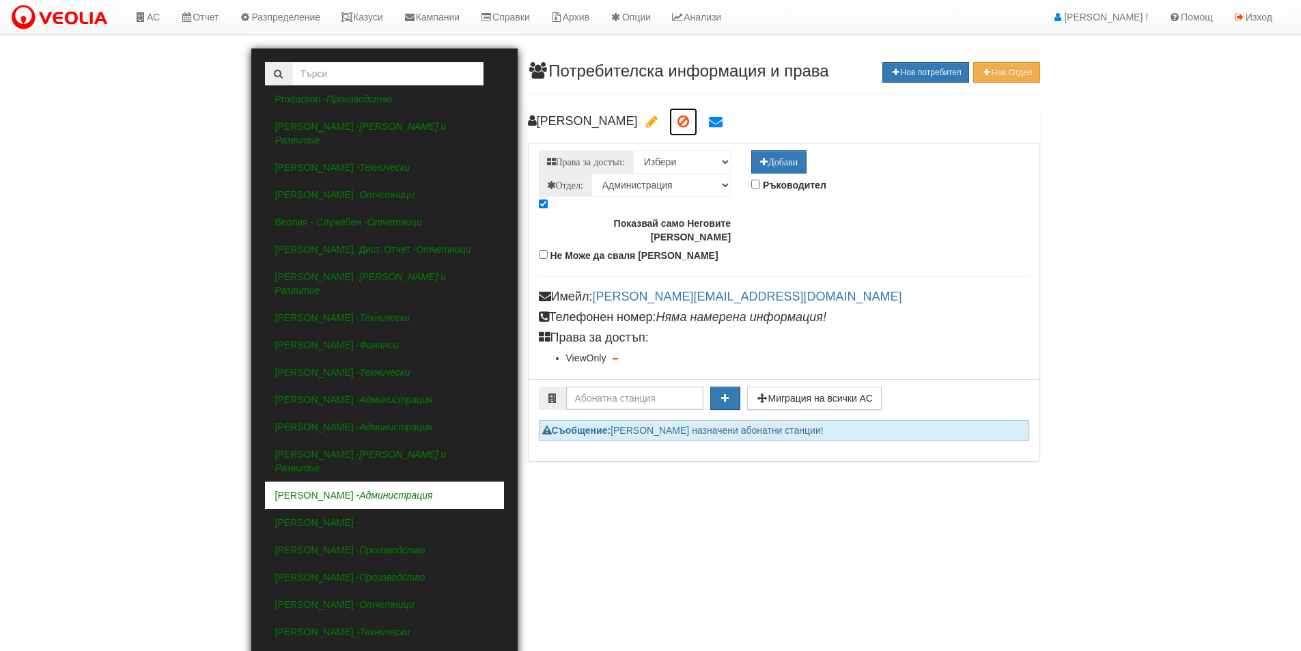
click at [689, 126] on icon at bounding box center [683, 122] width 12 height 14
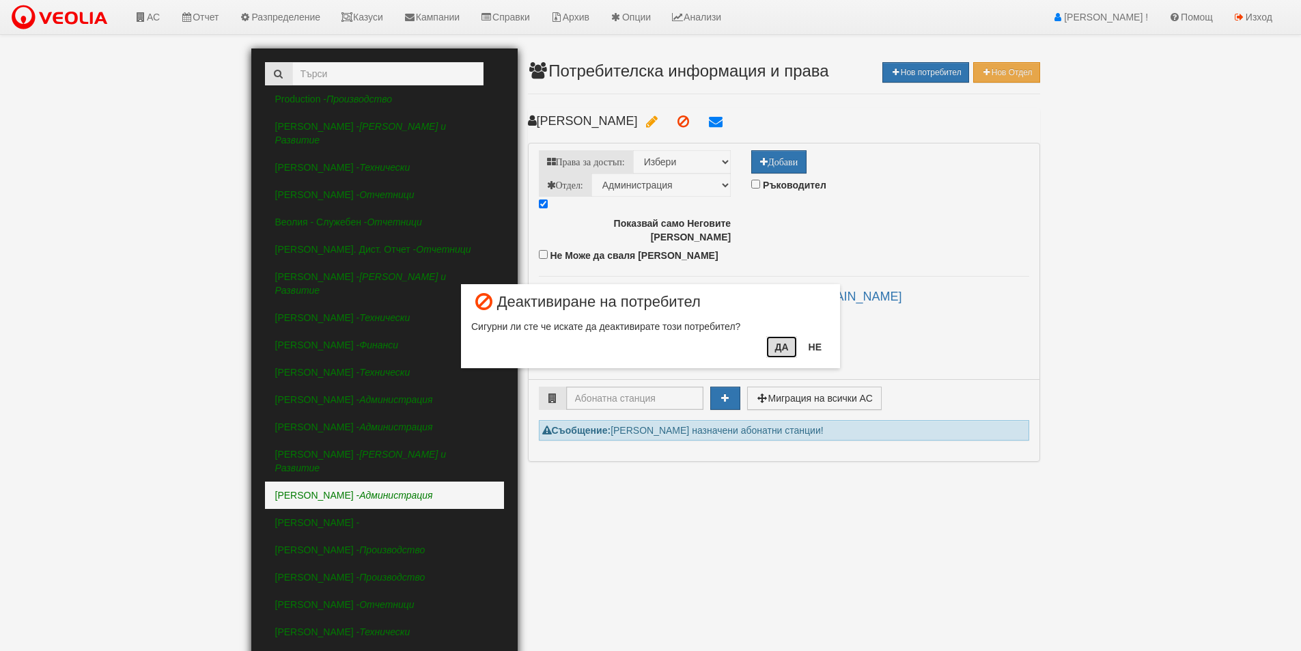
click at [785, 348] on button "Да" at bounding box center [781, 347] width 30 height 22
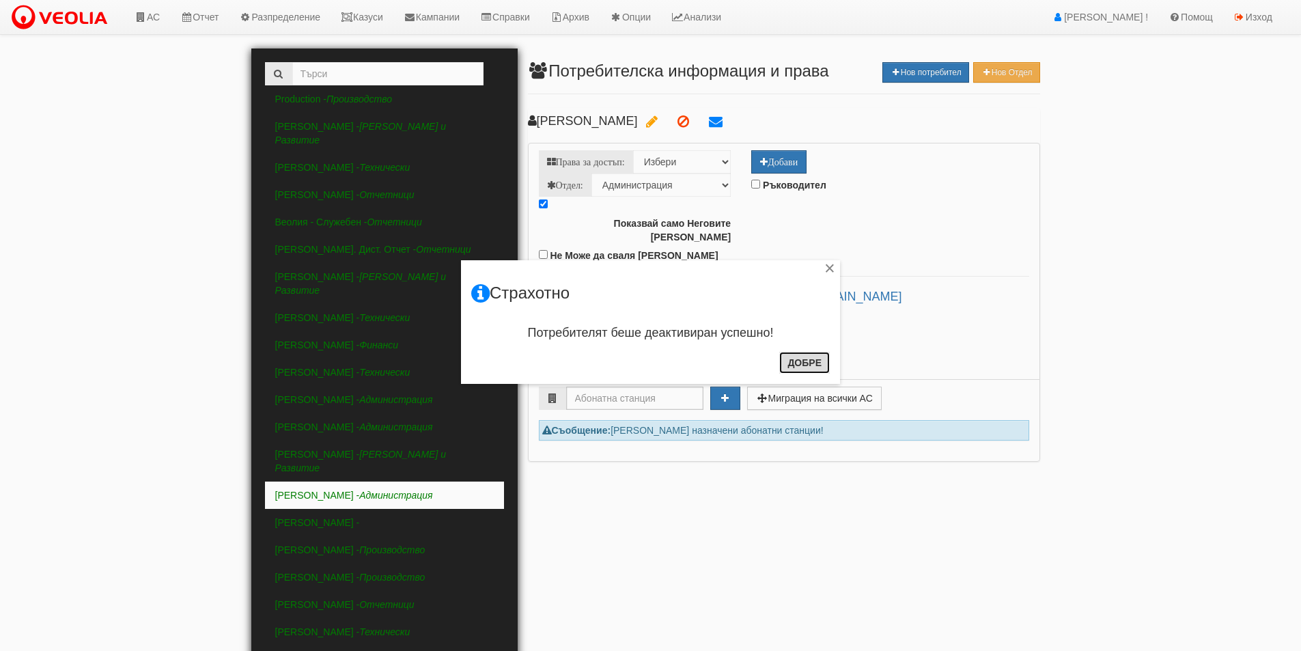
click at [812, 353] on button "Добре" at bounding box center [804, 363] width 51 height 22
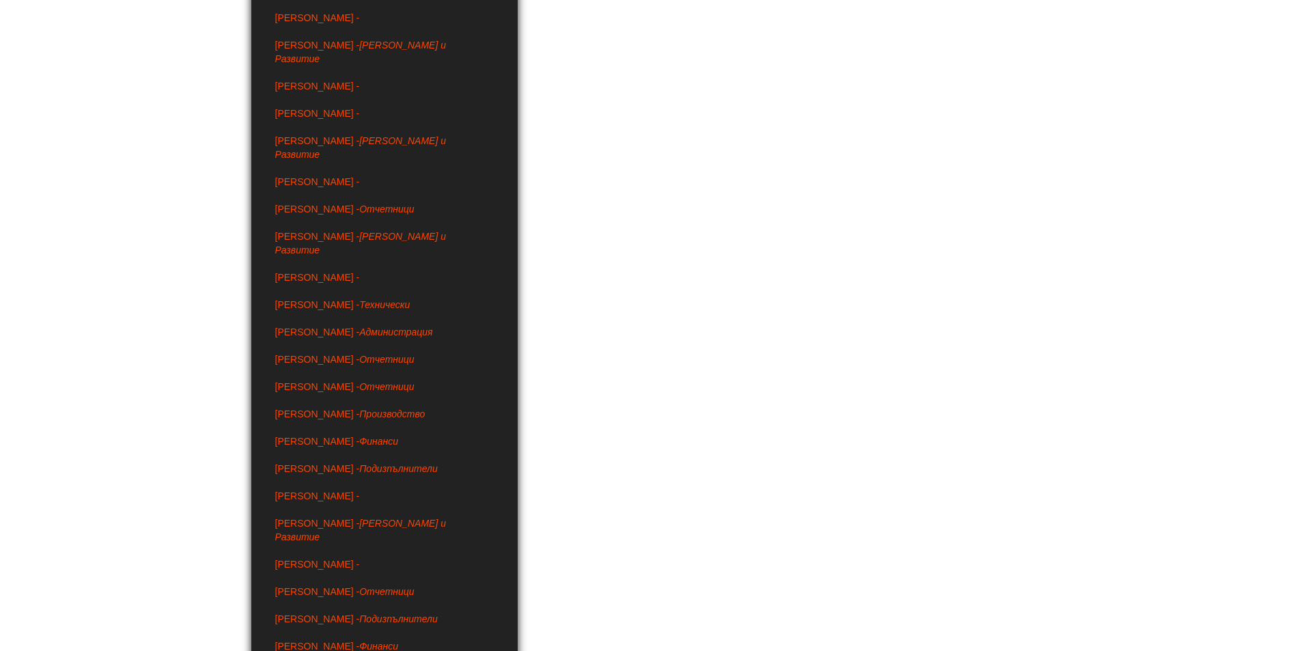
scroll to position [2321, 0]
click at [320, 317] on link "[PERSON_NAME] - Администрация" at bounding box center [384, 330] width 239 height 27
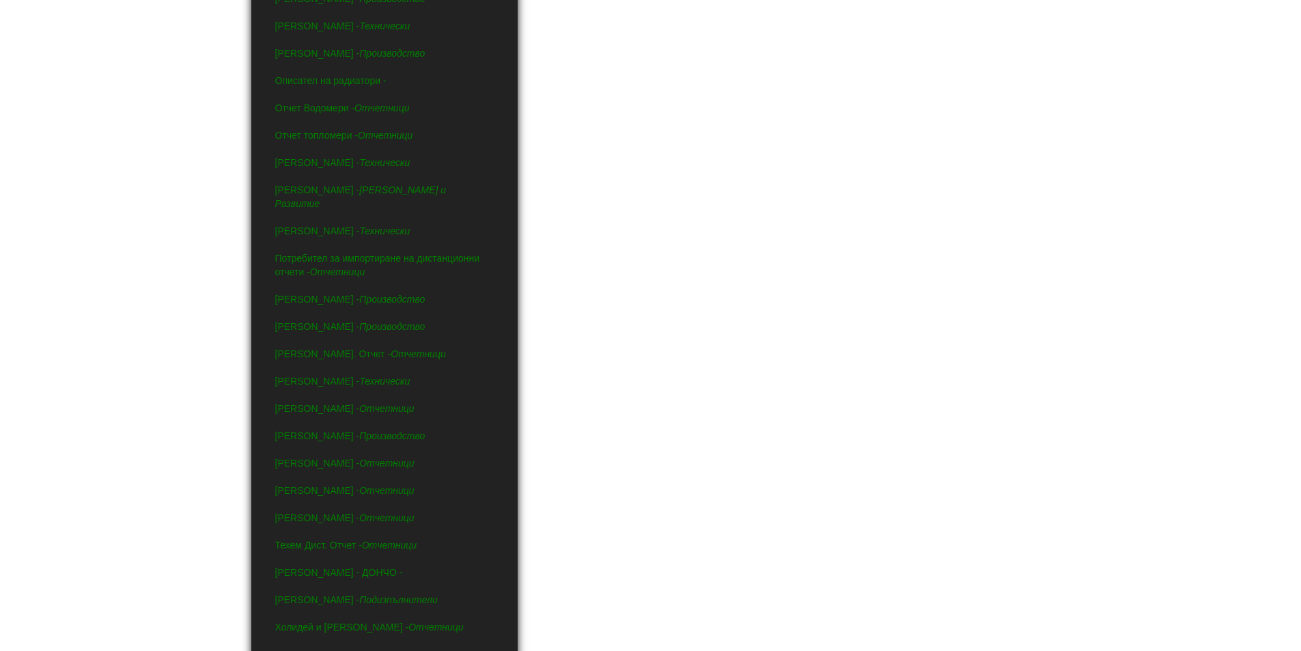
scroll to position [1365, 0]
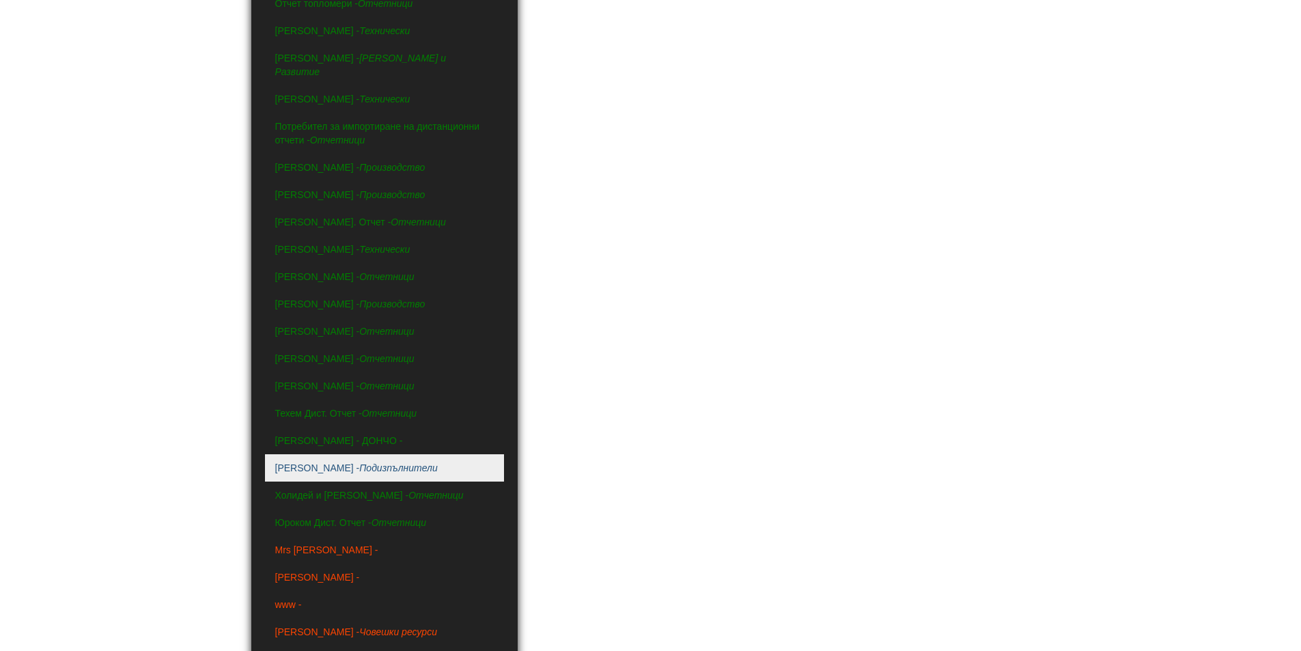
click at [451, 454] on link "Тина Солтарийска - Подизпълнители" at bounding box center [384, 467] width 239 height 27
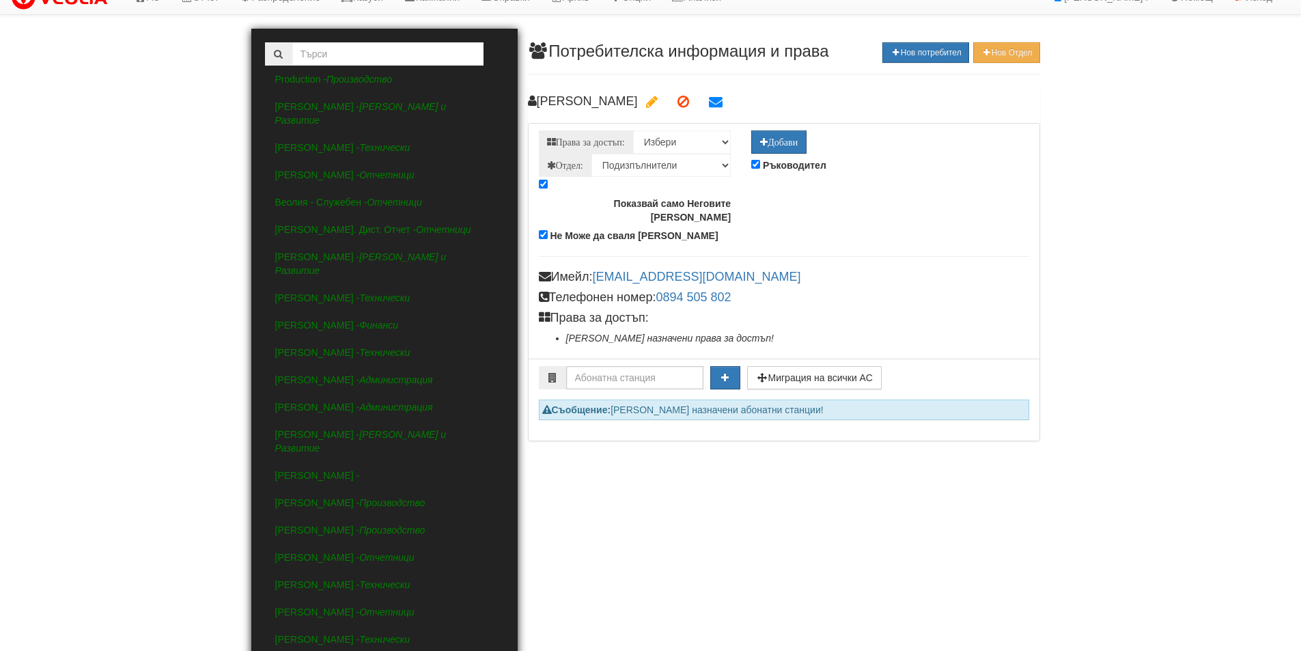
scroll to position [0, 0]
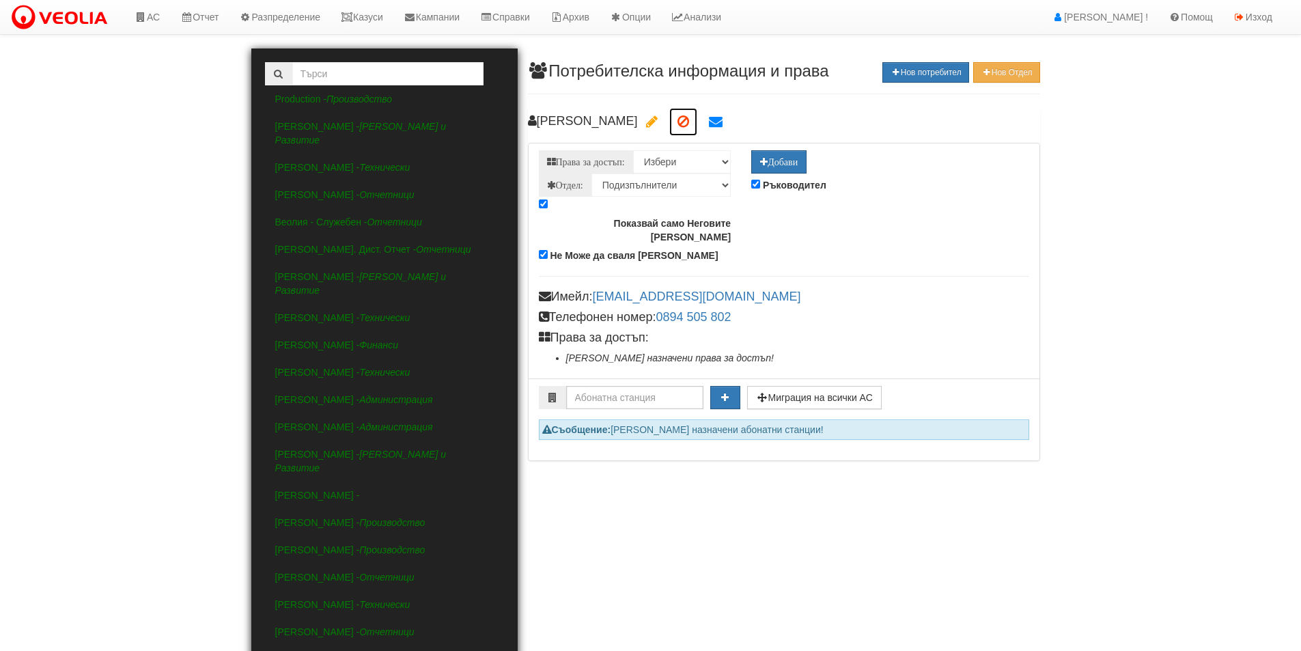
click at [689, 126] on icon at bounding box center [683, 122] width 12 height 14
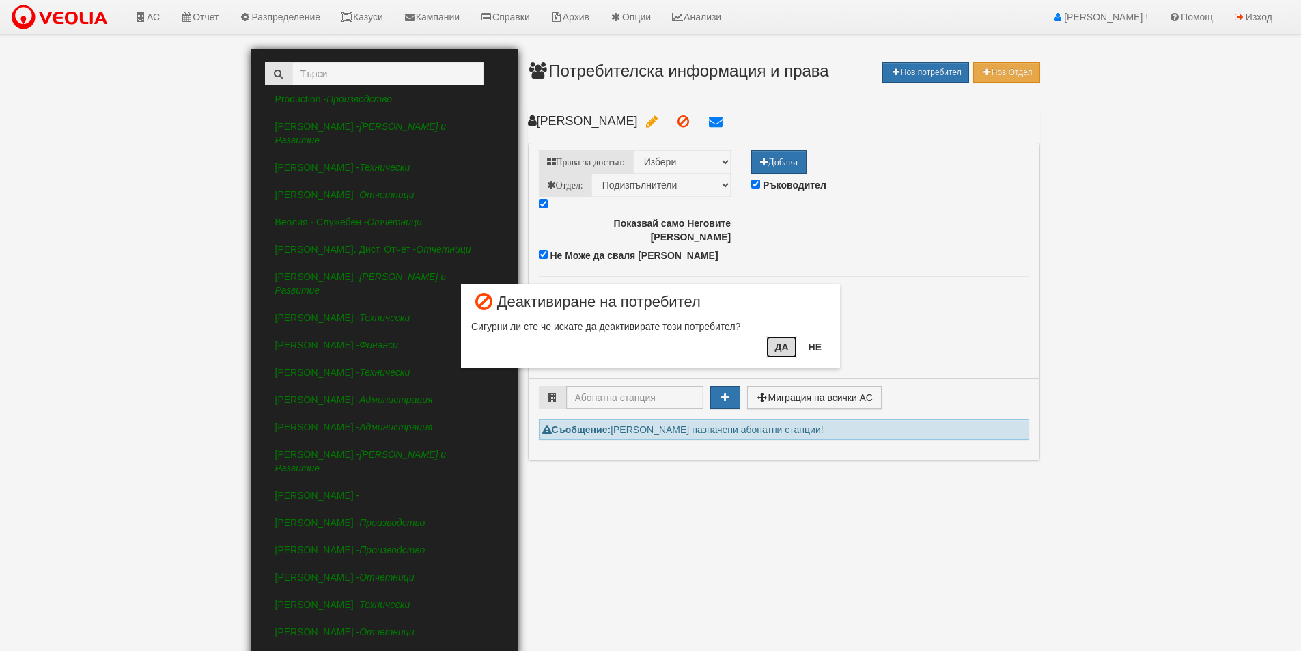
click at [775, 350] on button "Да" at bounding box center [781, 347] width 30 height 22
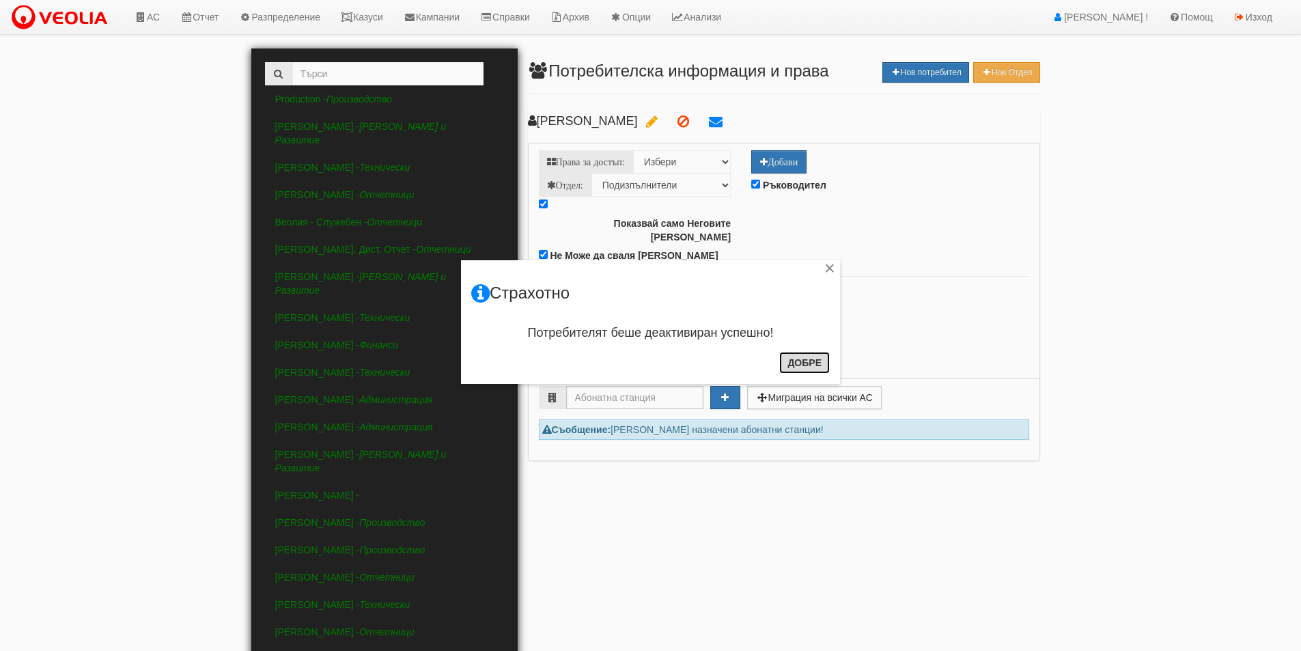
click at [794, 355] on button "Добре" at bounding box center [804, 363] width 51 height 22
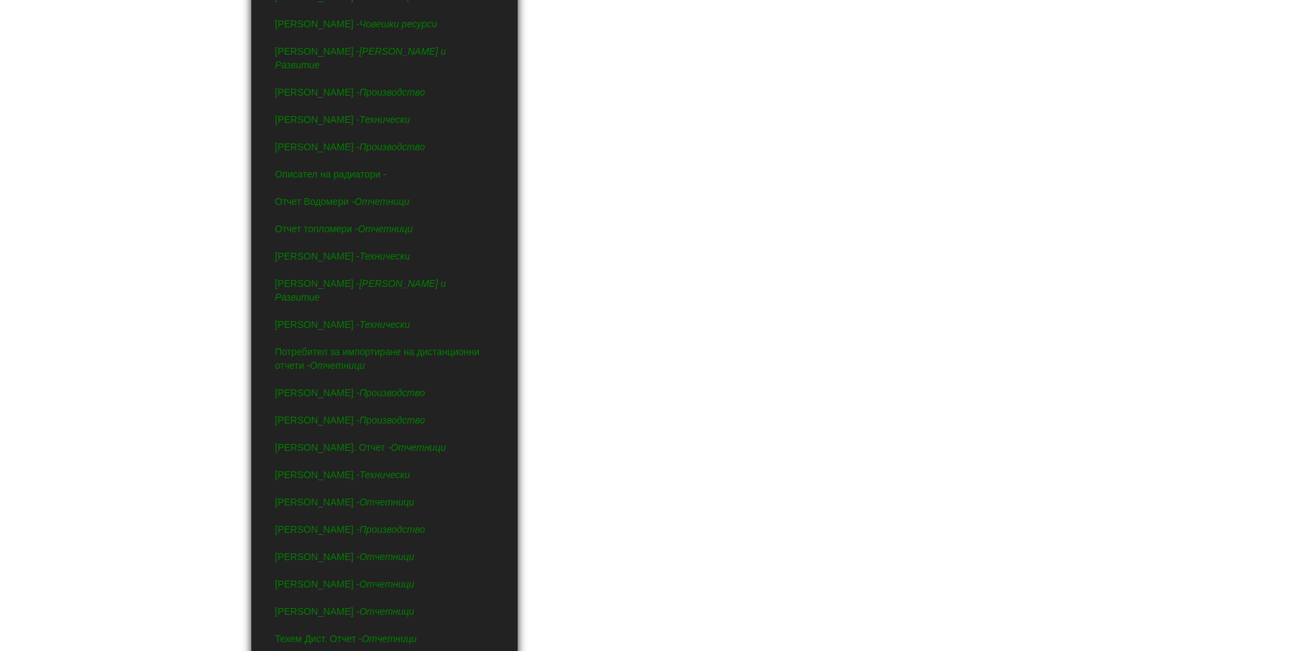
scroll to position [1024, 0]
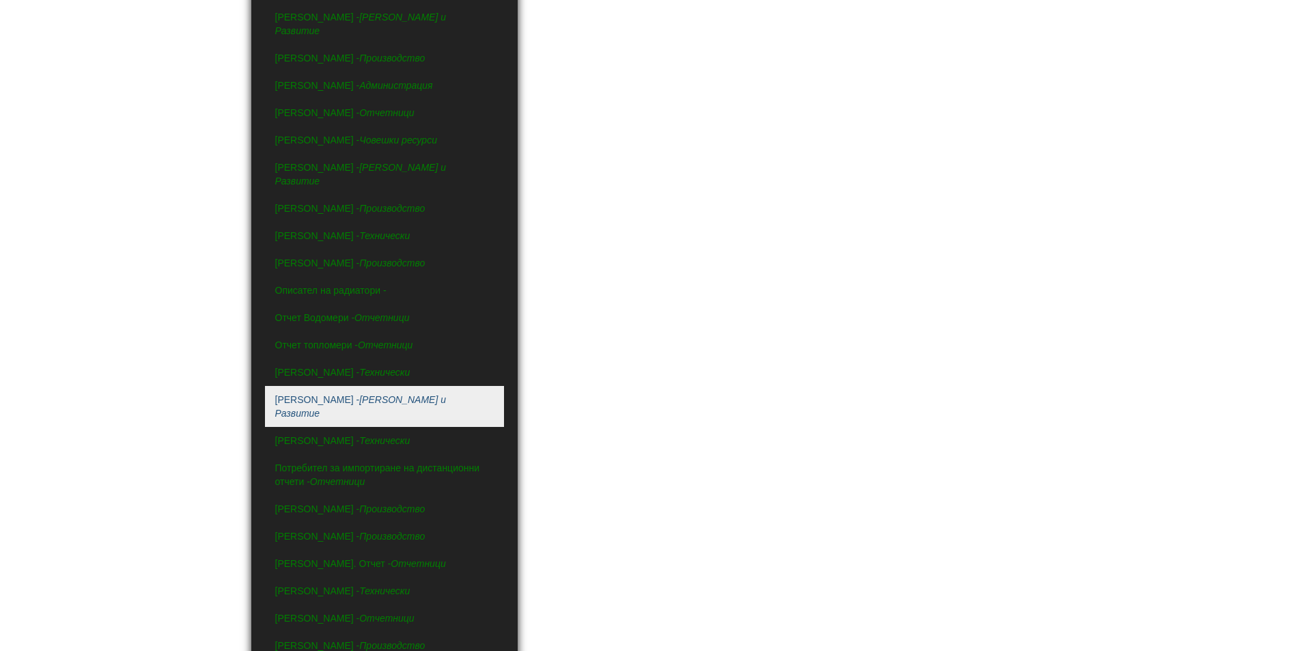
click at [414, 386] on link "[PERSON_NAME] и Развитие" at bounding box center [384, 406] width 239 height 41
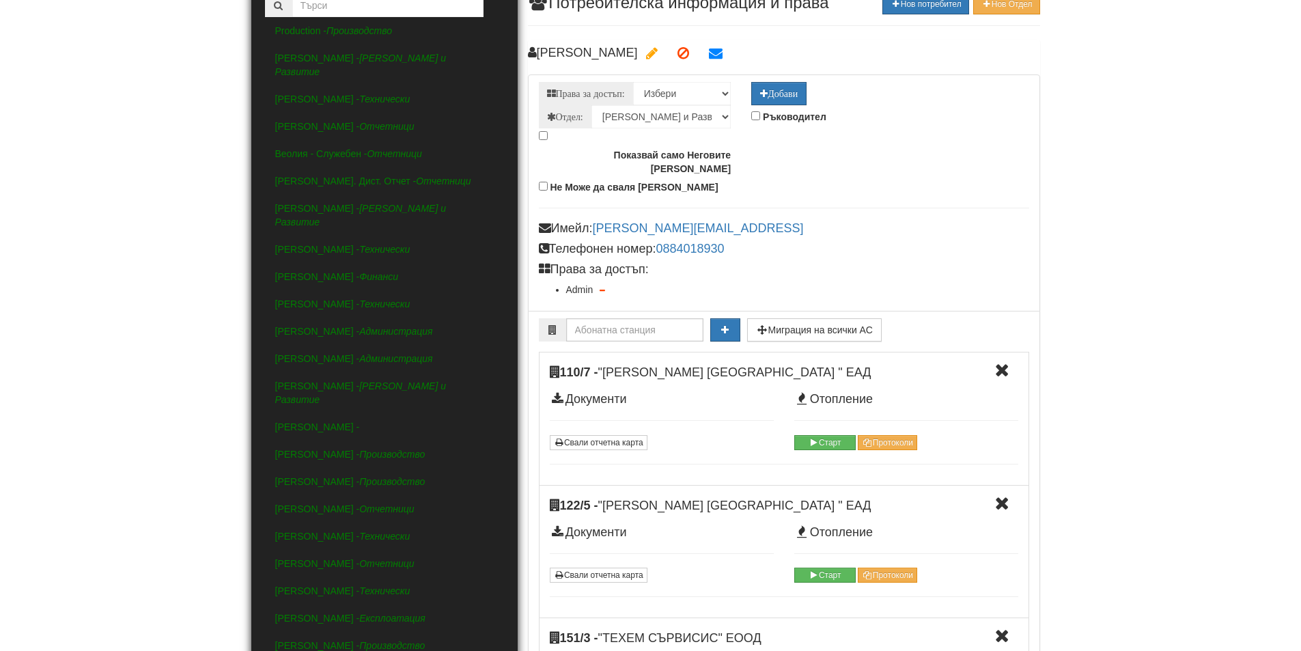
scroll to position [0, 0]
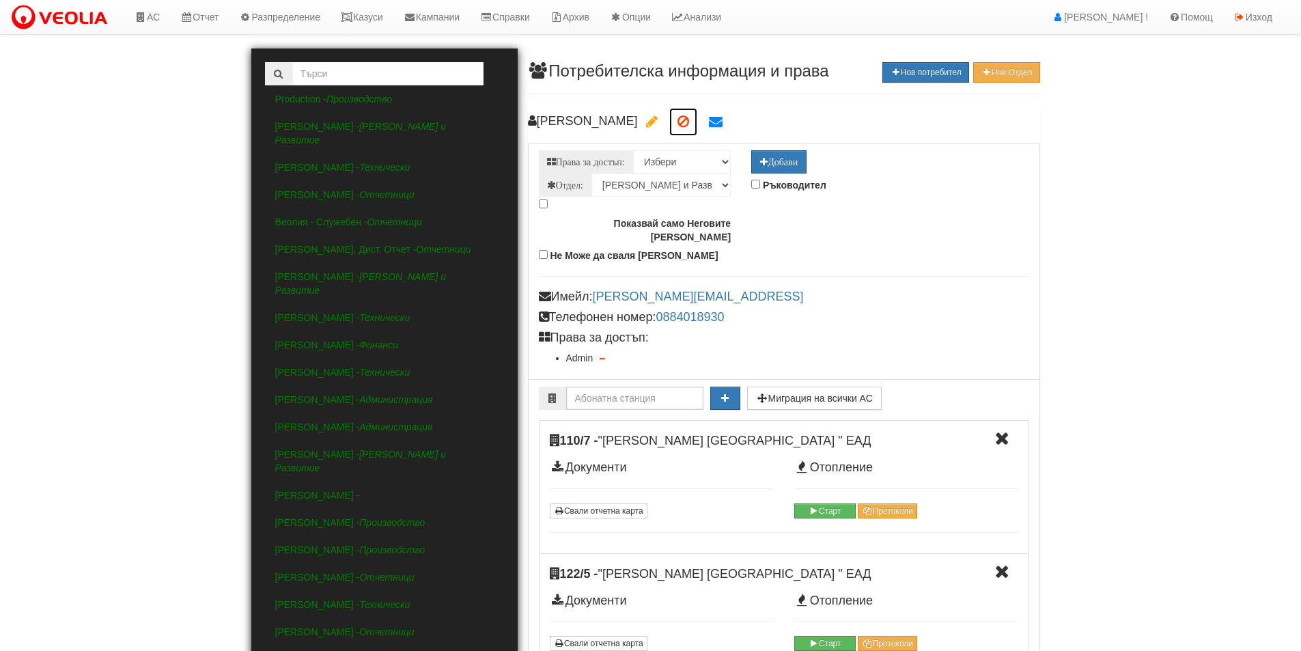
click at [677, 122] on icon at bounding box center [683, 122] width 12 height 14
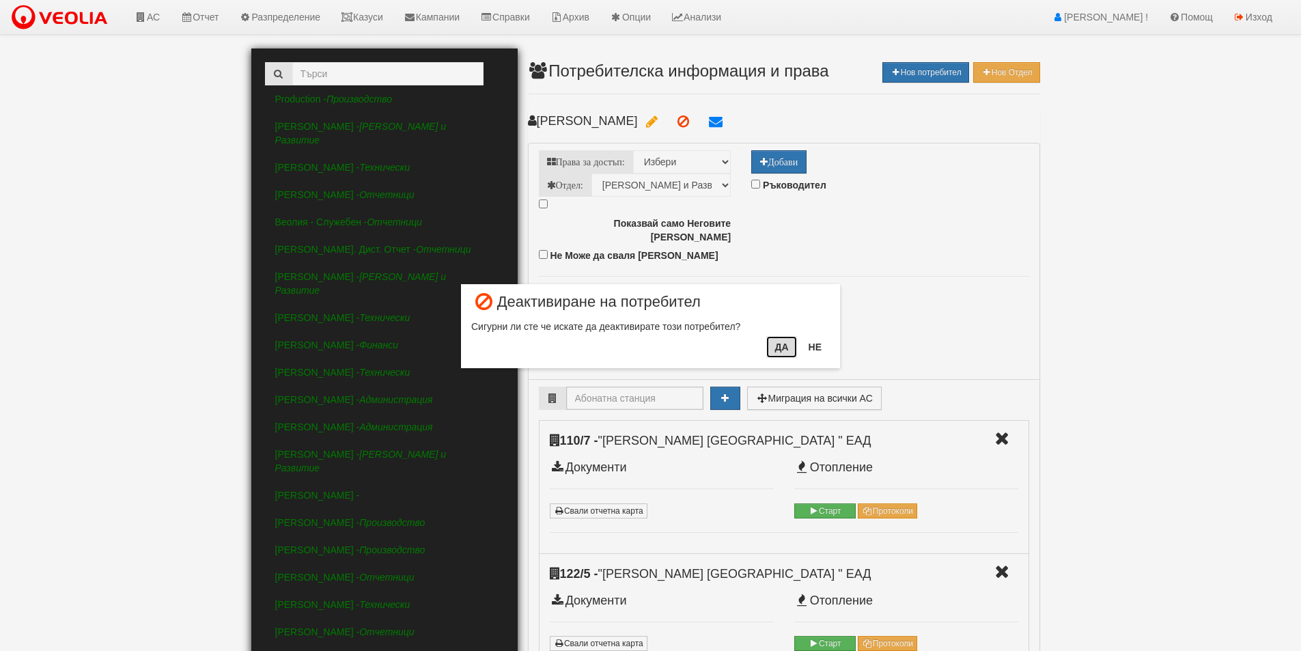
click at [787, 349] on button "Да" at bounding box center [781, 347] width 30 height 22
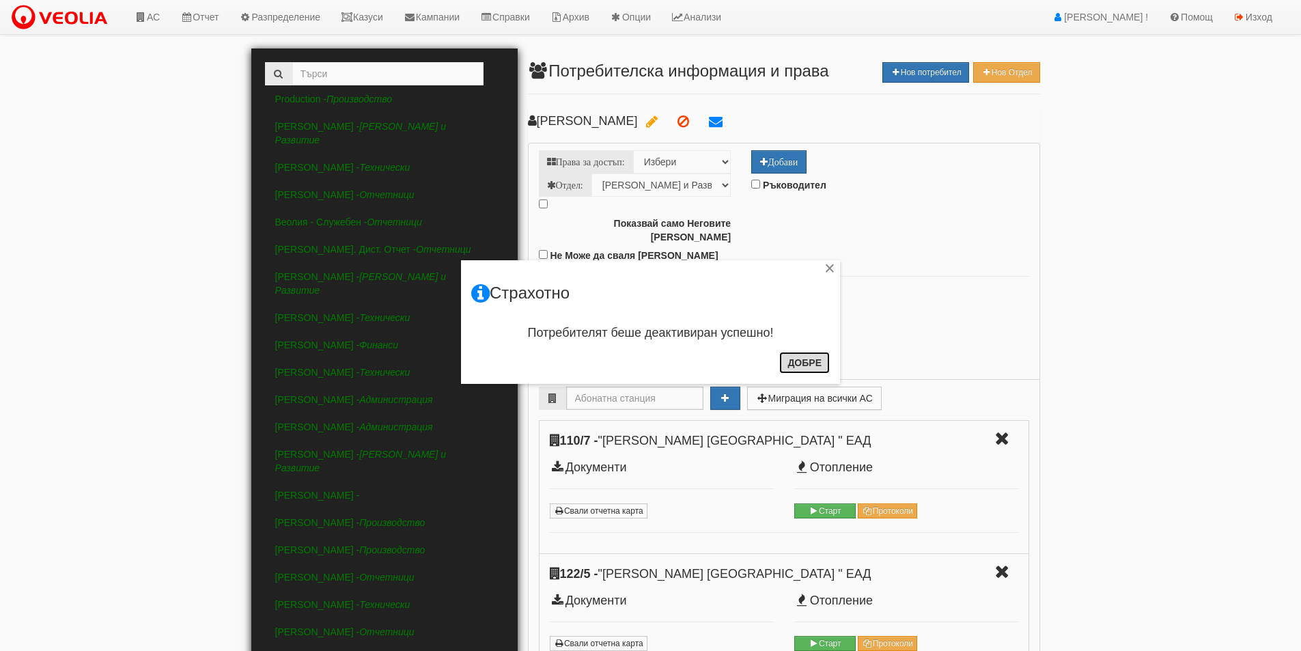
click at [799, 365] on button "Добре" at bounding box center [804, 363] width 51 height 22
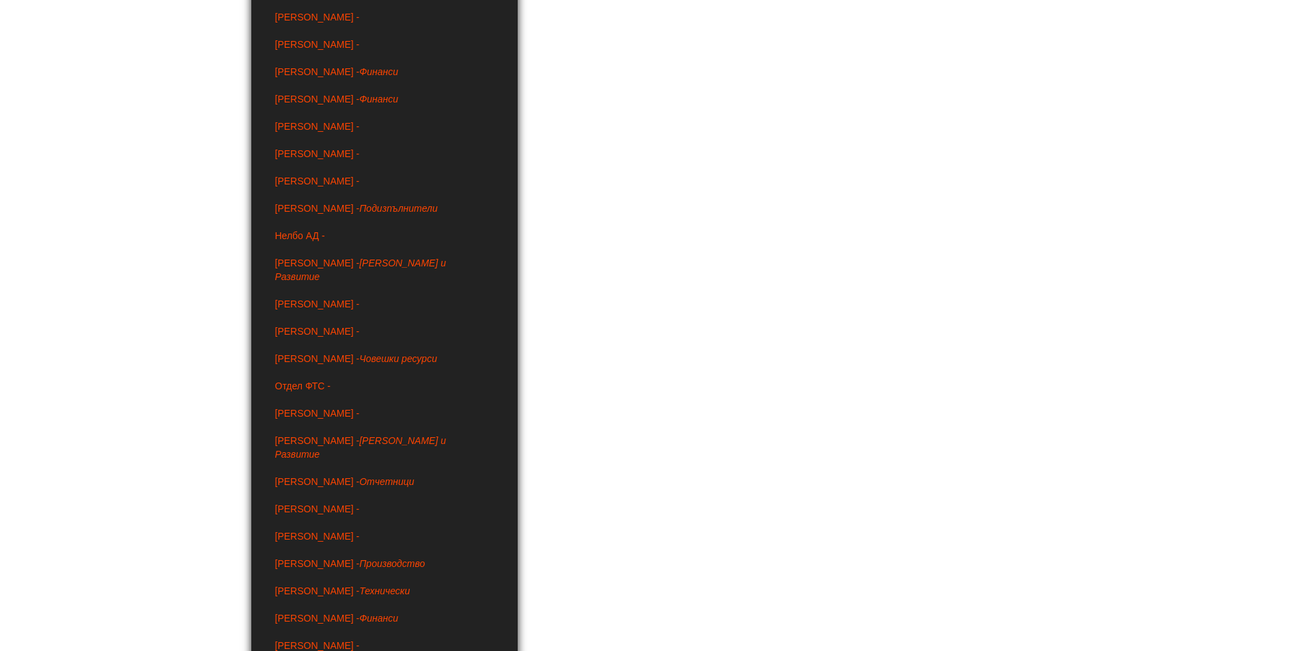
scroll to position [3446, 0]
